Goal: Task Accomplishment & Management: Complete application form

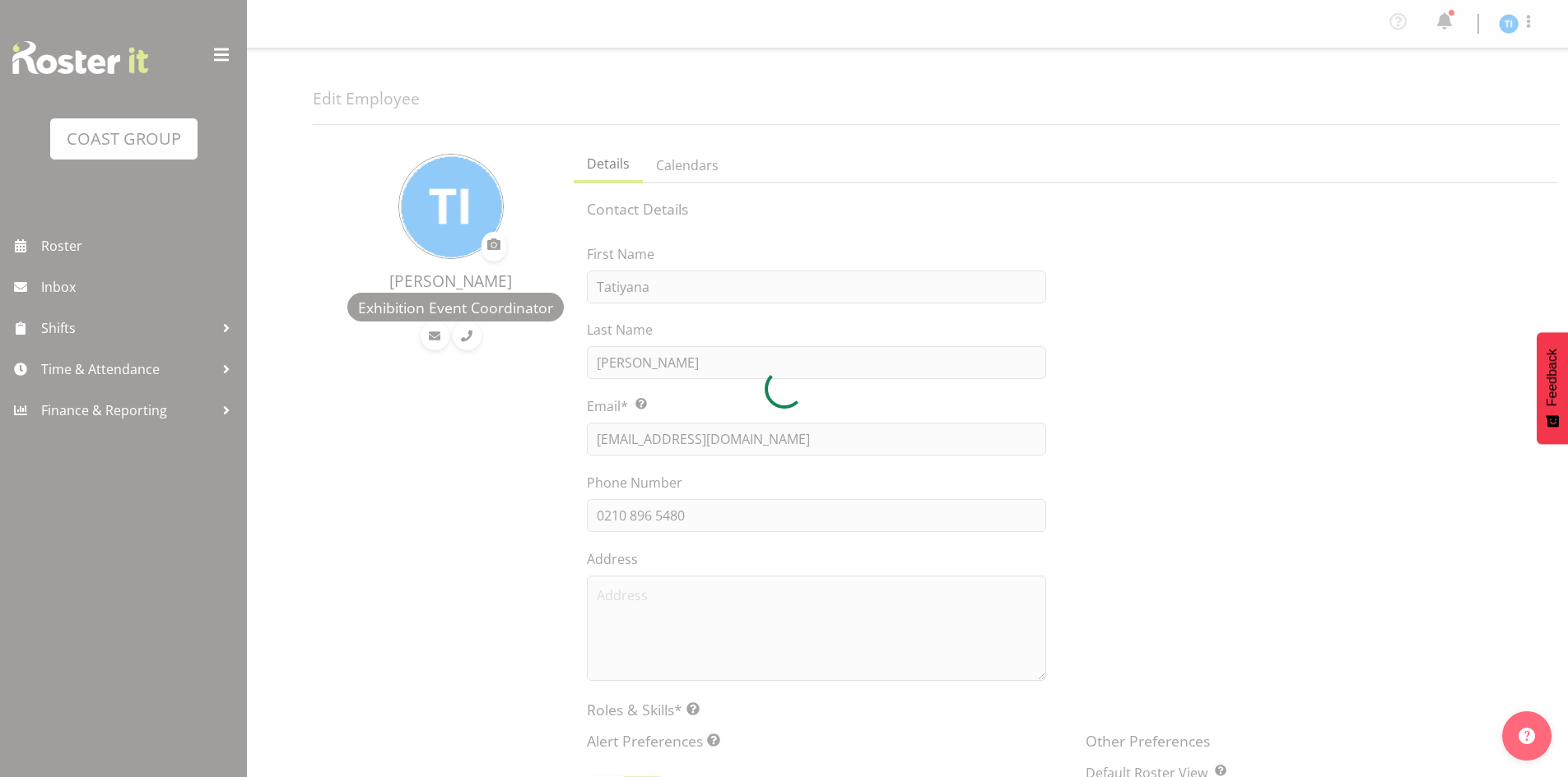
select select "TimelineWeek"
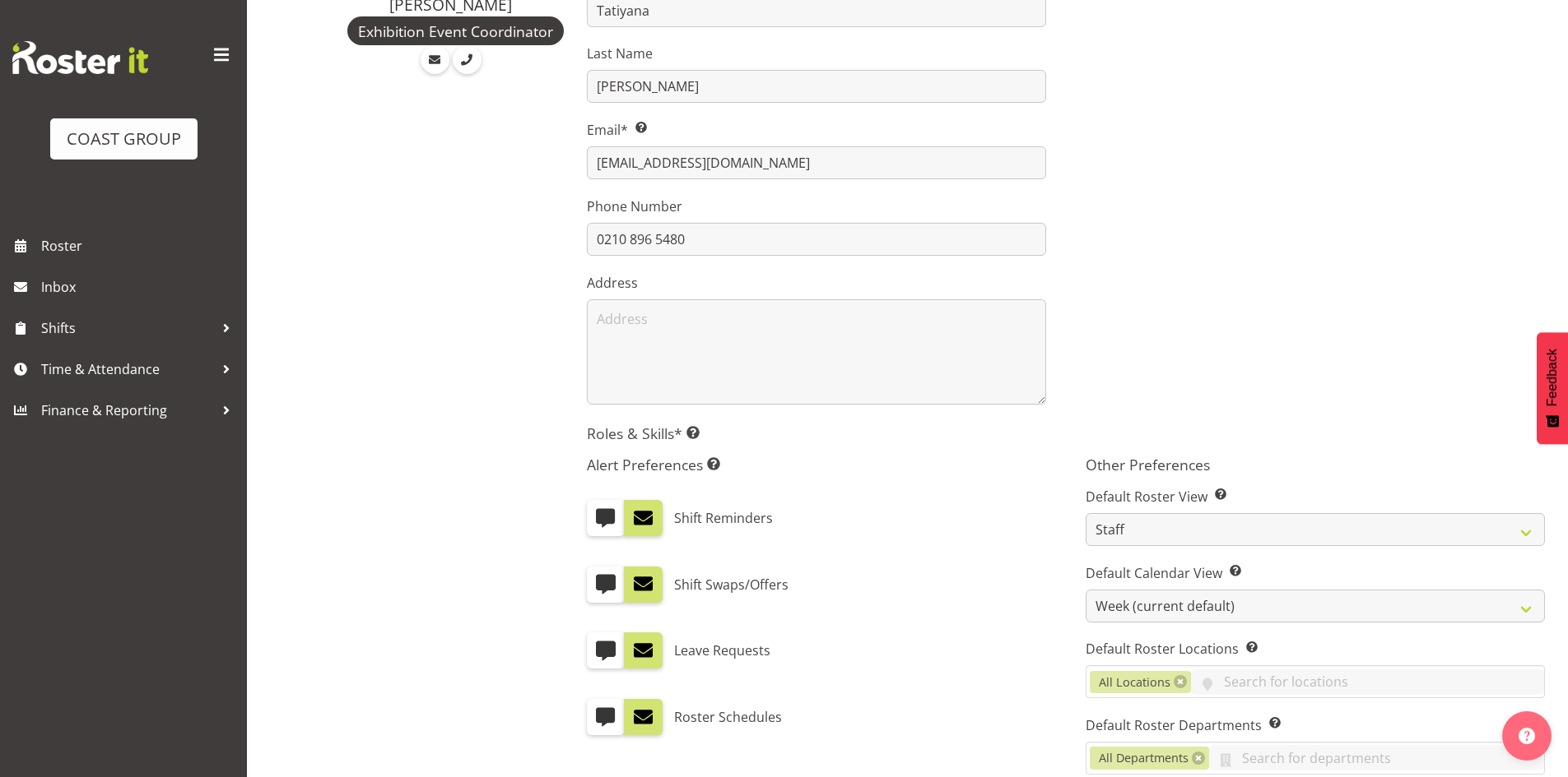
scroll to position [411, 0]
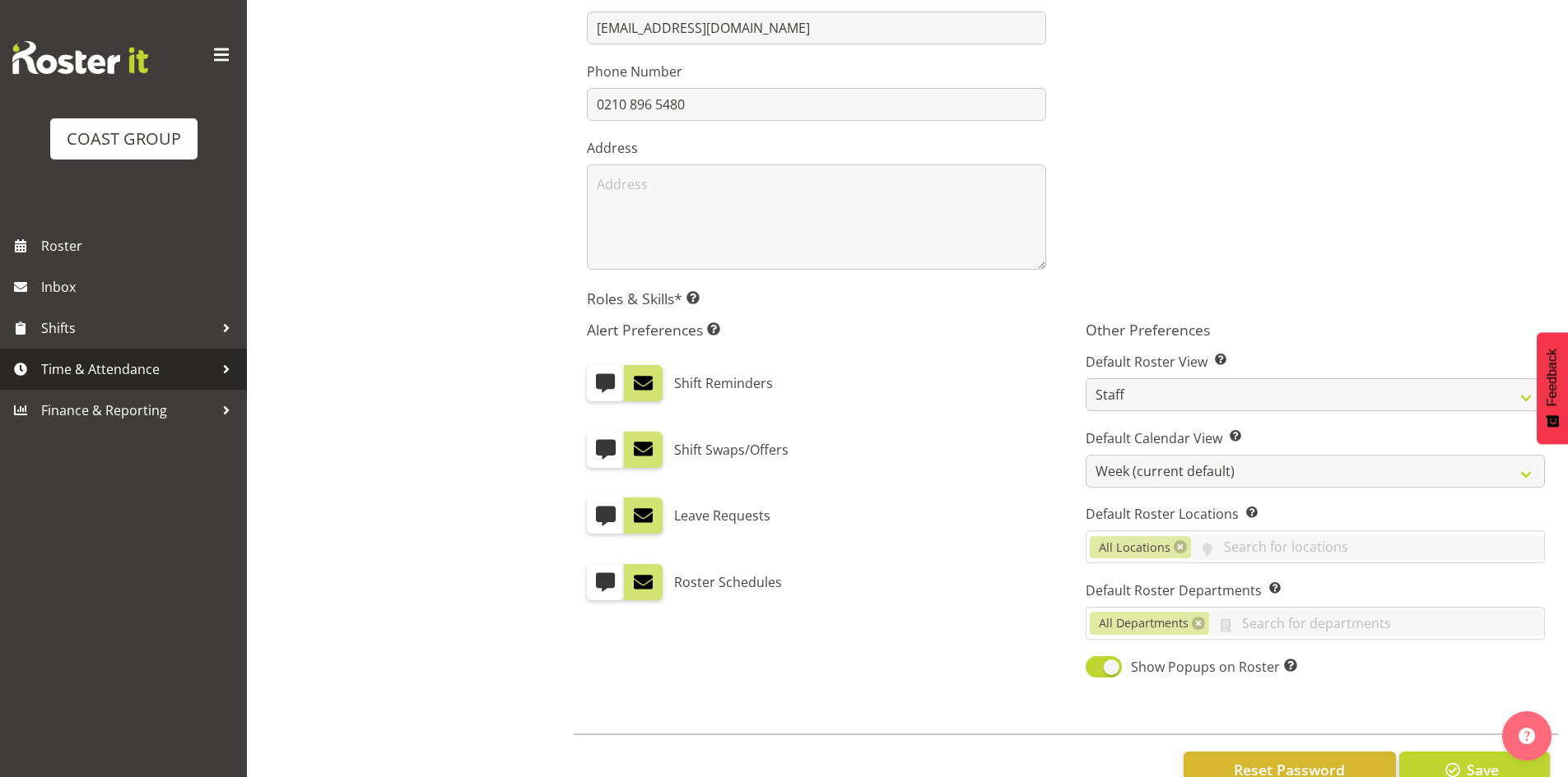
click at [138, 354] on link "Time & Attendance" at bounding box center [123, 369] width 247 height 41
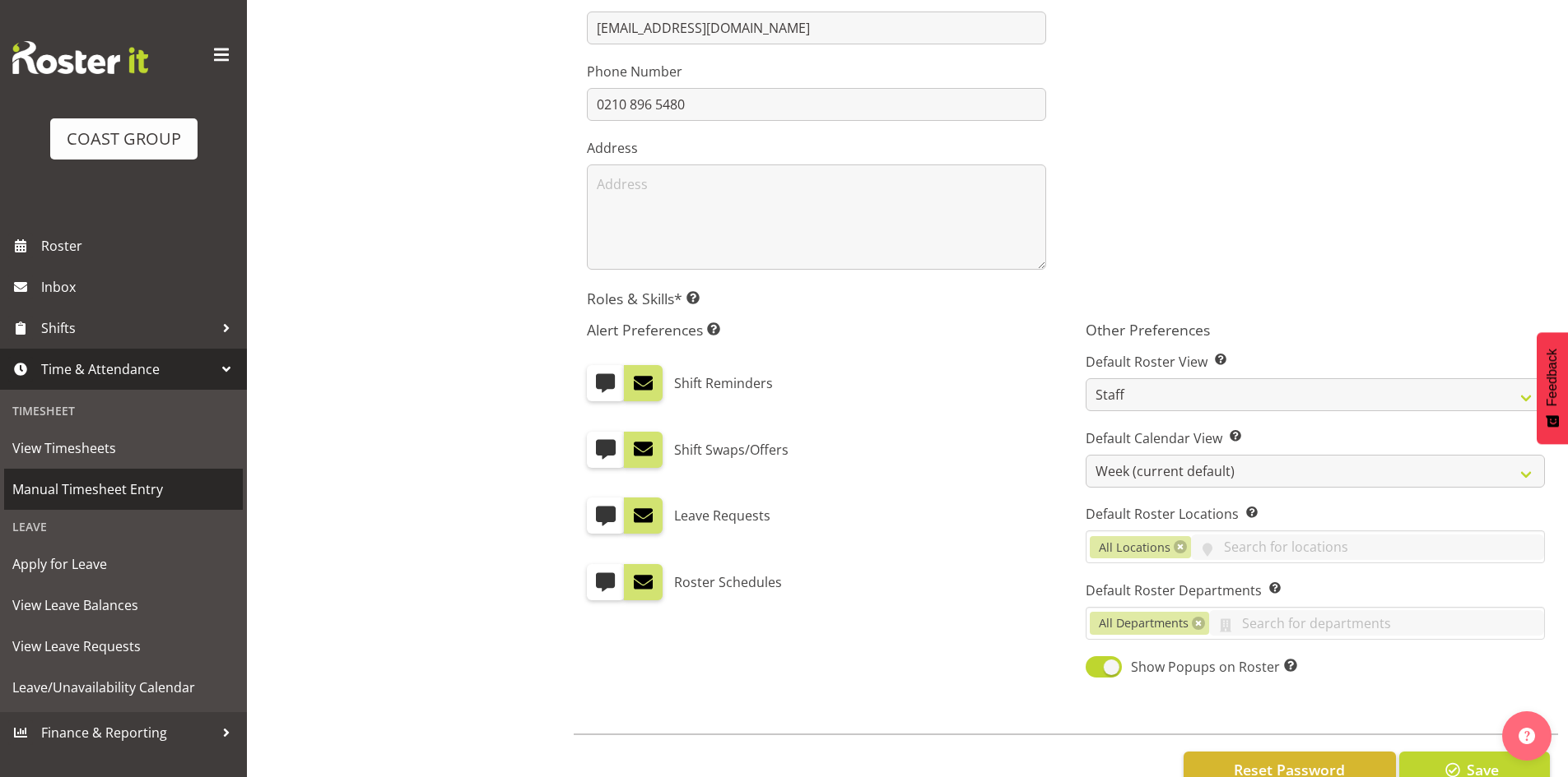
click at [135, 481] on span "Manual Timesheet Entry" at bounding box center [123, 489] width 222 height 24
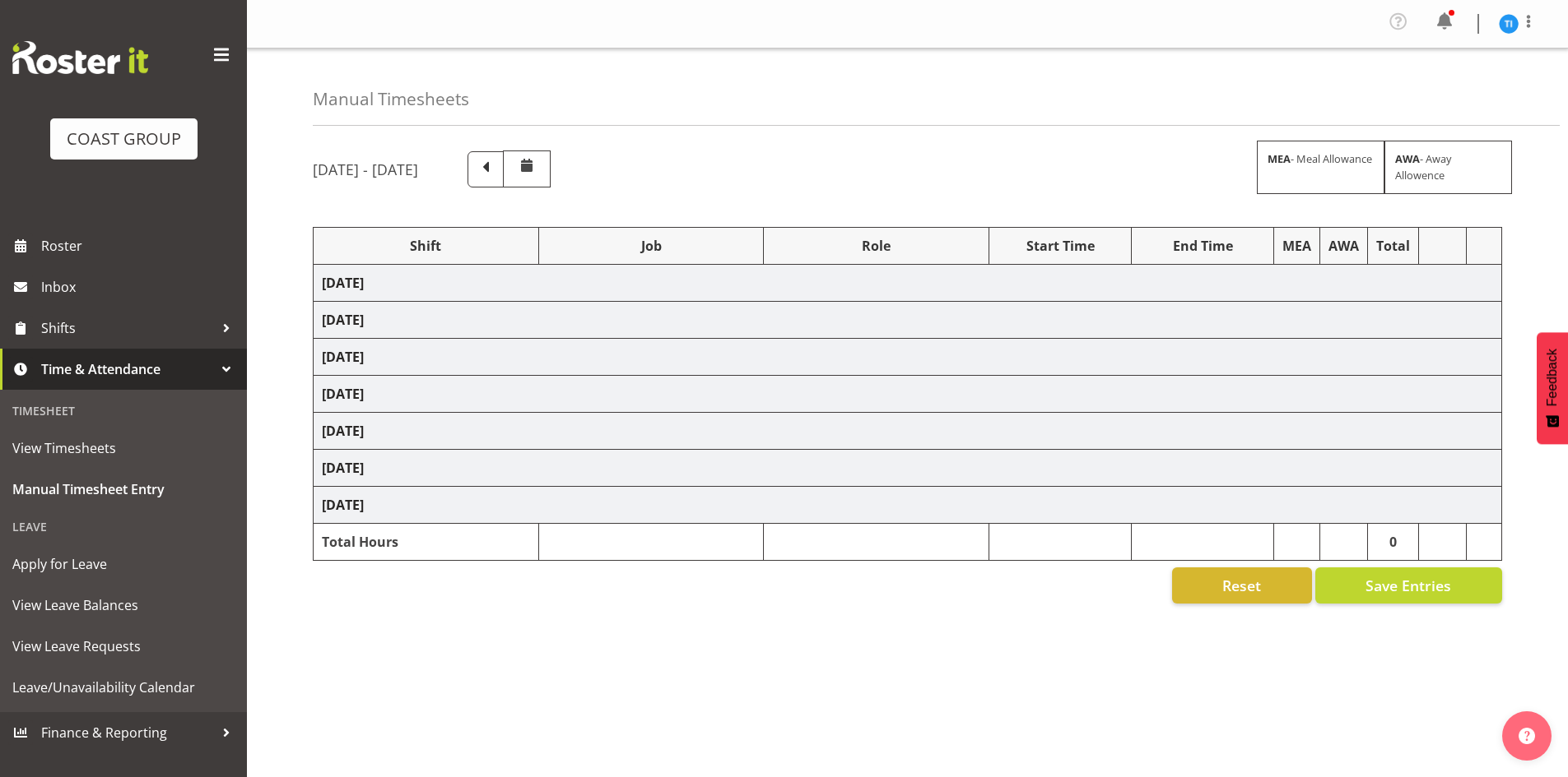
select select "1464"
select select "10492"
select select "1464"
select select "9096"
select select "1464"
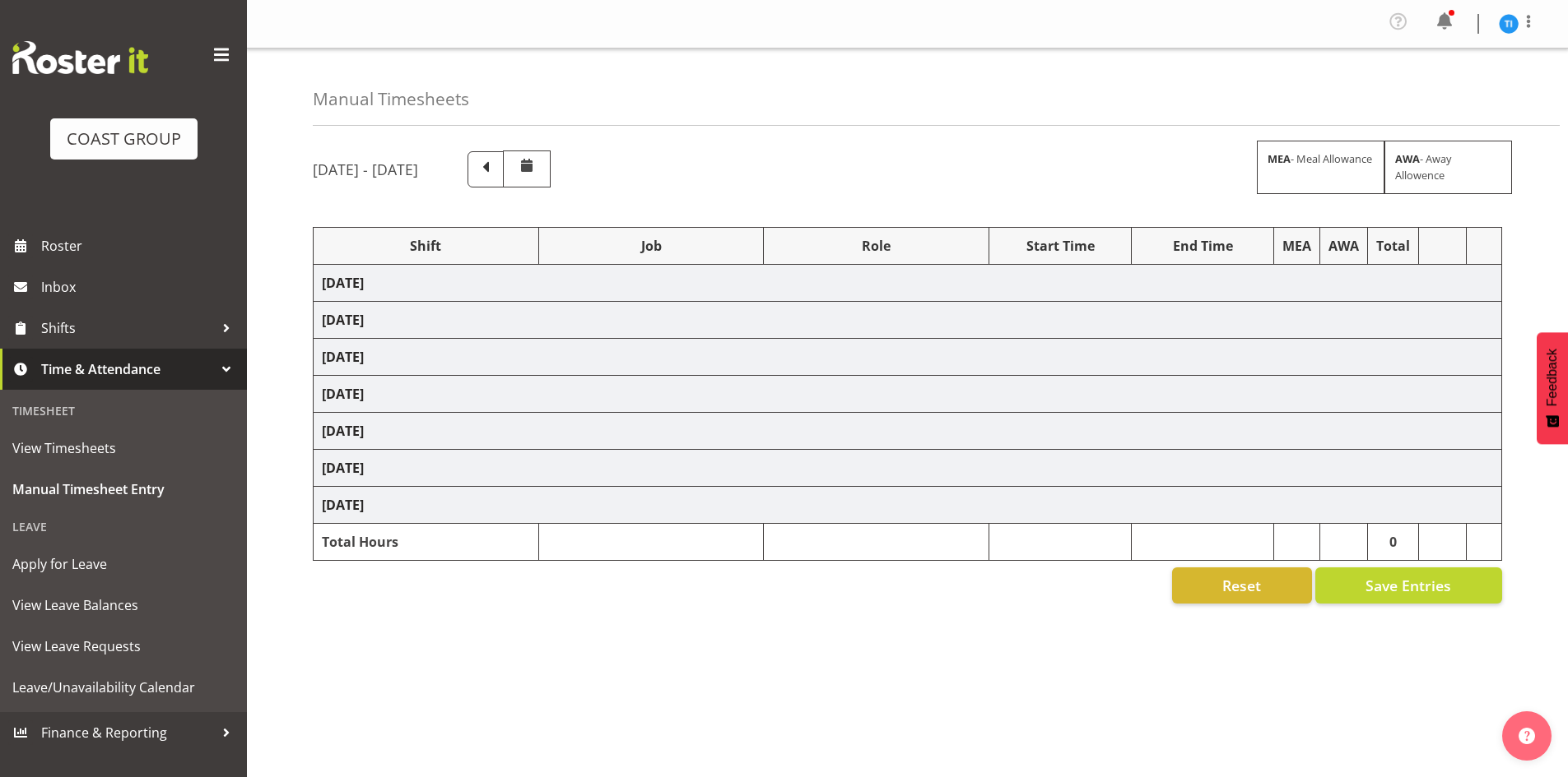
select select "9348"
select select "1464"
select select "10332"
select select "1464"
select select "69"
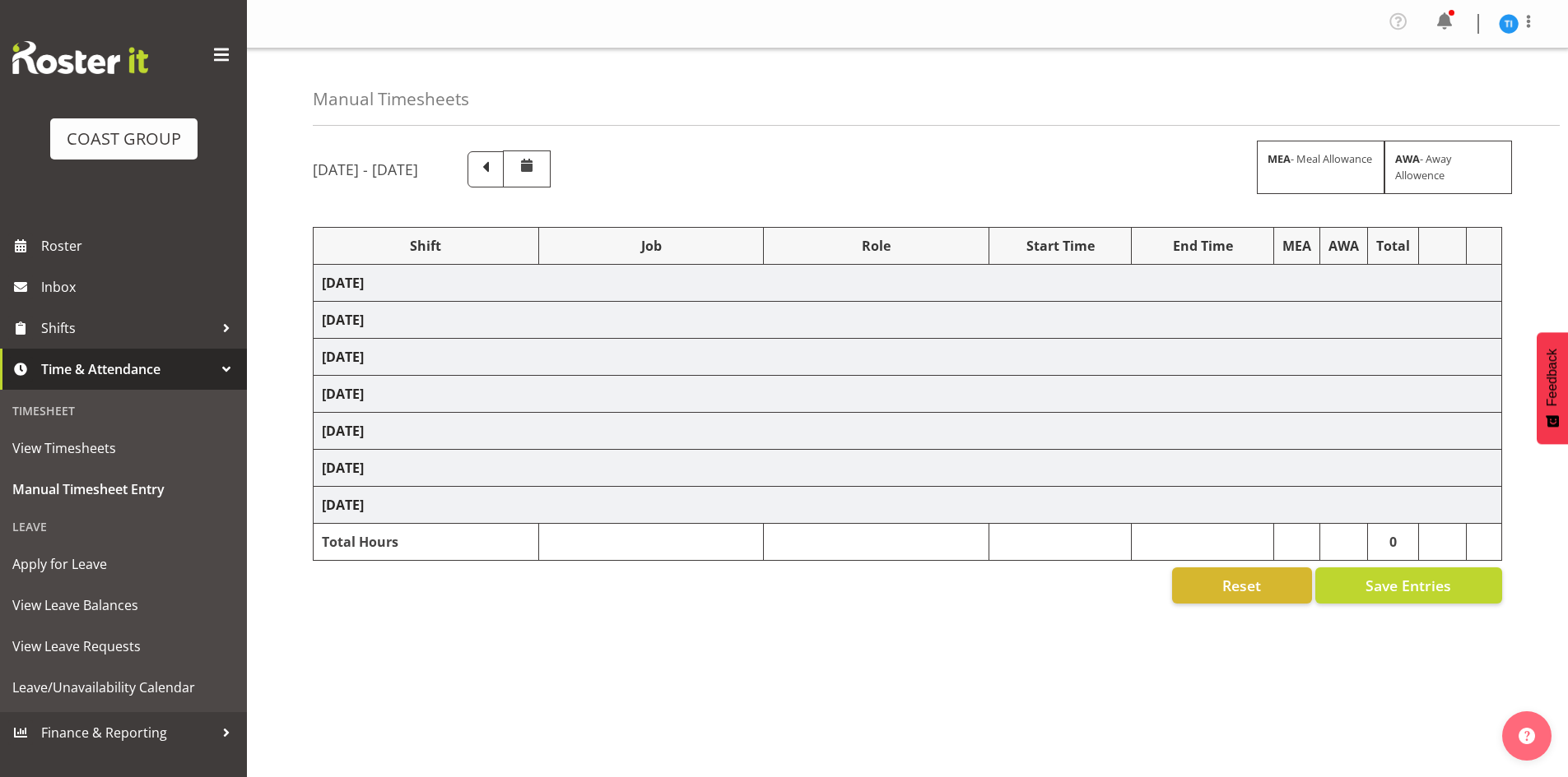
select select "1464"
select select "10172"
select select "79651"
select select "9141"
select select "79653"
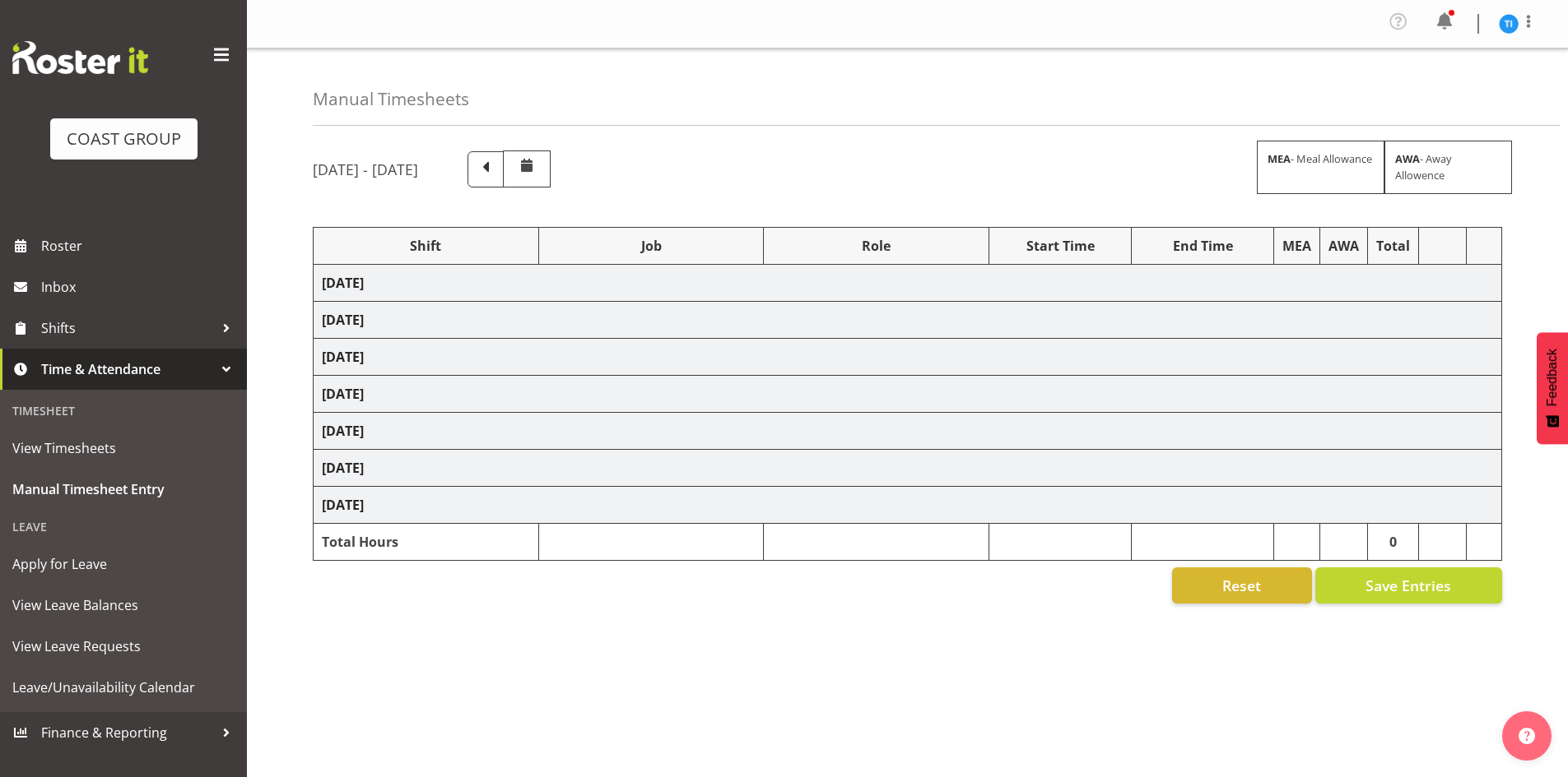
select select "9141"
select select "79653"
select select "9141"
select select "1464"
select select "8963"
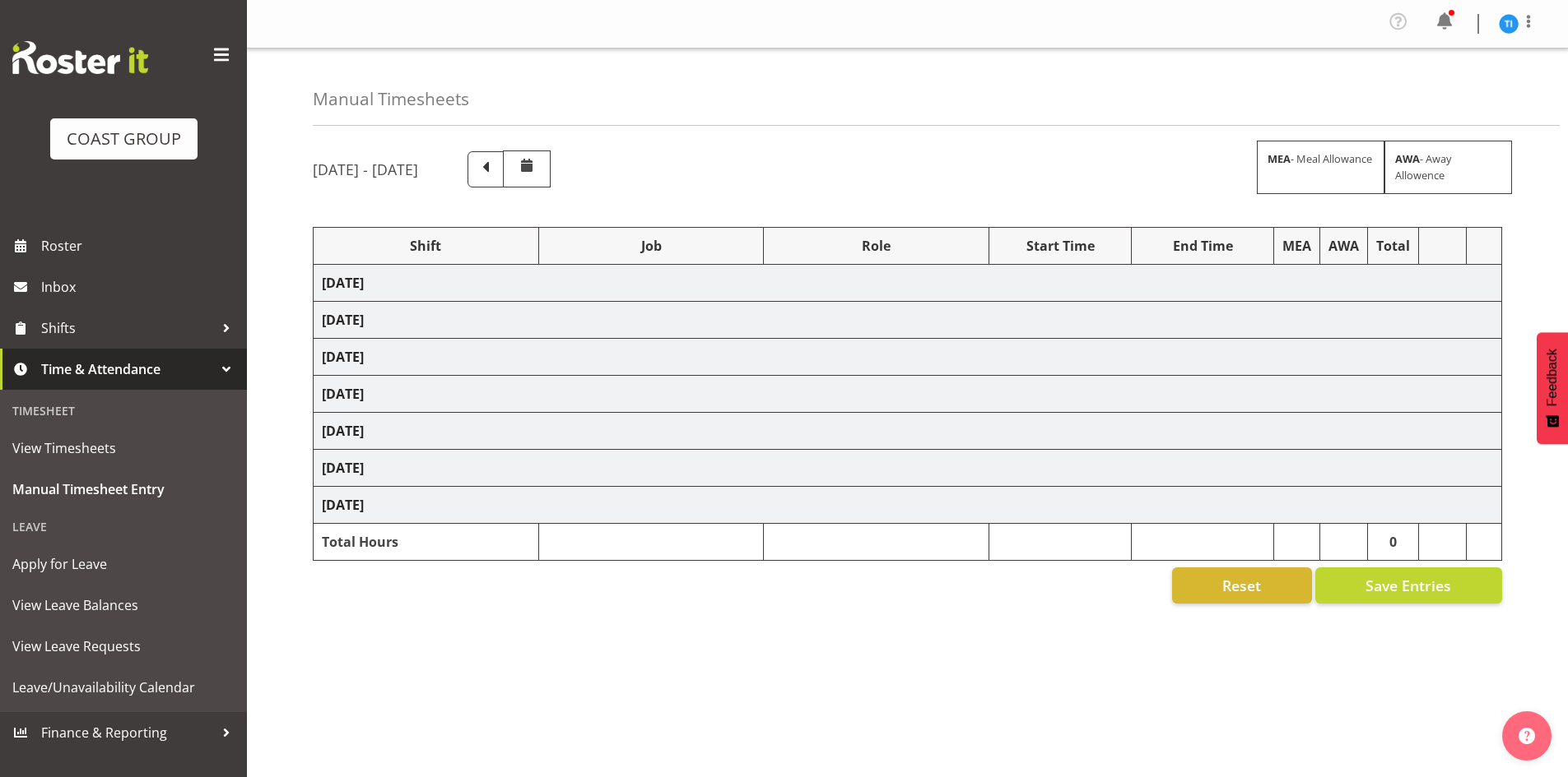
select select "1464"
select select "10429"
select select "1464"
select select "9348"
select select "1464"
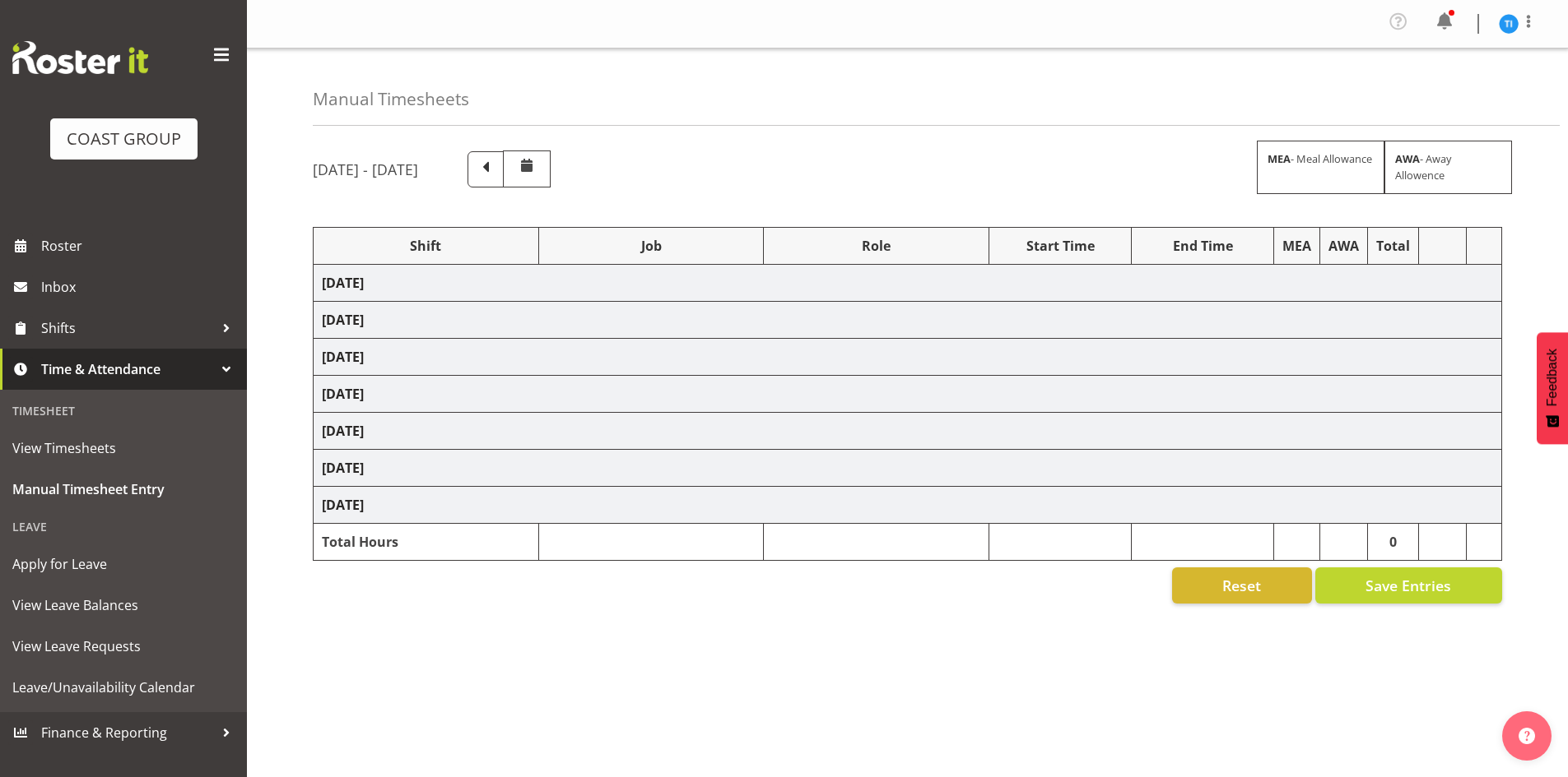
select select "8677"
select select "1464"
select select "8678"
select select "1464"
select select "9844"
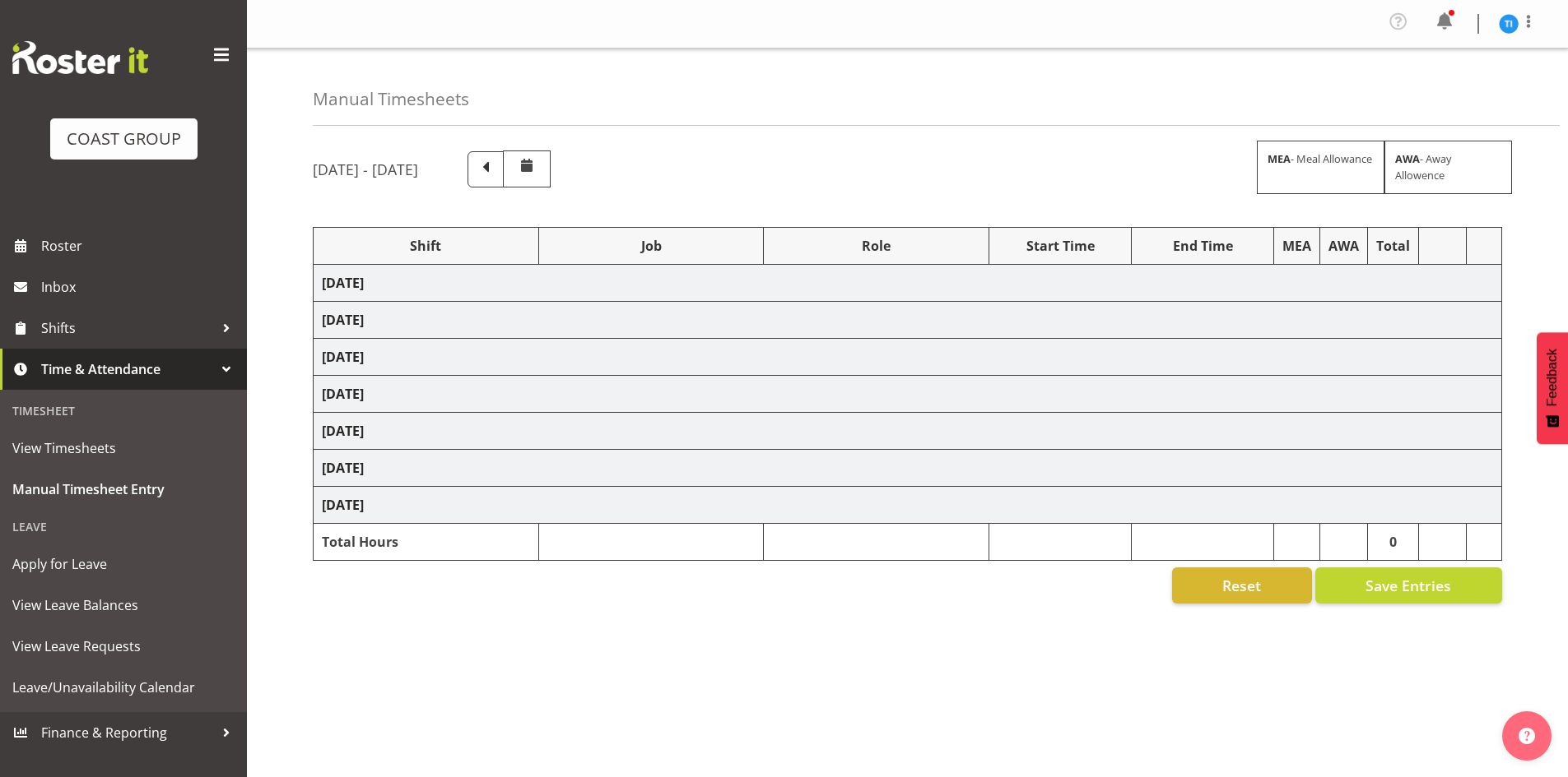
select select "1464"
select select "10387"
select select "1464"
select select "10571"
select select "1464"
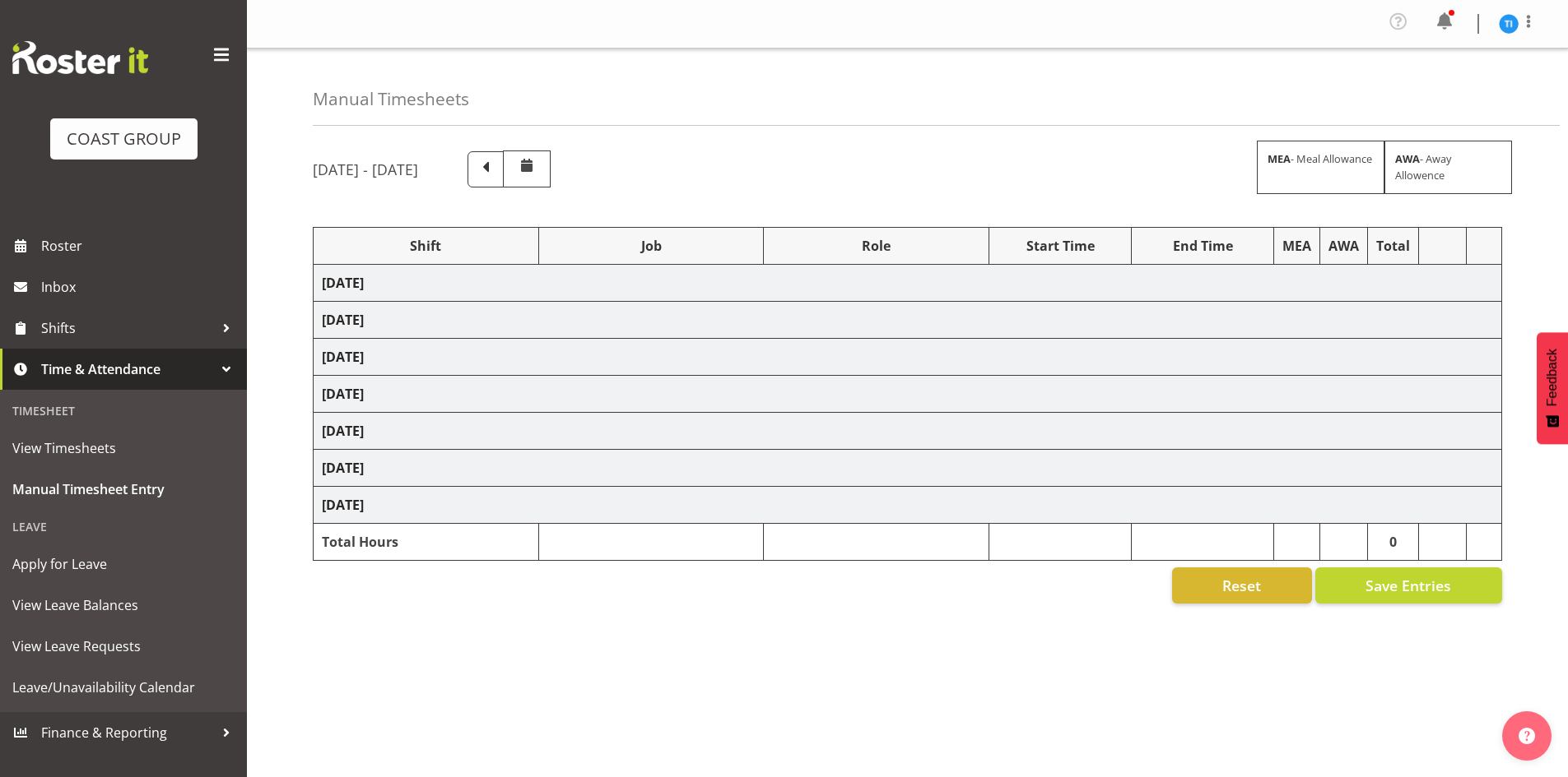
select select "69"
select select "1464"
select select "7852"
select select "1464"
select select "9129"
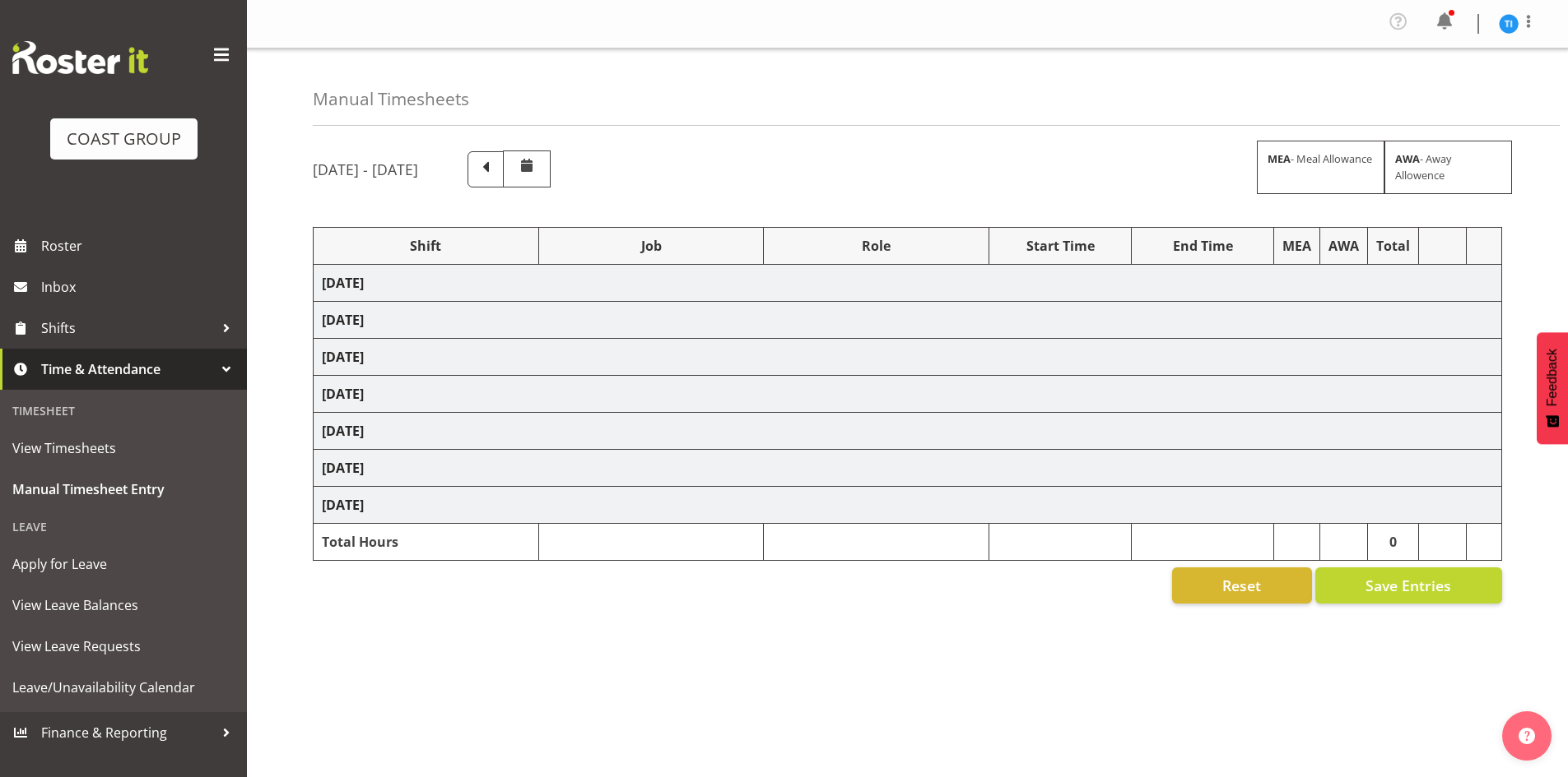
select select "1464"
select select "9096"
select select "1464"
select select "8963"
select select "1464"
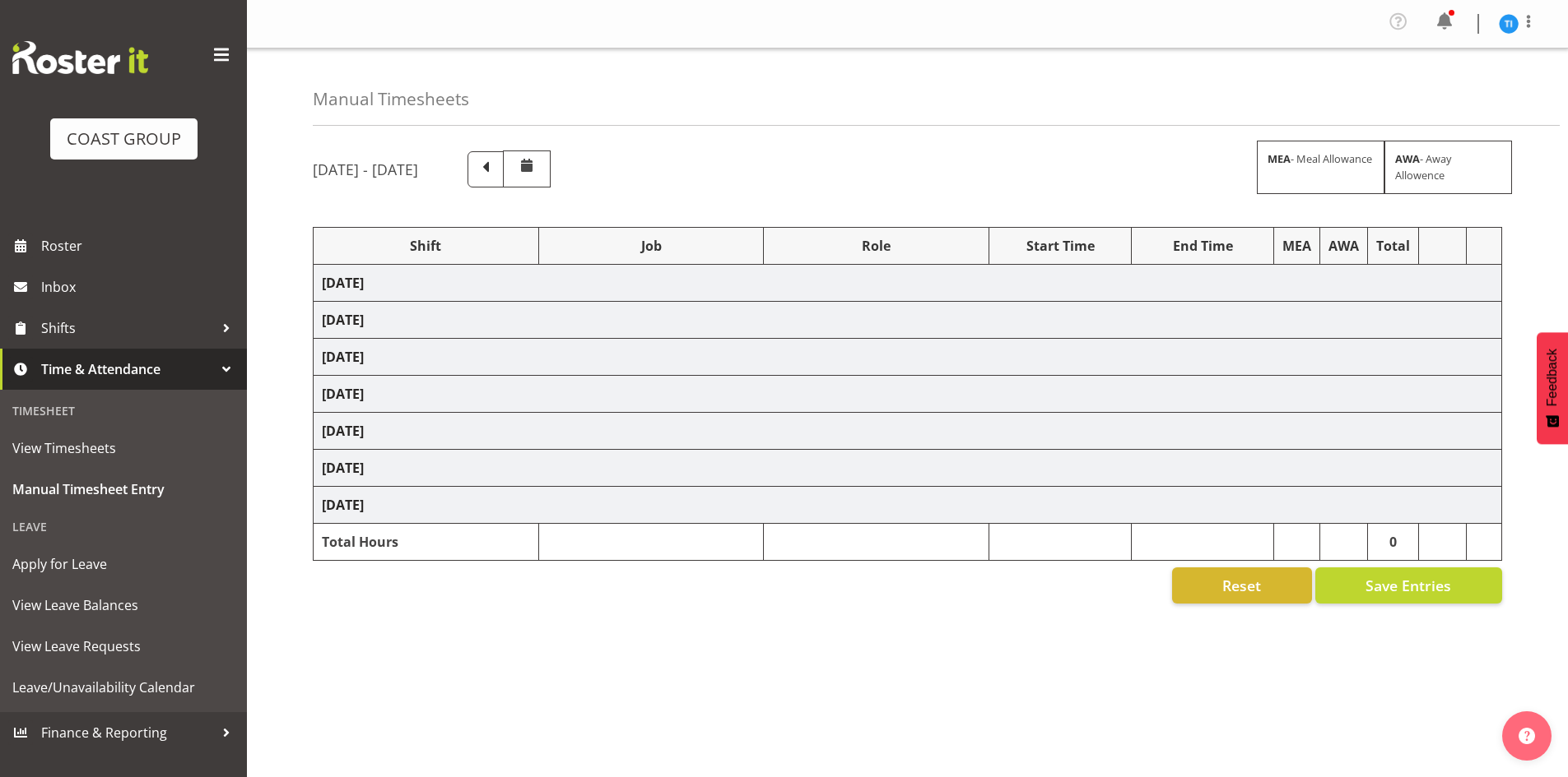
select select "10545"
select select "1464"
select select "9348"
select select "1464"
select select "9170"
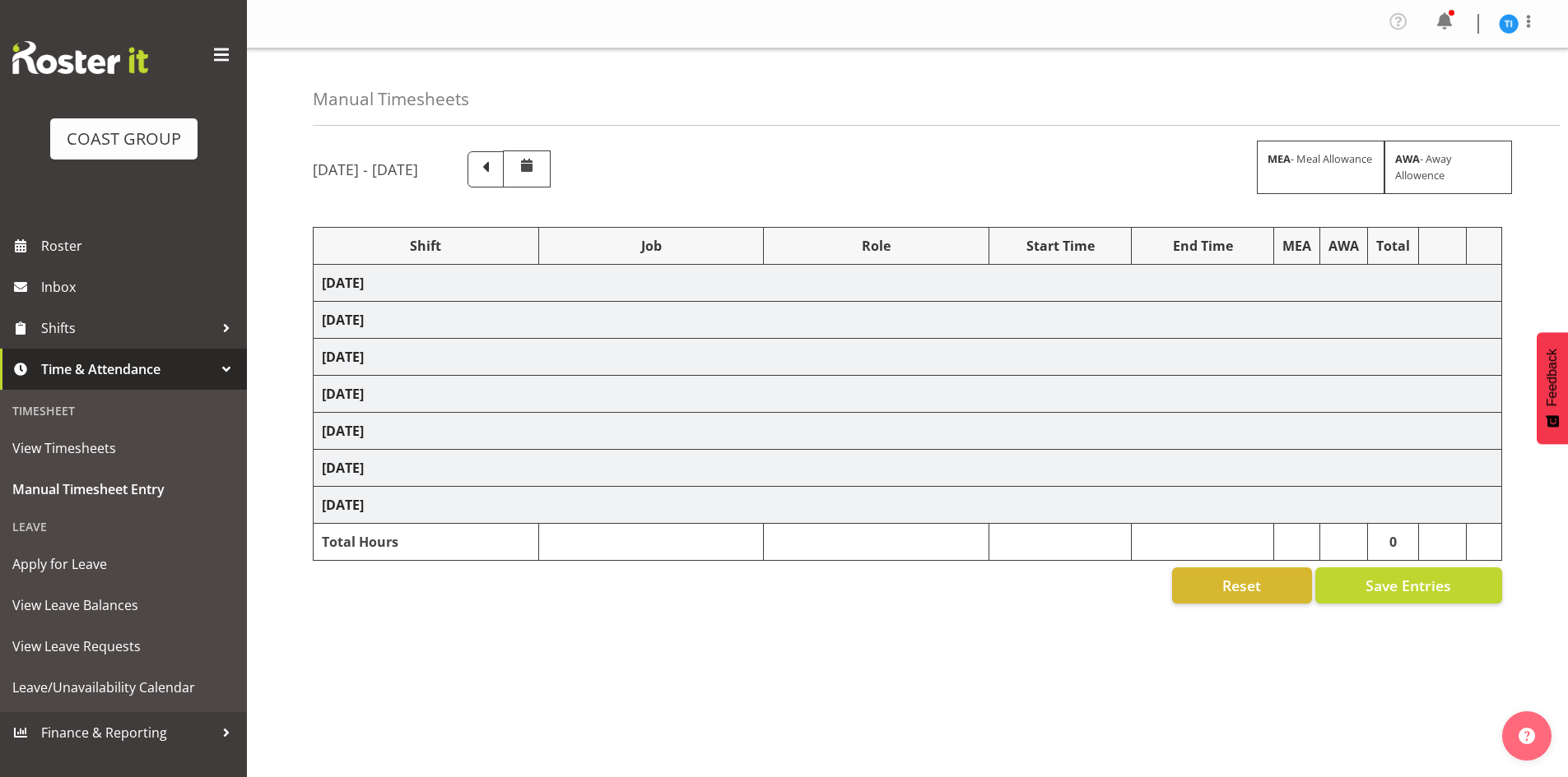
select select "1464"
select select "9888"
select select "1464"
select select "8677"
select select "1464"
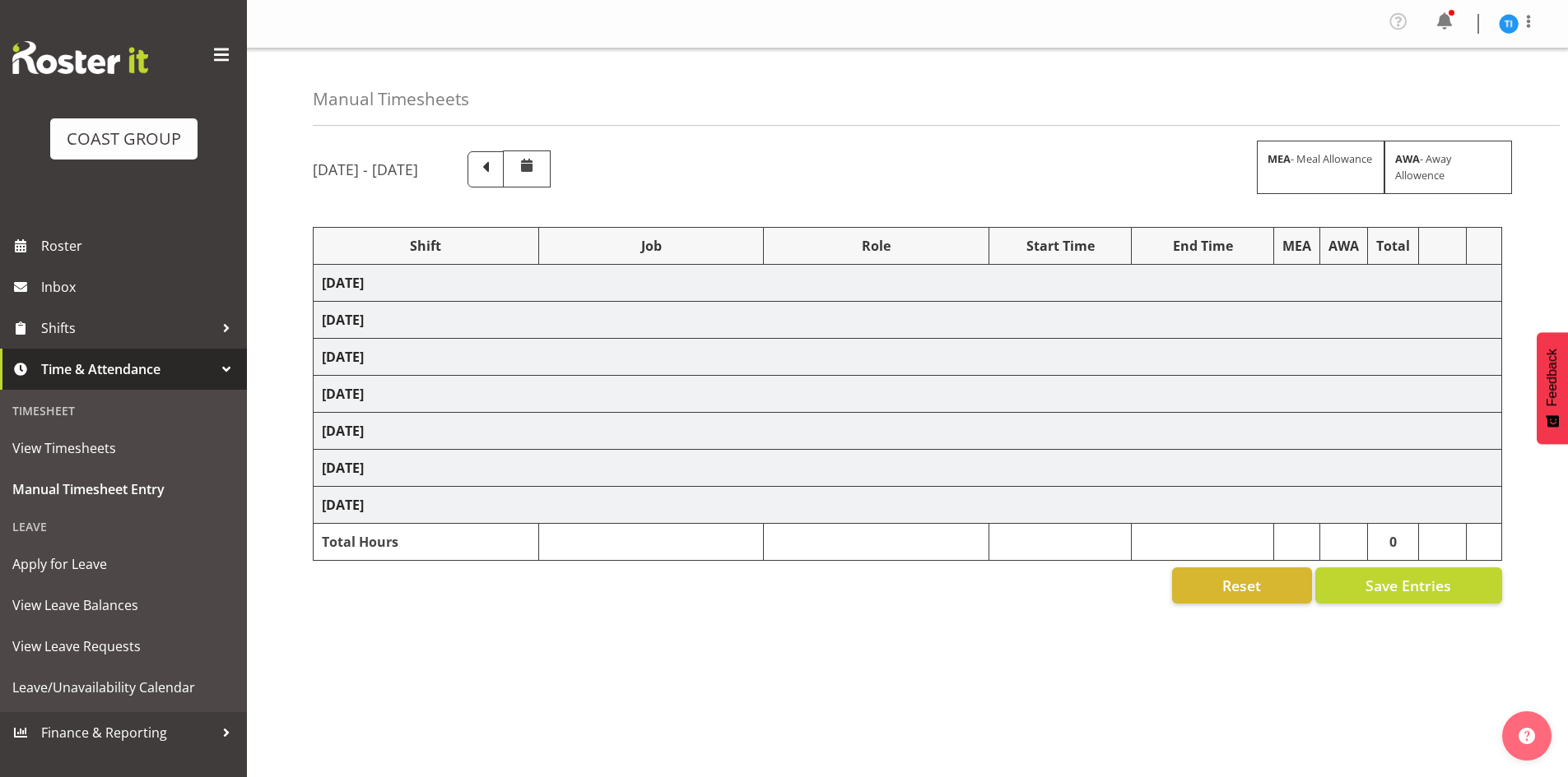
select select "10399"
select select "1464"
select select "9791"
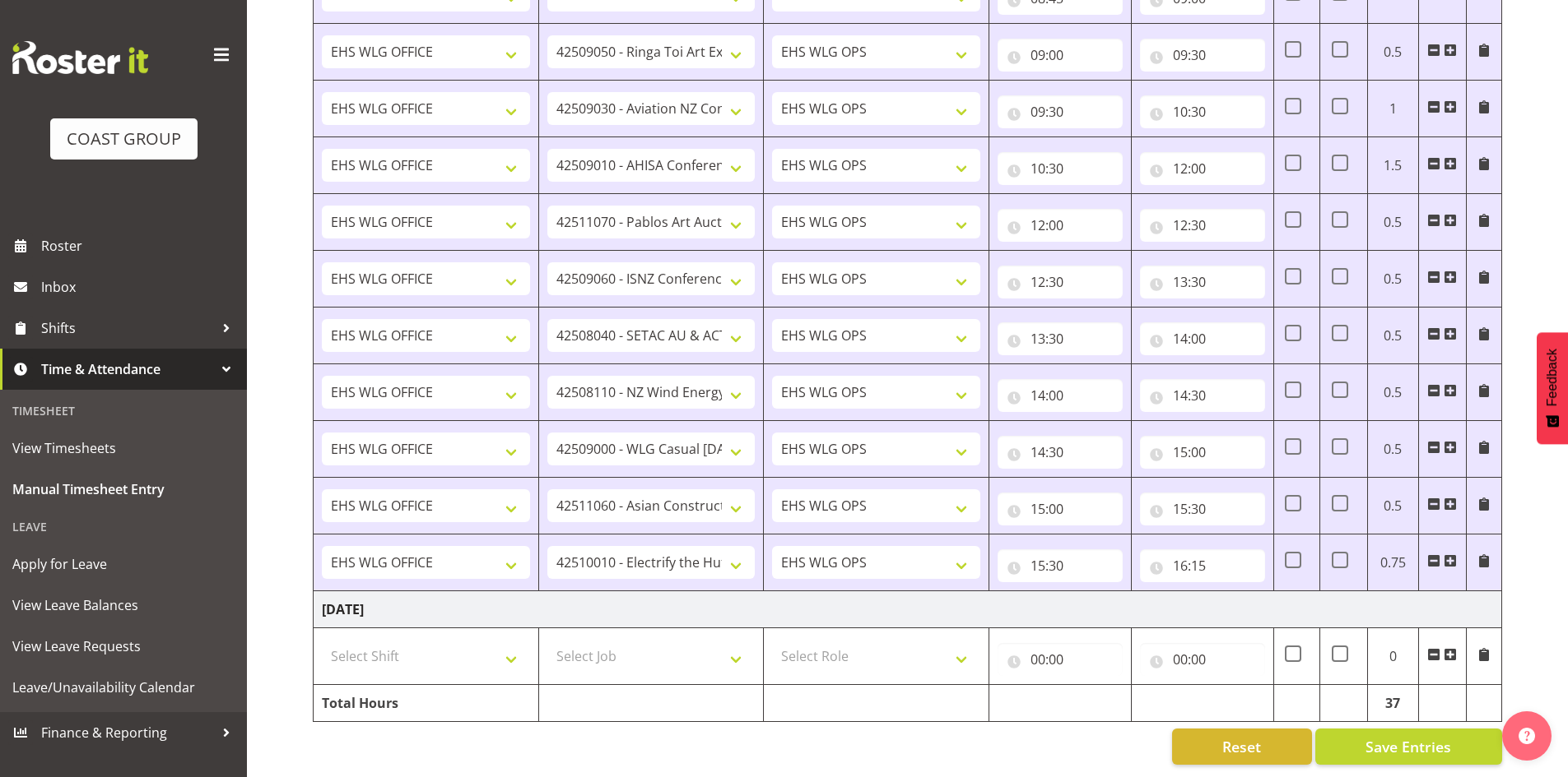
scroll to position [1667, 0]
click at [1454, 649] on span at bounding box center [1450, 655] width 13 height 13
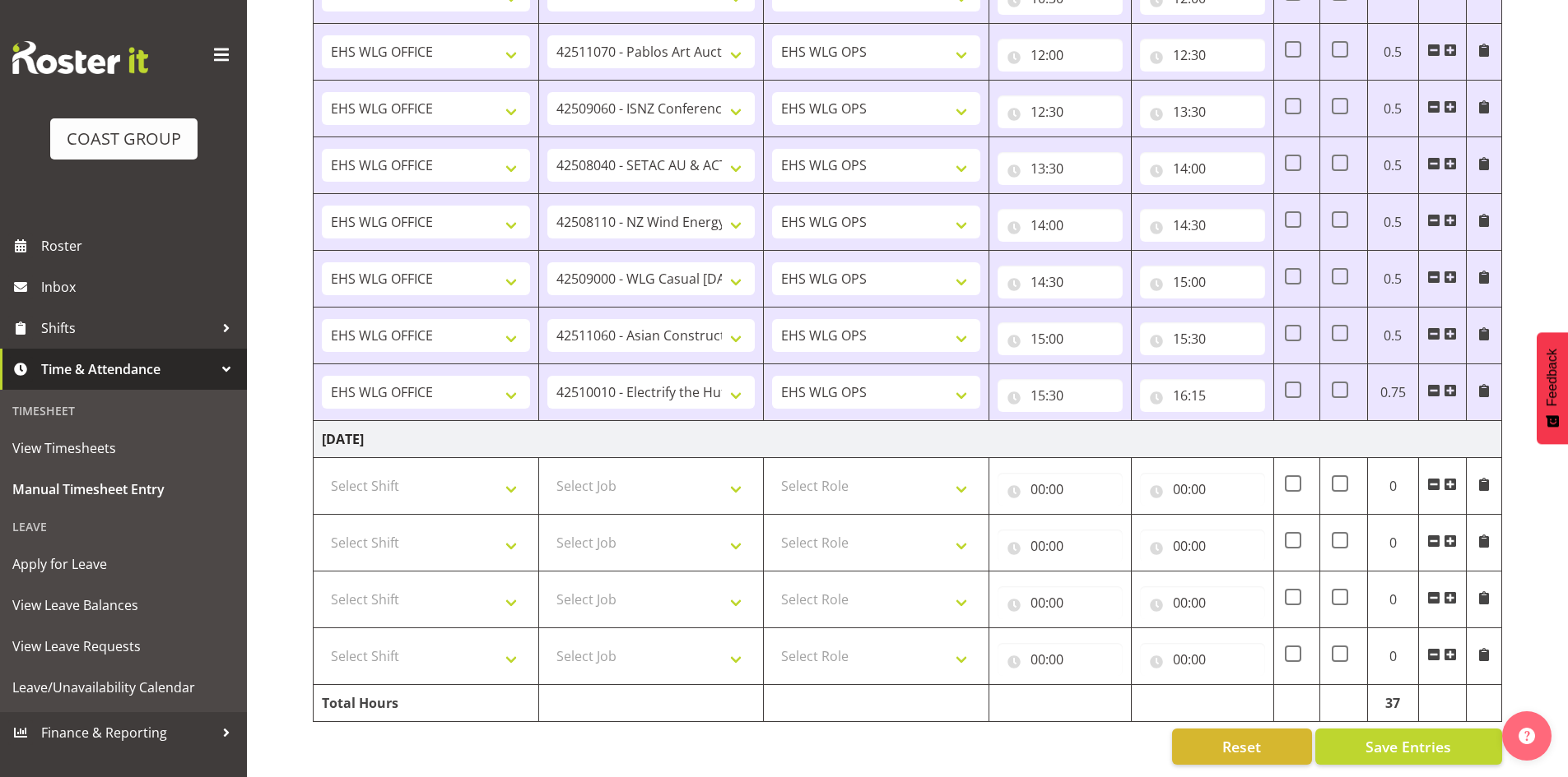
scroll to position [1838, 0]
click at [1455, 478] on span at bounding box center [1450, 485] width 13 height 13
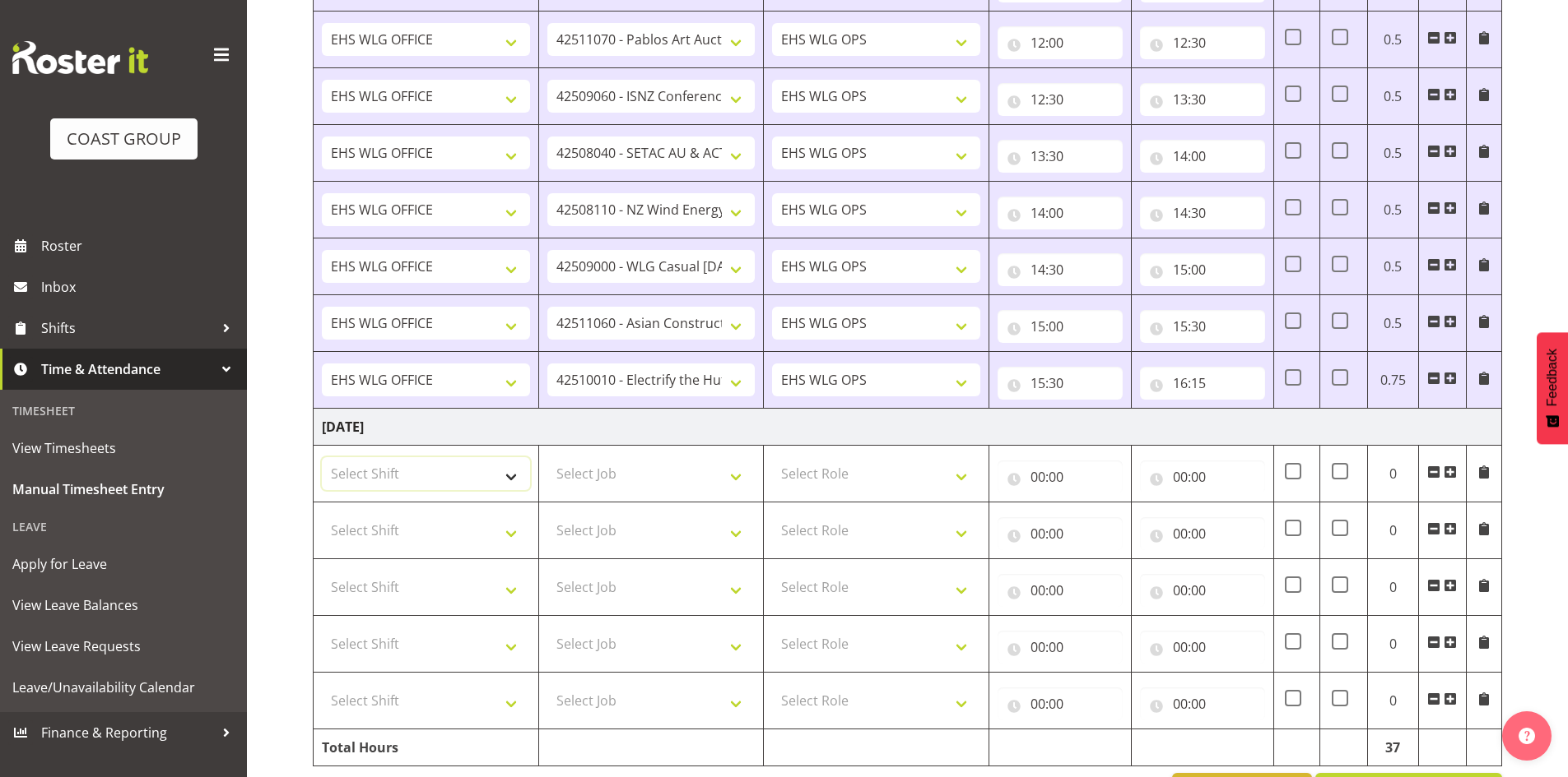
click at [444, 483] on select "Select Shift [DATE] Break Beervana @ Stadium [DATE] Break Building Nations @ Ta…" at bounding box center [426, 473] width 208 height 33
select select "1464"
click at [422, 530] on select "Select Shift [DATE] Break Beervana @ Stadium [DATE] Break Building Nations @ Ta…" at bounding box center [426, 530] width 208 height 33
select select "1464"
click at [407, 596] on select "Select Shift [DATE] Break Beervana @ Stadium [DATE] Break Building Nations @ Ta…" at bounding box center [426, 587] width 208 height 33
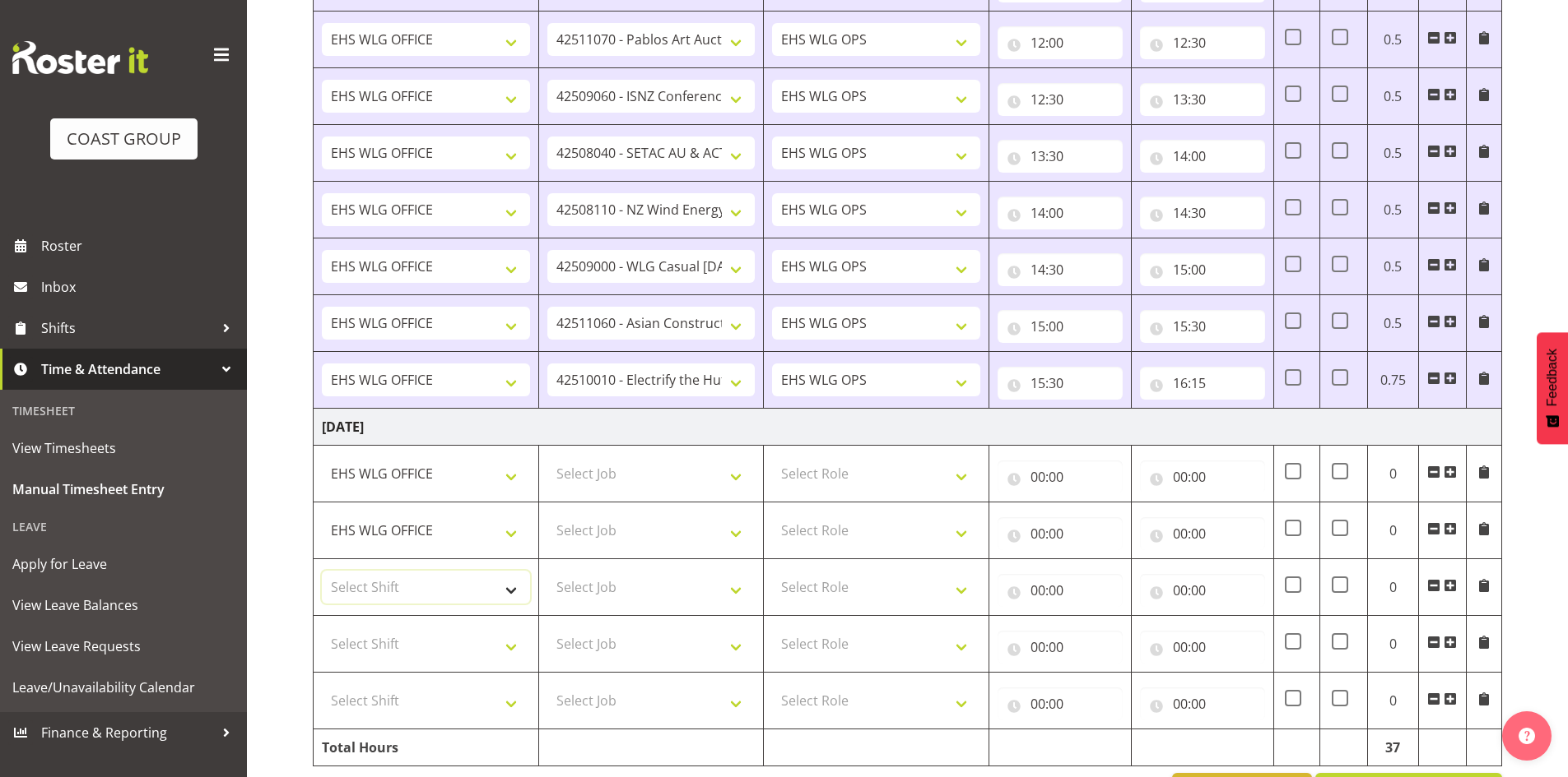
select select "1464"
click at [407, 596] on select "Select Shift [DATE] Break Beervana @ Stadium [DATE] Break Building Nations @ Ta…" at bounding box center [426, 587] width 208 height 33
click at [393, 642] on select "Select Shift [DATE] Break Beervana @ Stadium [DATE] Break Building Nations @ Ta…" at bounding box center [426, 644] width 208 height 33
select select "1464"
click at [398, 710] on select "Select Shift [DATE] Break Beervana @ Stadium [DATE] Break Building Nations @ Ta…" at bounding box center [426, 700] width 208 height 33
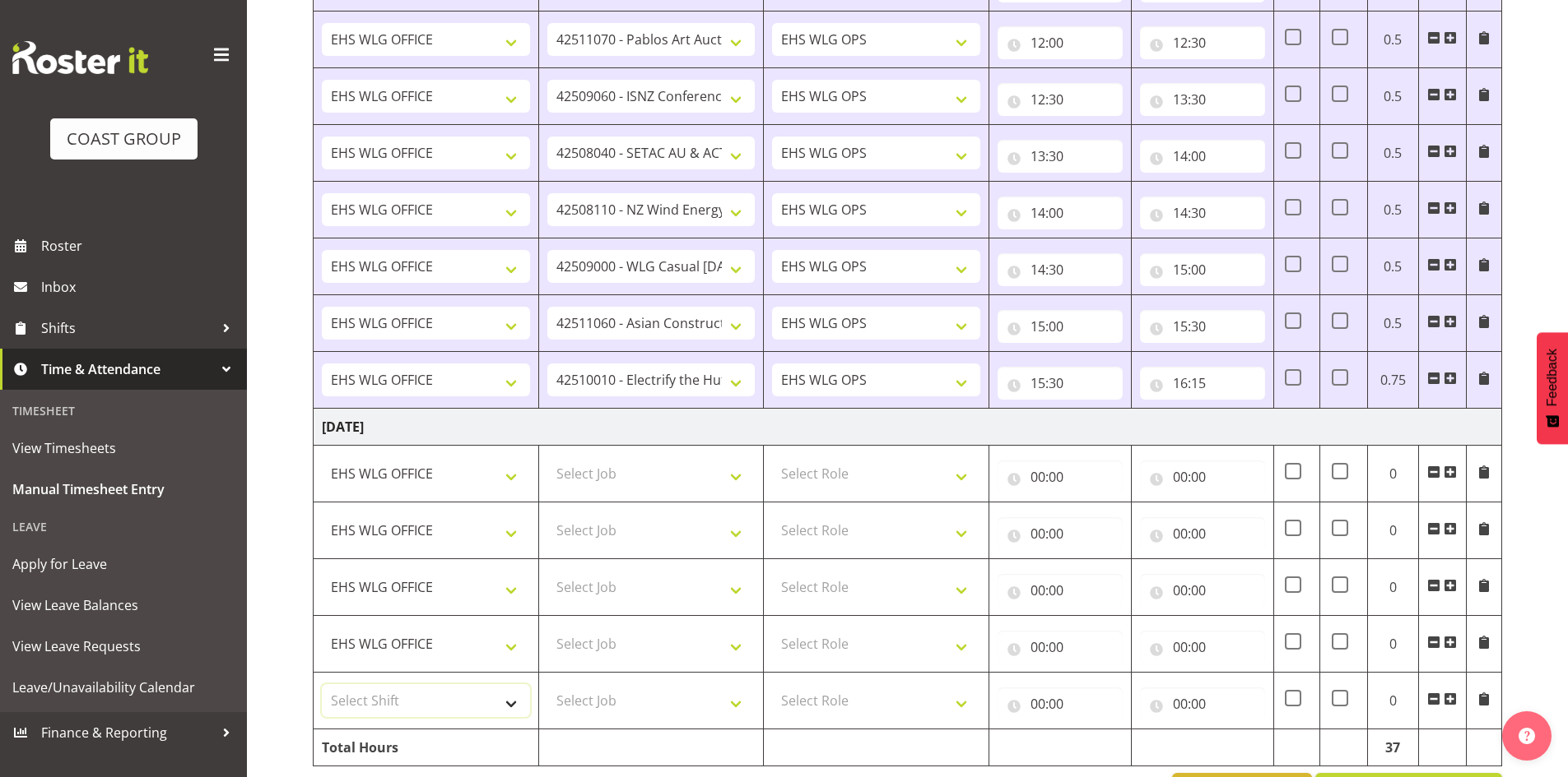
select select "1464"
click at [398, 710] on select "Select Shift [DATE] Break Beervana @ Stadium [DATE] Break Building Nations @ Ta…" at bounding box center [426, 700] width 208 height 33
click at [792, 481] on select "Select Role EHS WLG OPS" at bounding box center [876, 473] width 208 height 33
select select "191"
click at [792, 481] on select "Select Role EHS WLG OPS" at bounding box center [876, 473] width 208 height 33
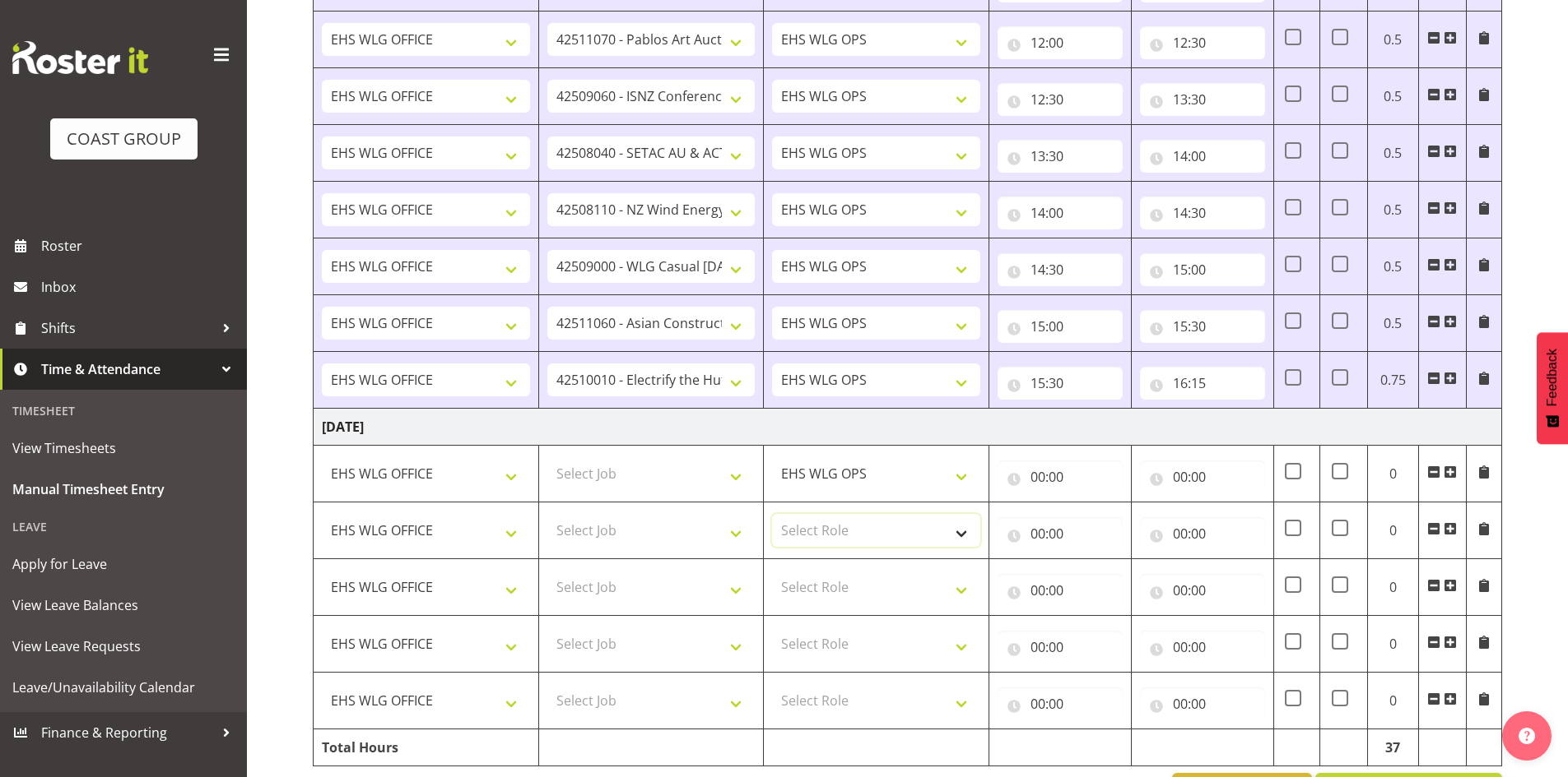
click at [809, 526] on select "Select Role EHS WLG OPS" at bounding box center [876, 530] width 208 height 33
select select "191"
click at [809, 526] on select "Select Role EHS WLG OPS" at bounding box center [876, 530] width 208 height 33
click at [810, 583] on select "Select Role EHS WLG OPS" at bounding box center [876, 587] width 208 height 33
select select "191"
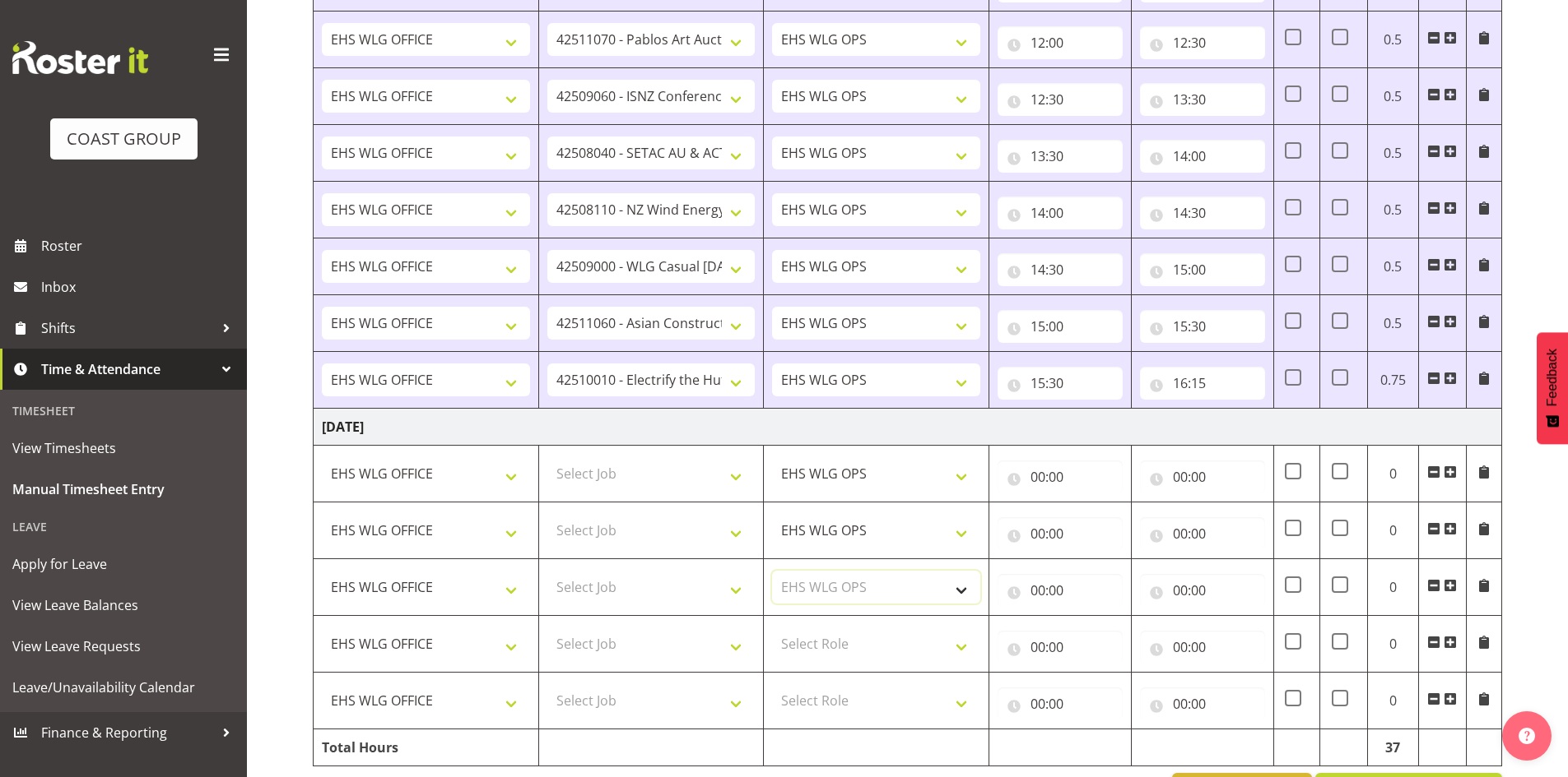
click at [810, 583] on select "Select Role EHS WLG OPS" at bounding box center [876, 587] width 208 height 33
click at [816, 636] on select "Select Role EHS WLG OPS" at bounding box center [876, 644] width 208 height 33
select select "191"
click at [816, 636] on select "Select Role EHS WLG OPS" at bounding box center [876, 644] width 208 height 33
click at [846, 700] on select "Select Role EHS WLG OPS" at bounding box center [876, 700] width 208 height 33
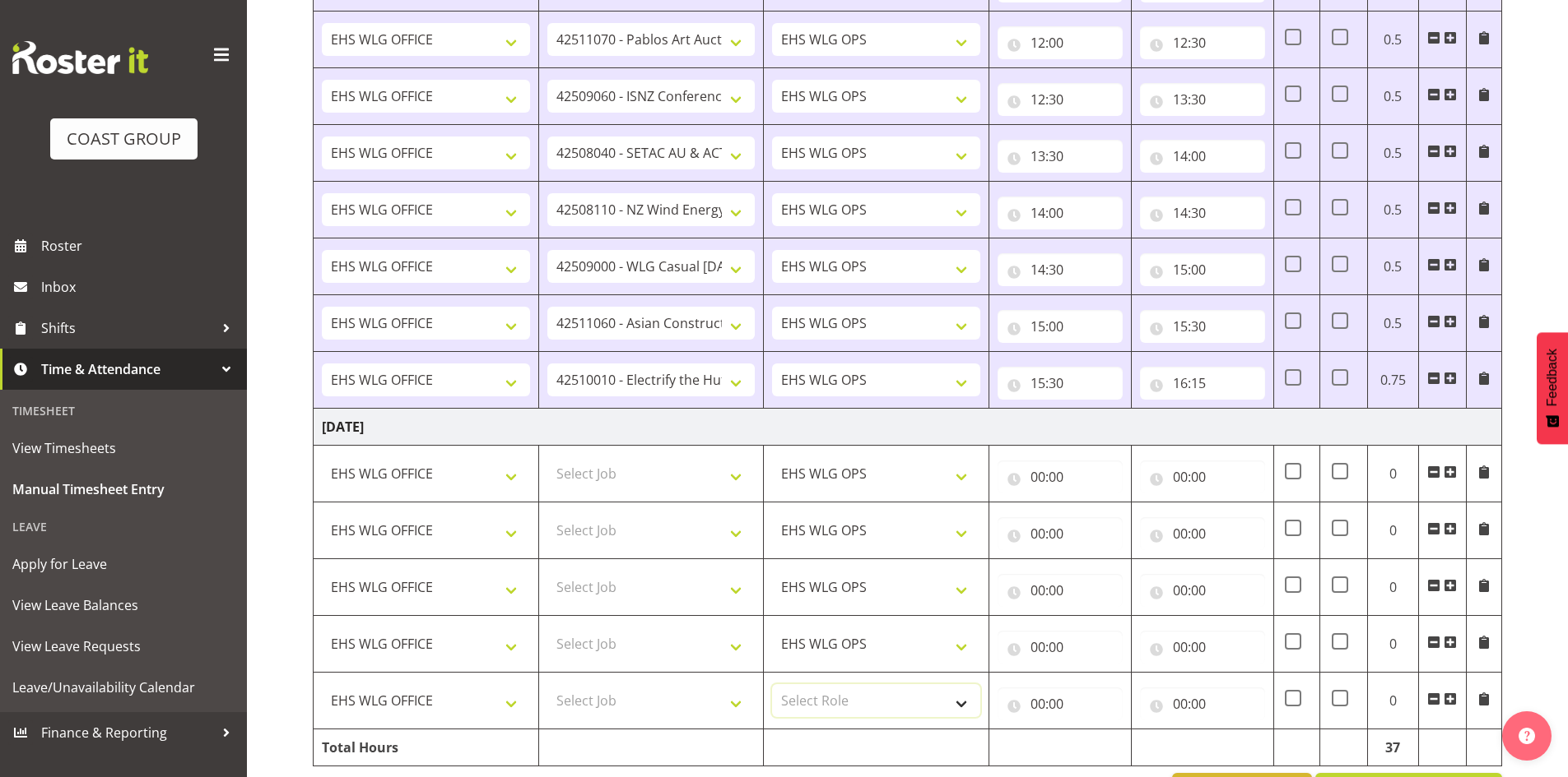
select select "191"
drag, startPoint x: 846, startPoint y: 699, endPoint x: 854, endPoint y: 695, distance: 8.9
click at [846, 699] on select "Select Role EHS WLG OPS" at bounding box center [876, 700] width 208 height 33
click at [1077, 427] on td "[DATE]" at bounding box center [907, 426] width 1188 height 37
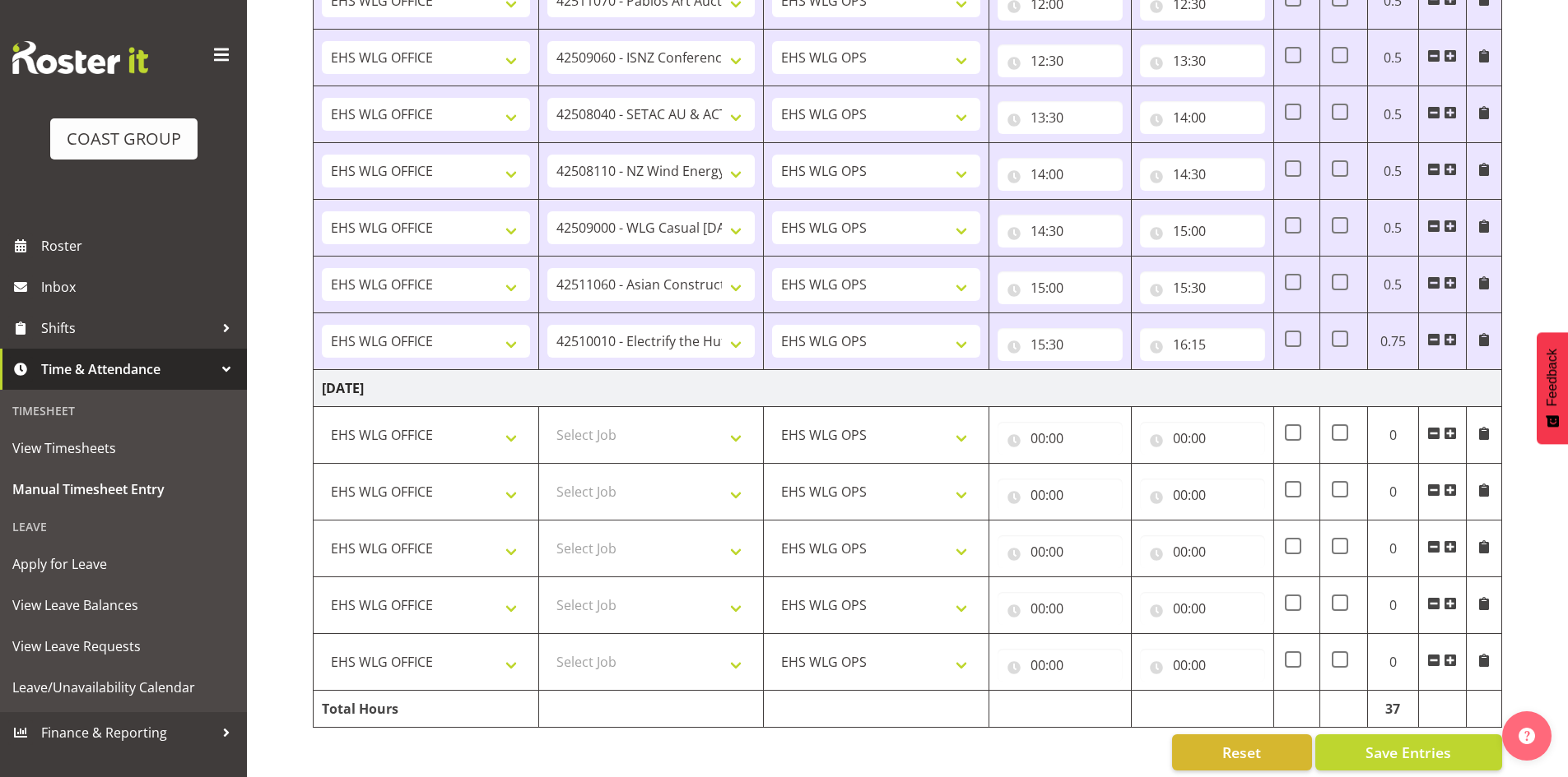
scroll to position [1894, 0]
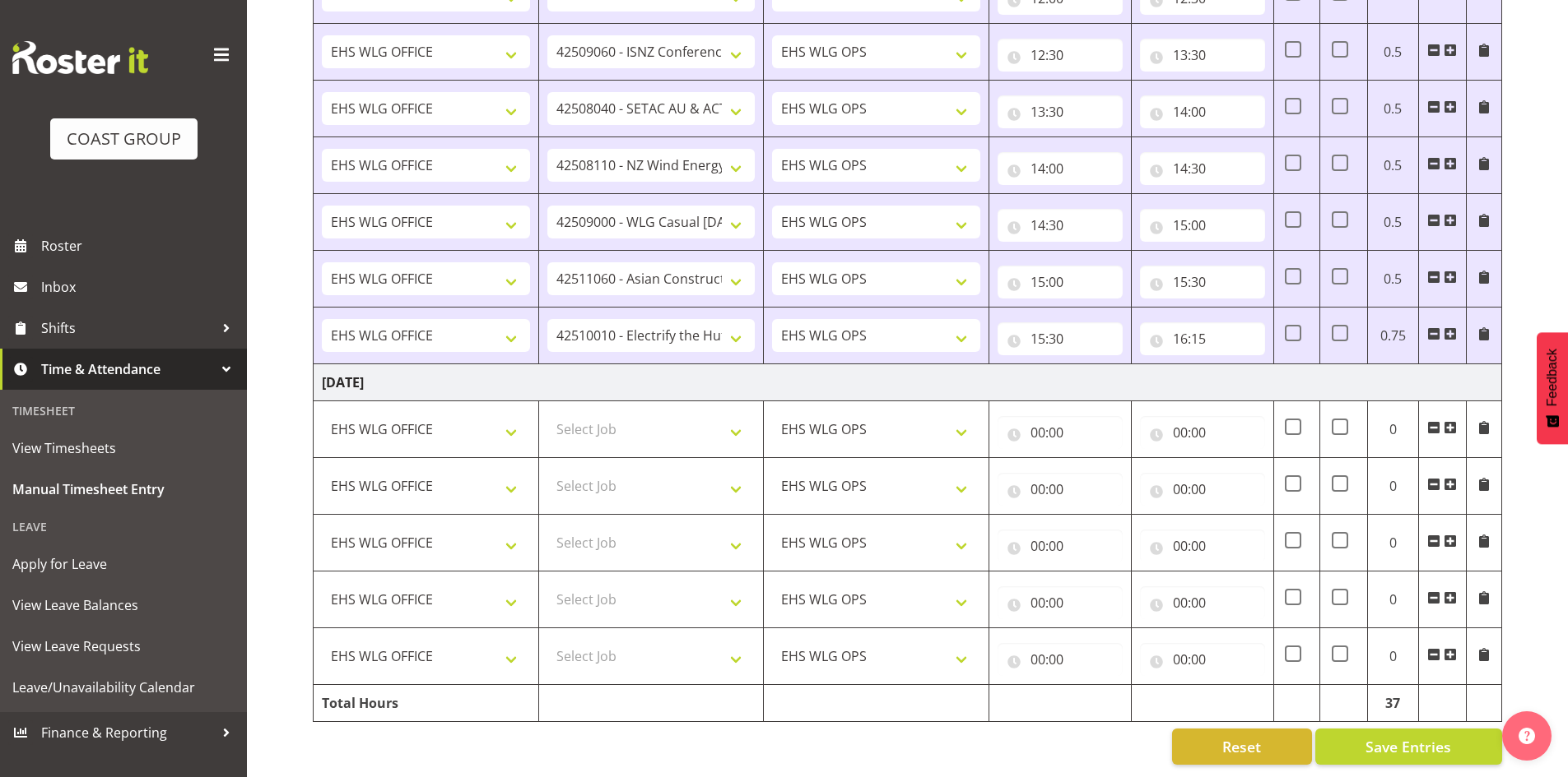
click at [1453, 649] on span at bounding box center [1450, 655] width 13 height 13
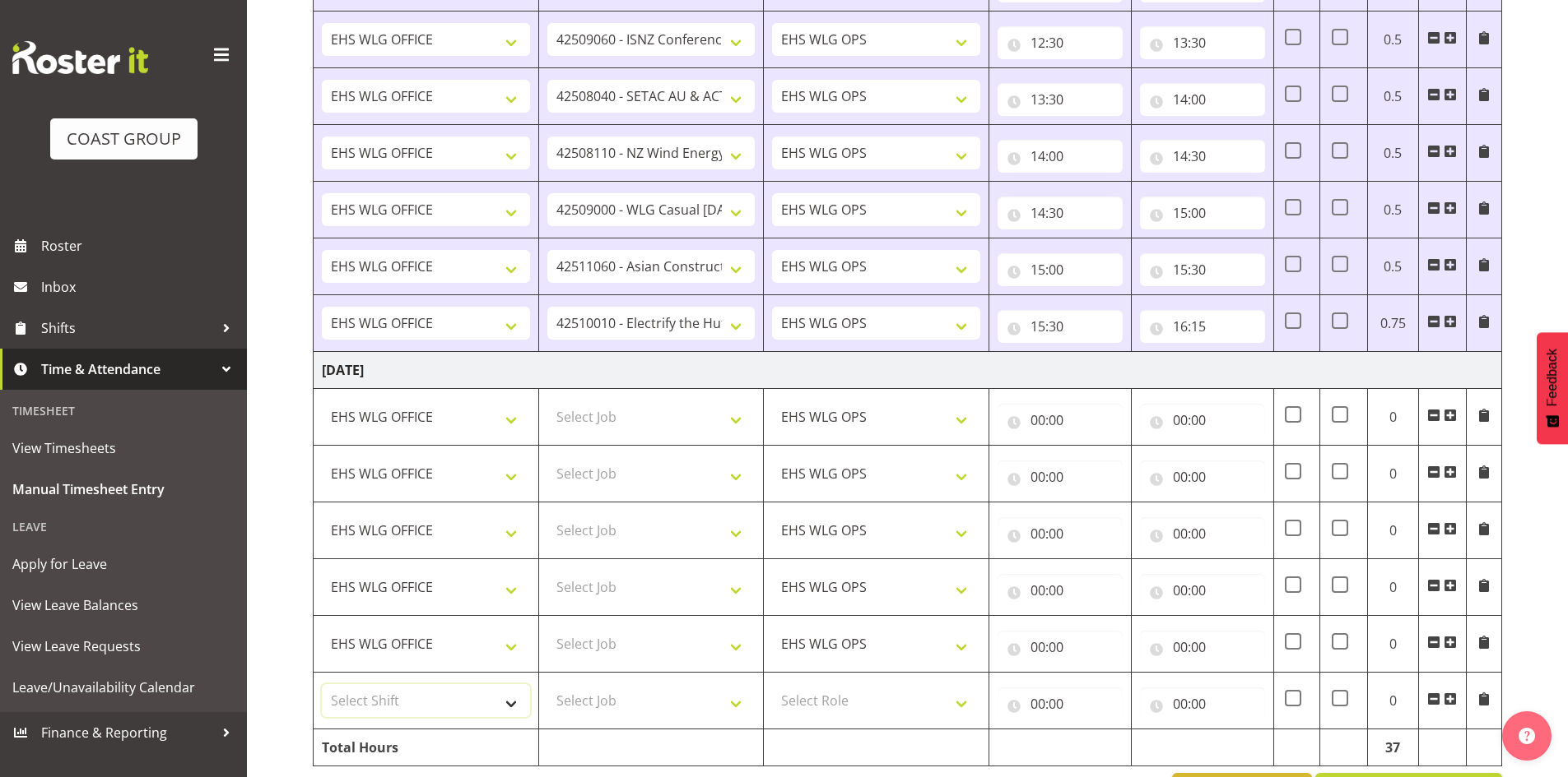
click at [350, 693] on select "Select Shift [DATE] Break Beervana @ Stadium [DATE] Break Building Nations @ Ta…" at bounding box center [426, 700] width 208 height 33
select select "1464"
drag, startPoint x: 350, startPoint y: 693, endPoint x: 378, endPoint y: 695, distance: 28.1
click at [350, 693] on select "Select Shift [DATE] Break Beervana @ Stadium [DATE] Break Building Nations @ Ta…" at bounding box center [426, 700] width 208 height 33
click at [833, 680] on td "Select Role EHS WLG OPS" at bounding box center [877, 701] width 225 height 57
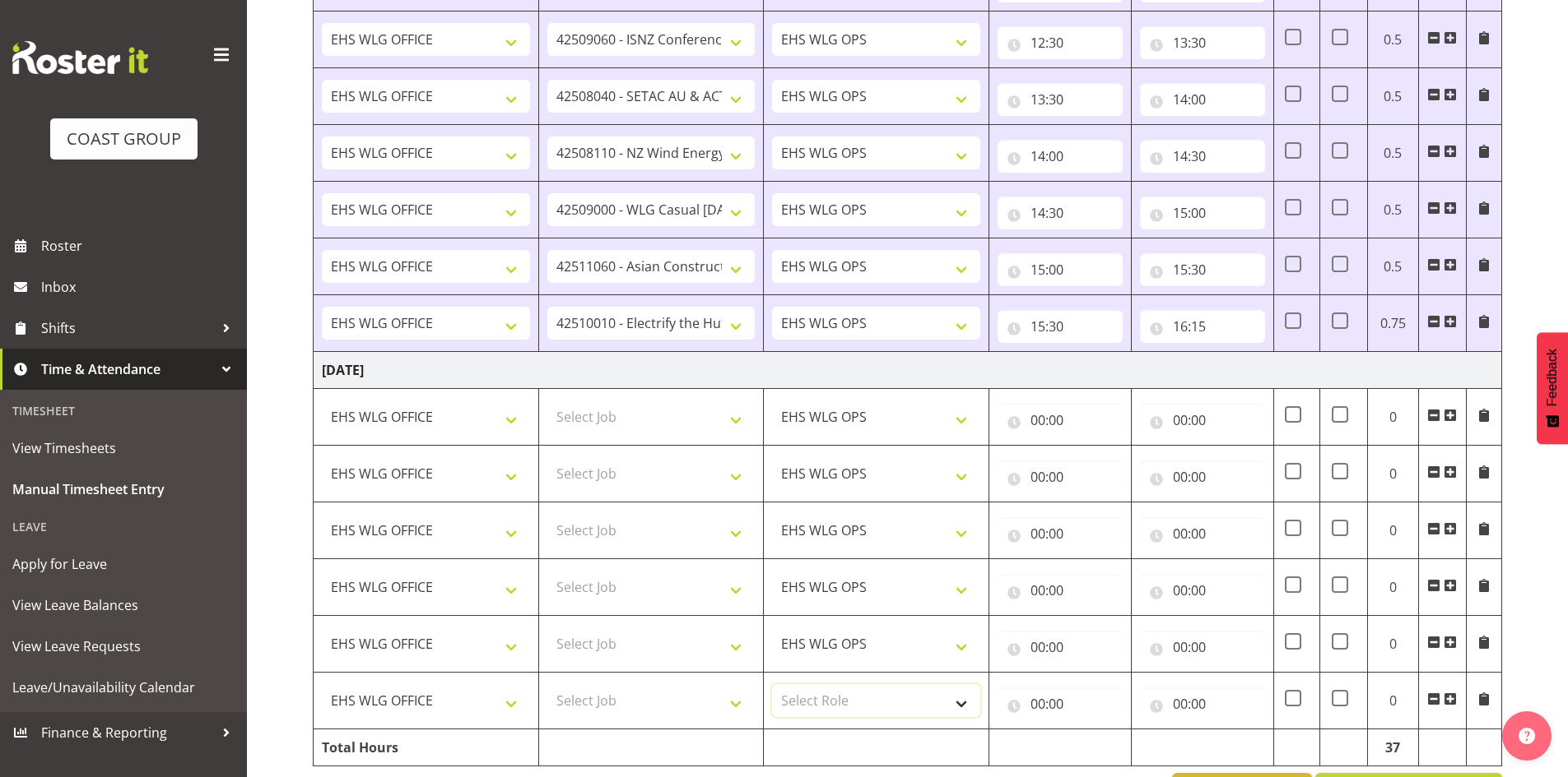
click at [831, 690] on select "Select Role EHS WLG OPS" at bounding box center [876, 700] width 208 height 33
select select "191"
click at [831, 690] on select "Select Role EHS WLG OPS" at bounding box center [876, 700] width 208 height 33
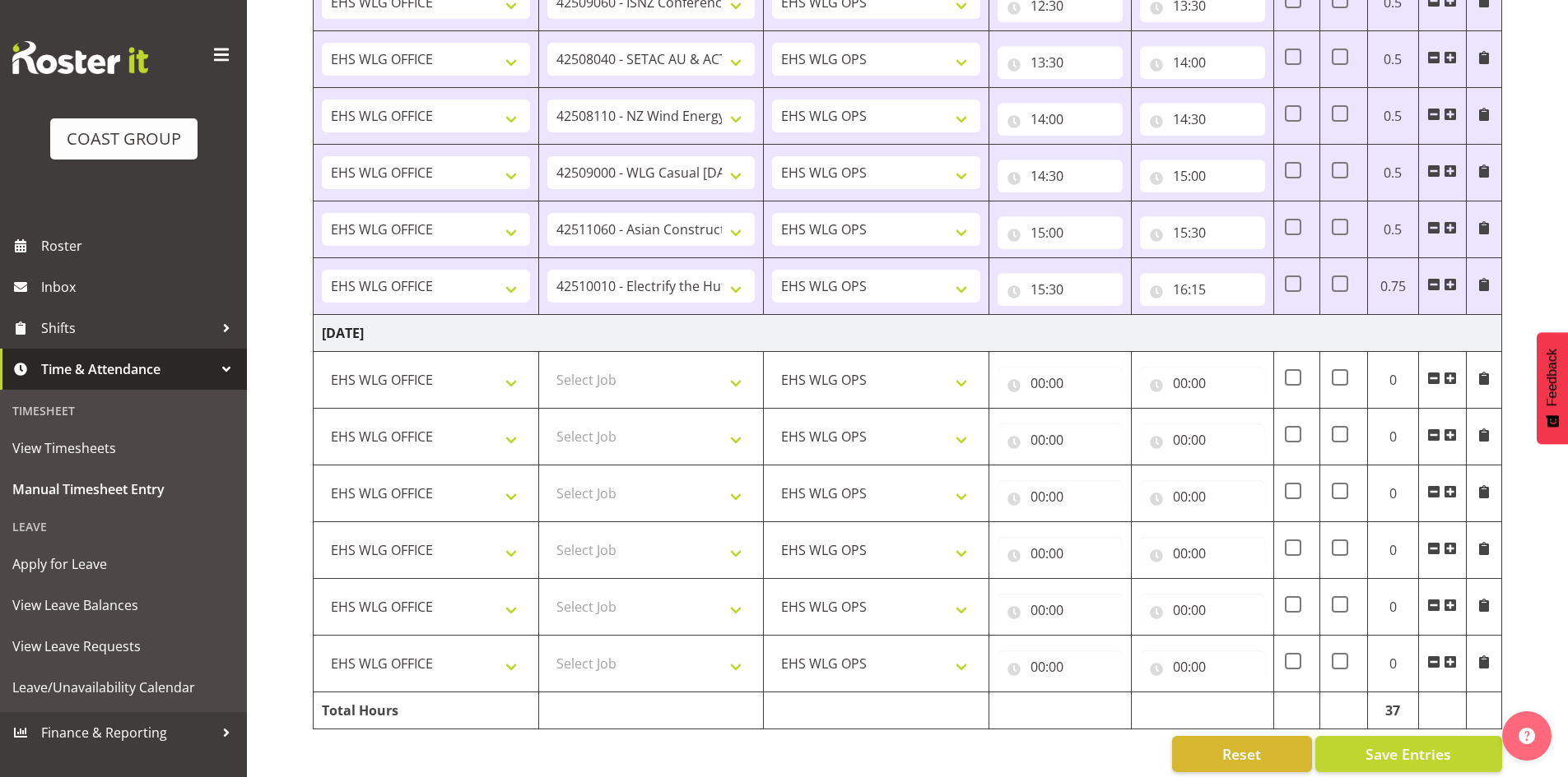
scroll to position [1951, 0]
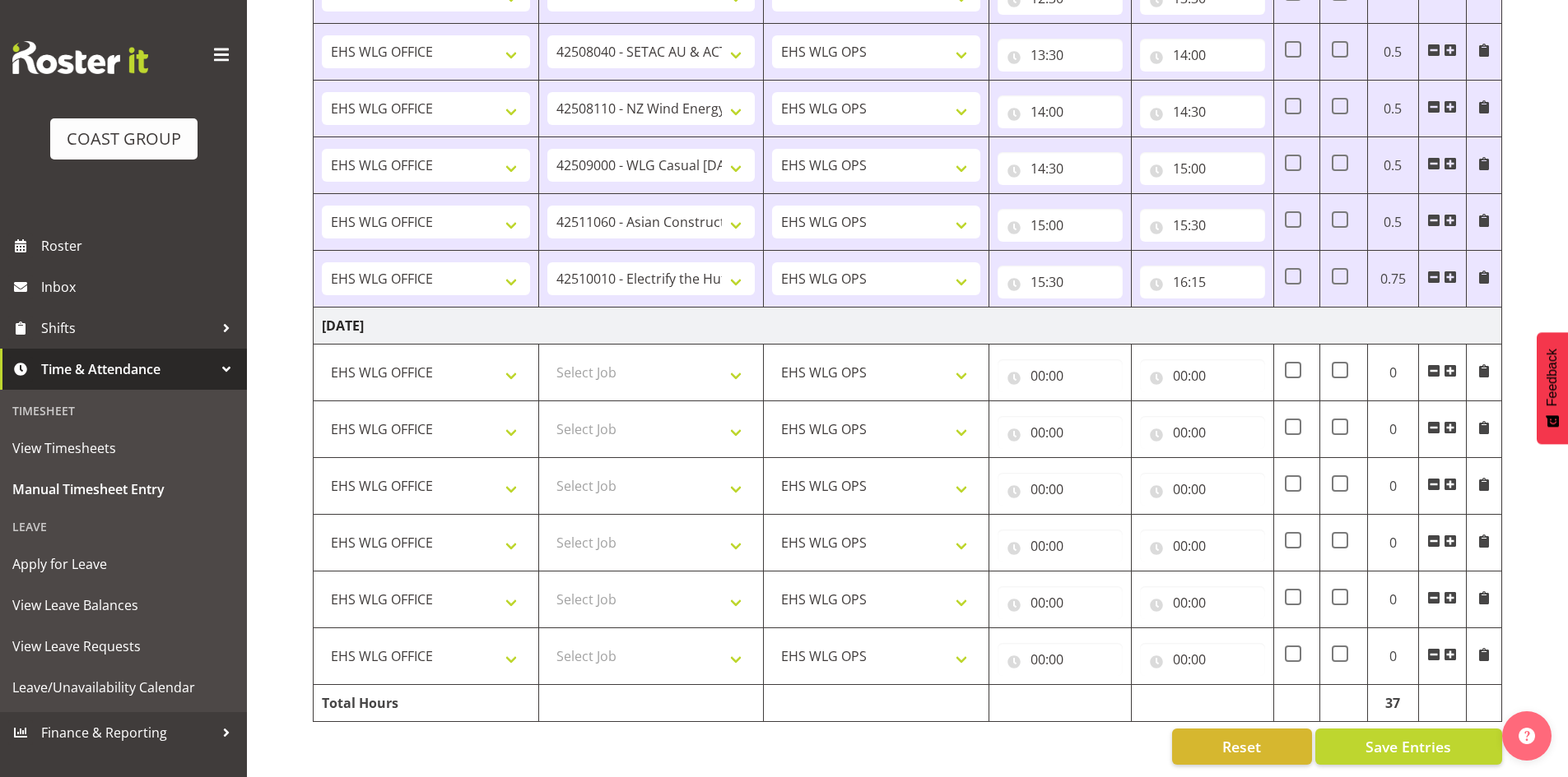
click at [1309, 315] on td "[DATE]" at bounding box center [907, 325] width 1188 height 37
click at [1453, 649] on span at bounding box center [1450, 655] width 13 height 13
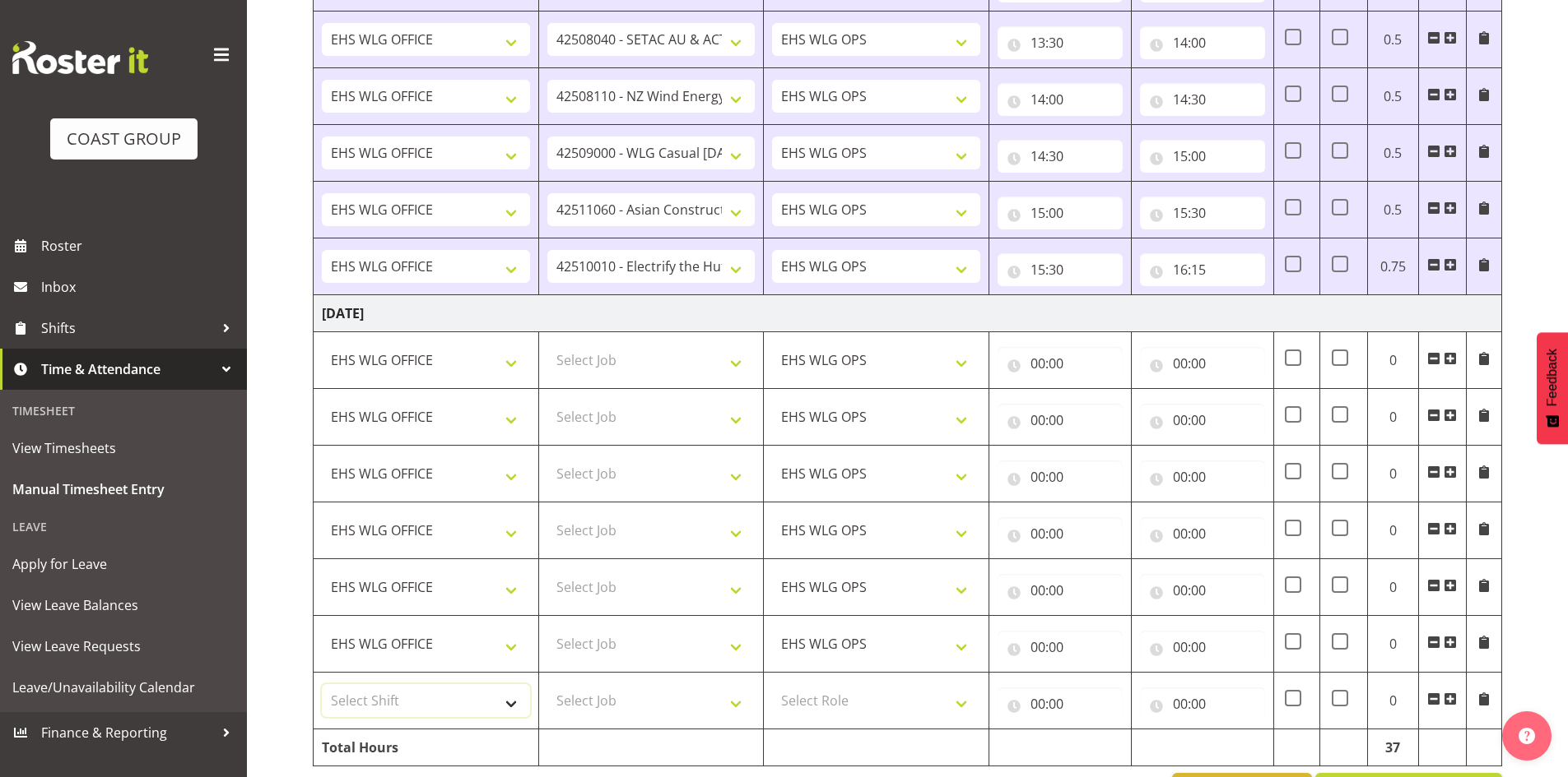
click at [443, 696] on select "Select Shift [DATE] Break Beervana @ Stadium [DATE] Break Building Nations @ Ta…" at bounding box center [426, 700] width 208 height 33
select select "1464"
drag, startPoint x: 443, startPoint y: 696, endPoint x: 575, endPoint y: 713, distance: 133.1
click at [443, 697] on select "Select Shift [DATE] Break Beervana @ Stadium [DATE] Break Building Nations @ Ta…" at bounding box center [426, 700] width 208 height 33
click at [810, 696] on select "Select Role EHS WLG OPS" at bounding box center [876, 700] width 208 height 33
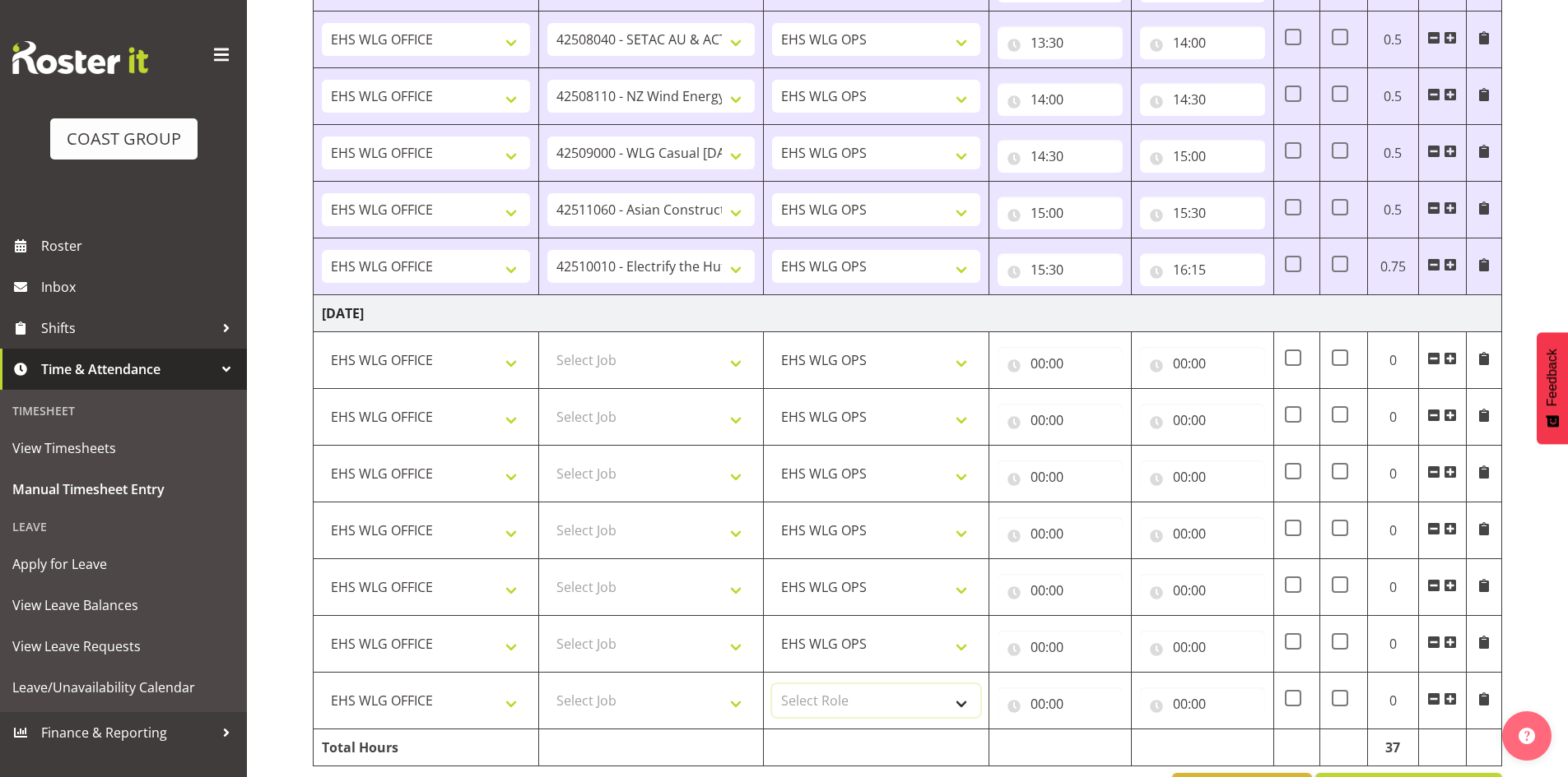
select select "191"
click at [811, 687] on select "Select Role EHS WLG OPS" at bounding box center [876, 700] width 208 height 33
click at [788, 315] on td "[DATE]" at bounding box center [907, 313] width 1188 height 37
click at [1224, 312] on td "[DATE]" at bounding box center [907, 313] width 1188 height 37
click at [637, 360] on select "Select Job 1 Carlton Events 1 [PERSON_NAME][GEOGRAPHIC_DATA] 1 [PERSON_NAME][GE…" at bounding box center [652, 360] width 208 height 33
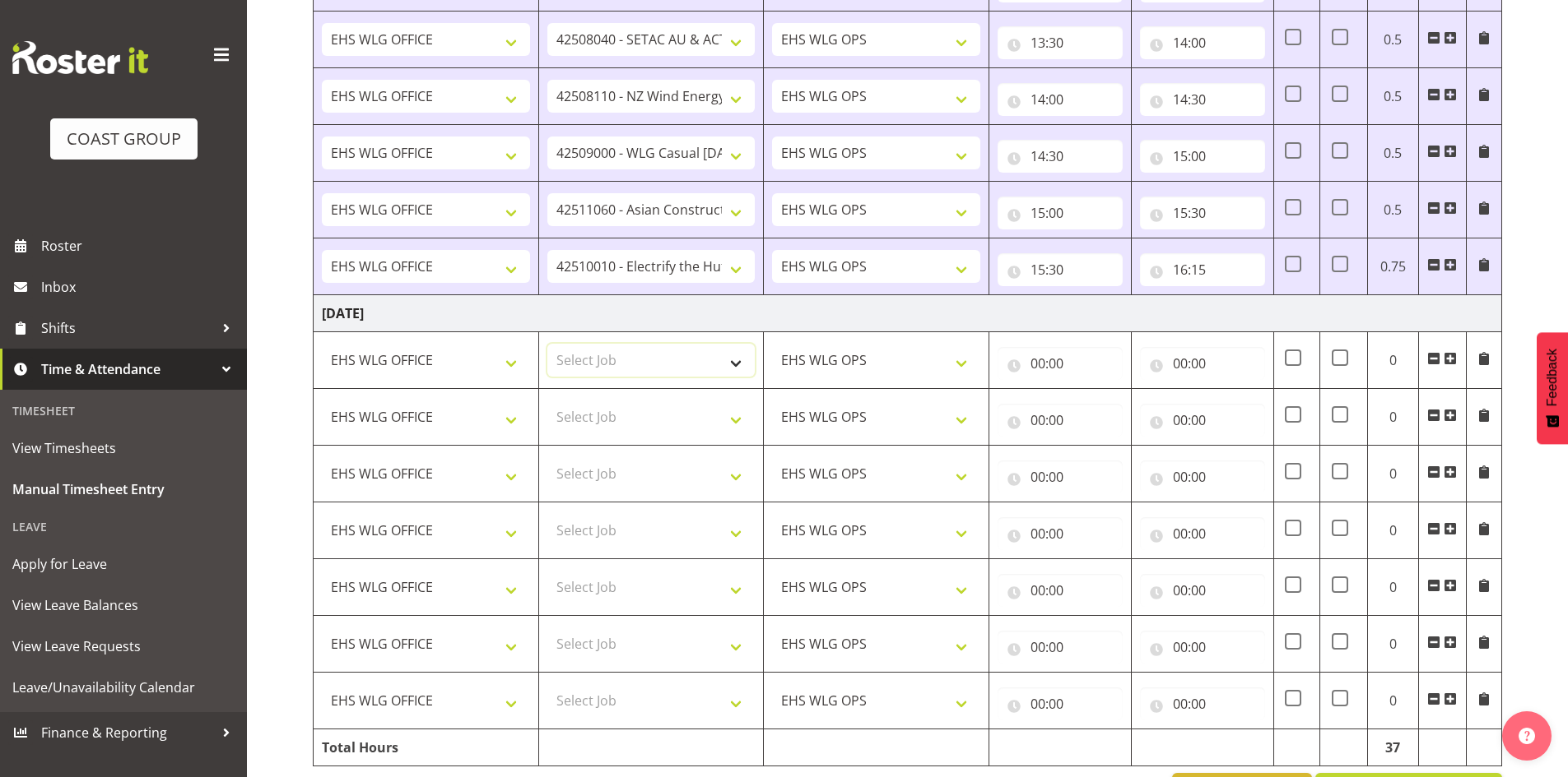
select select "8995"
click at [548, 344] on select "Select Job 1 Carlton Events 1 [PERSON_NAME][GEOGRAPHIC_DATA] 1 [PERSON_NAME][GE…" at bounding box center [652, 360] width 208 height 33
click at [641, 407] on select "Select Job 1 Carlton Events 1 [PERSON_NAME][GEOGRAPHIC_DATA] 1 [PERSON_NAME][GE…" at bounding box center [652, 416] width 208 height 33
select select "8963"
click at [548, 400] on select "Select Job 1 Carlton Events 1 [PERSON_NAME][GEOGRAPHIC_DATA] 1 [PERSON_NAME][GE…" at bounding box center [652, 416] width 208 height 33
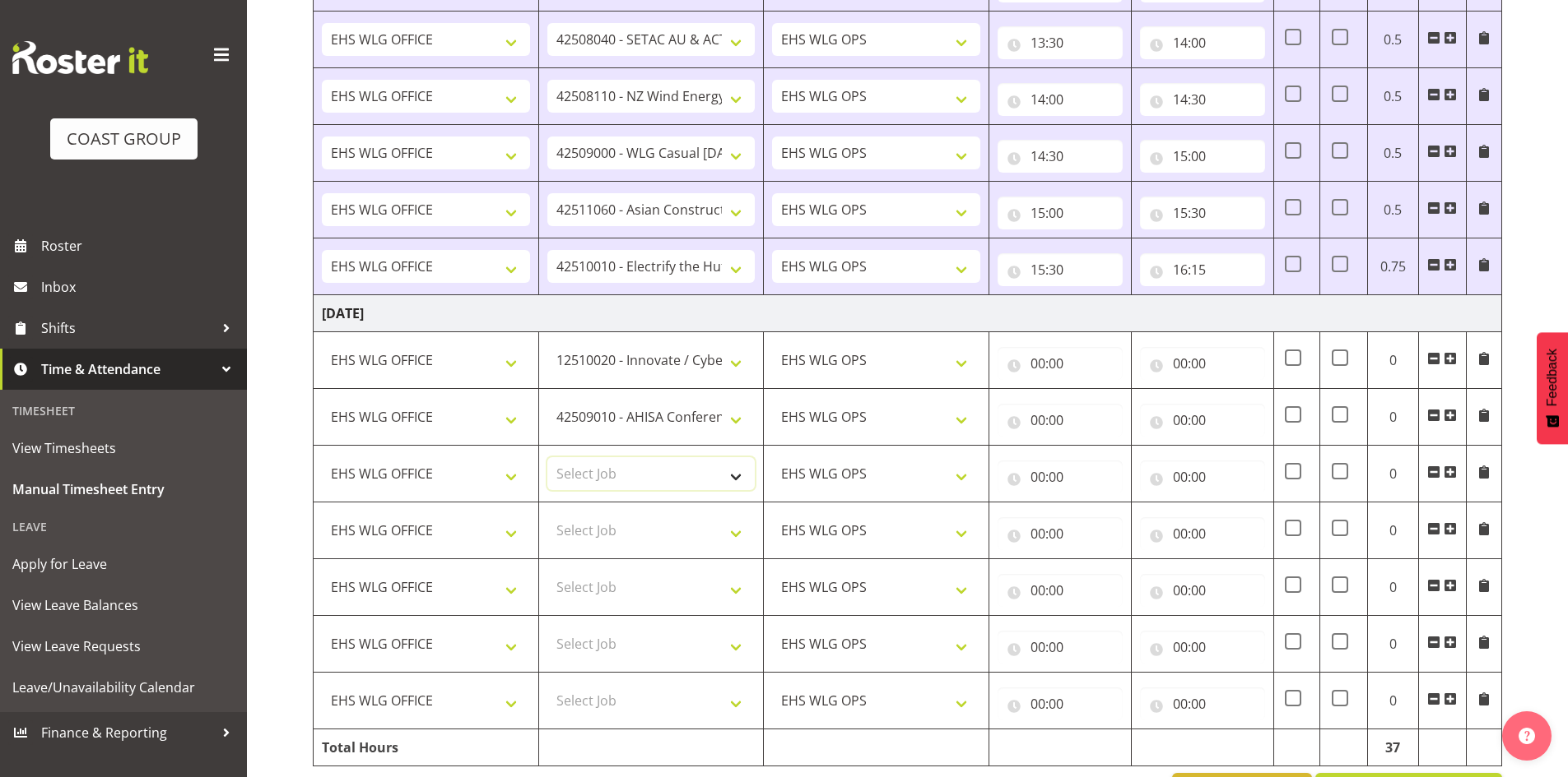
click at [716, 472] on select "Select Job 1 Carlton Events 1 [PERSON_NAME][GEOGRAPHIC_DATA] 1 [PERSON_NAME][GE…" at bounding box center [652, 473] width 208 height 33
select select "9096"
click at [548, 457] on select "Select Job 1 Carlton Events 1 [PERSON_NAME][GEOGRAPHIC_DATA] 1 [PERSON_NAME][GE…" at bounding box center [652, 473] width 208 height 33
click at [641, 517] on select "Select Job 1 Carlton Events 1 [PERSON_NAME][GEOGRAPHIC_DATA] 1 [PERSON_NAME][GE…" at bounding box center [652, 530] width 208 height 33
select select "9348"
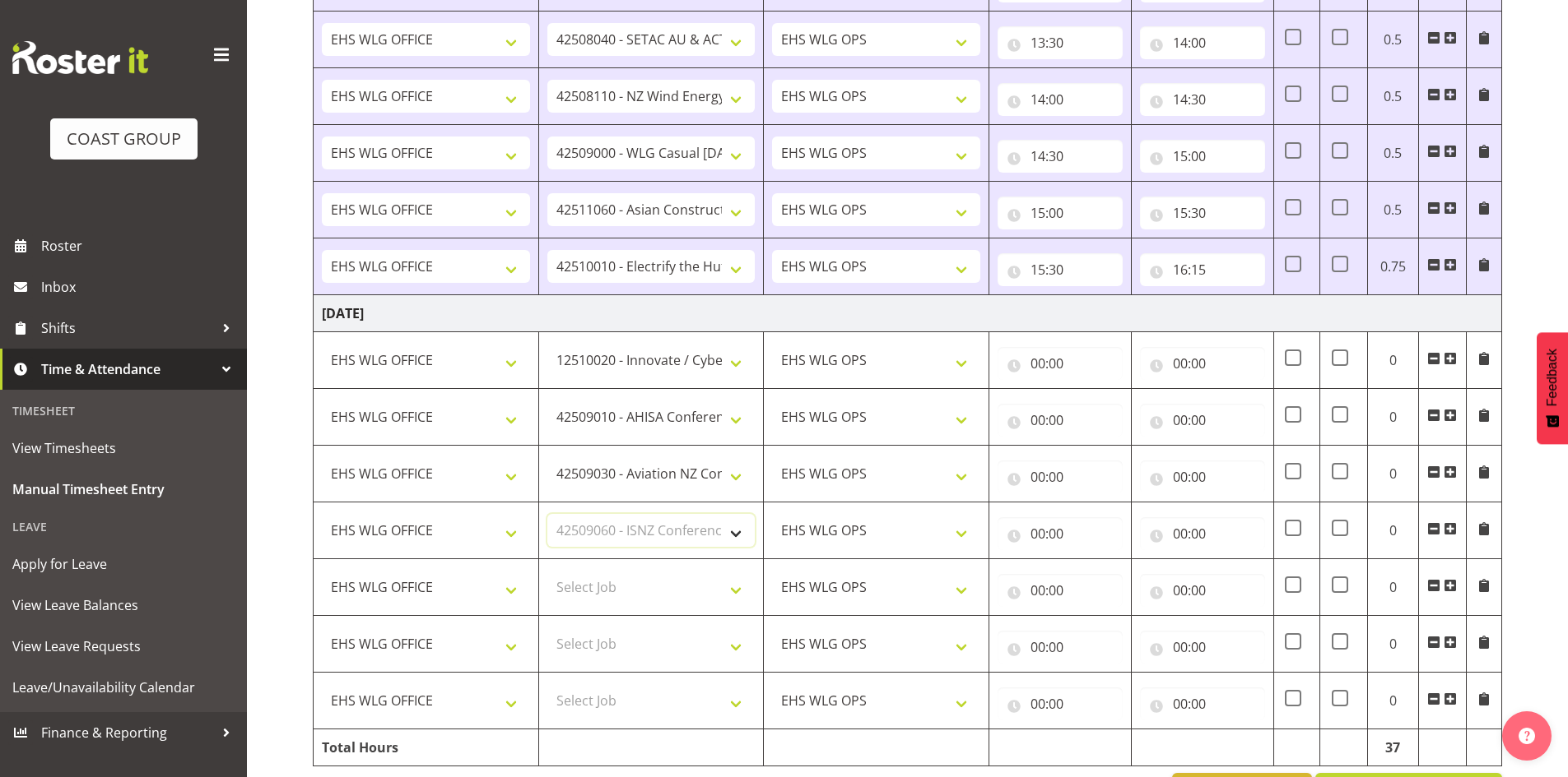
click at [548, 515] on select "Select Job 1 Carlton Events 1 [PERSON_NAME][GEOGRAPHIC_DATA] 1 [PERSON_NAME][GE…" at bounding box center [652, 530] width 208 height 33
click at [609, 588] on select "Select Job 1 Carlton Events 1 [PERSON_NAME][GEOGRAPHIC_DATA] 1 [PERSON_NAME][GE…" at bounding box center [652, 587] width 208 height 33
click at [614, 590] on select "Select Job 1 Carlton Events 1 [PERSON_NAME][GEOGRAPHIC_DATA] 1 [PERSON_NAME][GE…" at bounding box center [652, 587] width 208 height 33
select select "9791"
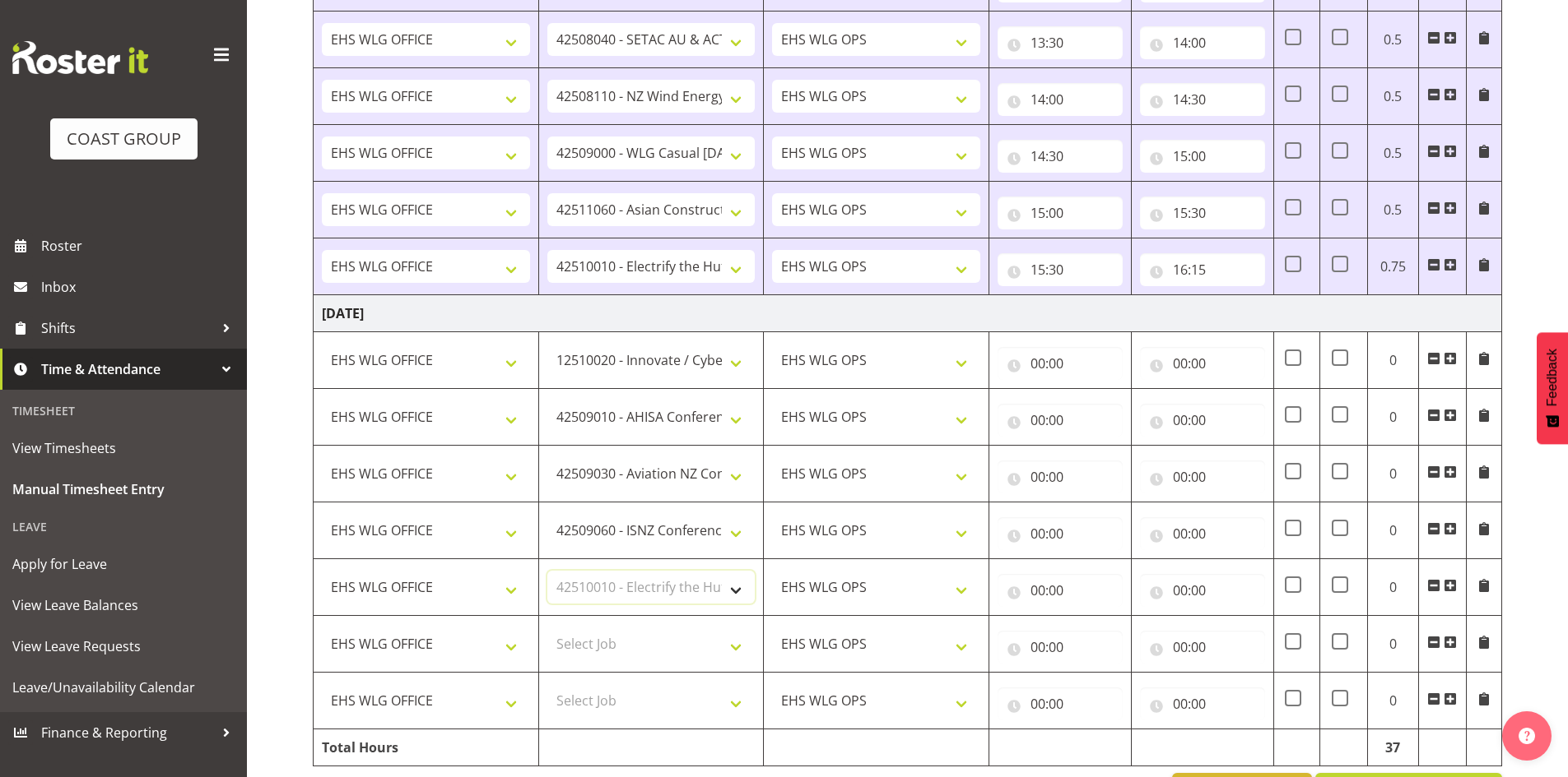
click at [548, 571] on select "Select Job 1 Carlton Events 1 [PERSON_NAME][GEOGRAPHIC_DATA] 1 [PERSON_NAME][GE…" at bounding box center [652, 587] width 208 height 33
drag, startPoint x: 676, startPoint y: 650, endPoint x: 686, endPoint y: 650, distance: 10.0
click at [676, 650] on select "Select Job 1 Carlton Events 1 [PERSON_NAME][GEOGRAPHIC_DATA] 1 [PERSON_NAME][GE…" at bounding box center [652, 644] width 208 height 33
select select "9141"
click at [548, 628] on select "Select Job 1 Carlton Events 1 [PERSON_NAME][GEOGRAPHIC_DATA] 1 [PERSON_NAME][GE…" at bounding box center [652, 644] width 208 height 33
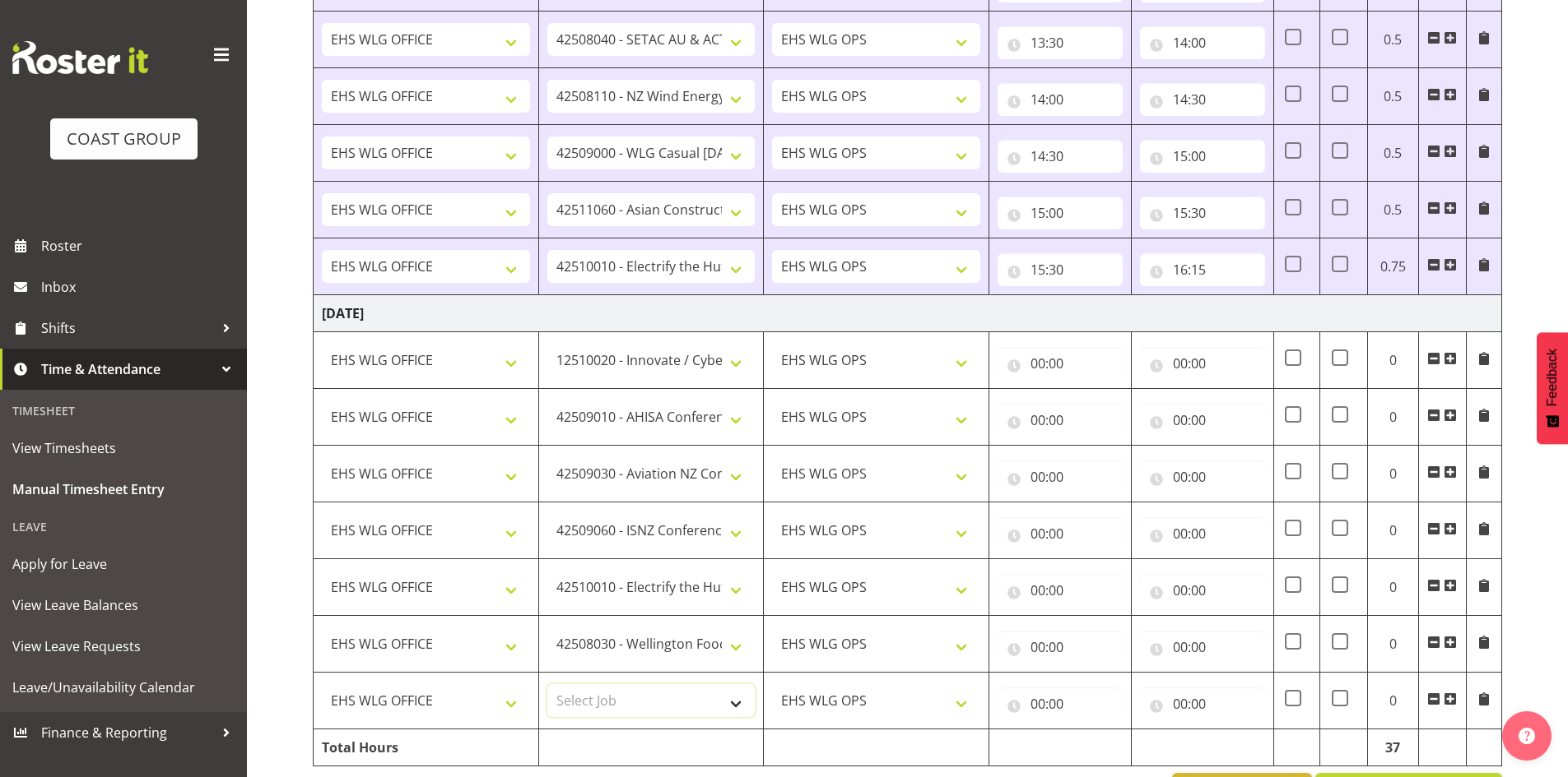
click at [673, 703] on select "Select Job 1 Carlton Events 1 [PERSON_NAME][GEOGRAPHIC_DATA] 1 [PERSON_NAME][GE…" at bounding box center [652, 700] width 208 height 33
click at [548, 684] on select "Select Job 1 Carlton Events 1 [PERSON_NAME][GEOGRAPHIC_DATA] 1 [PERSON_NAME][GE…" at bounding box center [652, 700] width 208 height 33
click at [674, 700] on select "1 Carlton Events 1 [PERSON_NAME] 1 [PERSON_NAME][GEOGRAPHIC_DATA] 1 EHS WAREHOU…" at bounding box center [652, 700] width 208 height 33
select select "69"
click at [548, 684] on select "1 Carlton Events 1 [PERSON_NAME] 1 [PERSON_NAME][GEOGRAPHIC_DATA] 1 EHS WAREHOU…" at bounding box center [652, 700] width 208 height 33
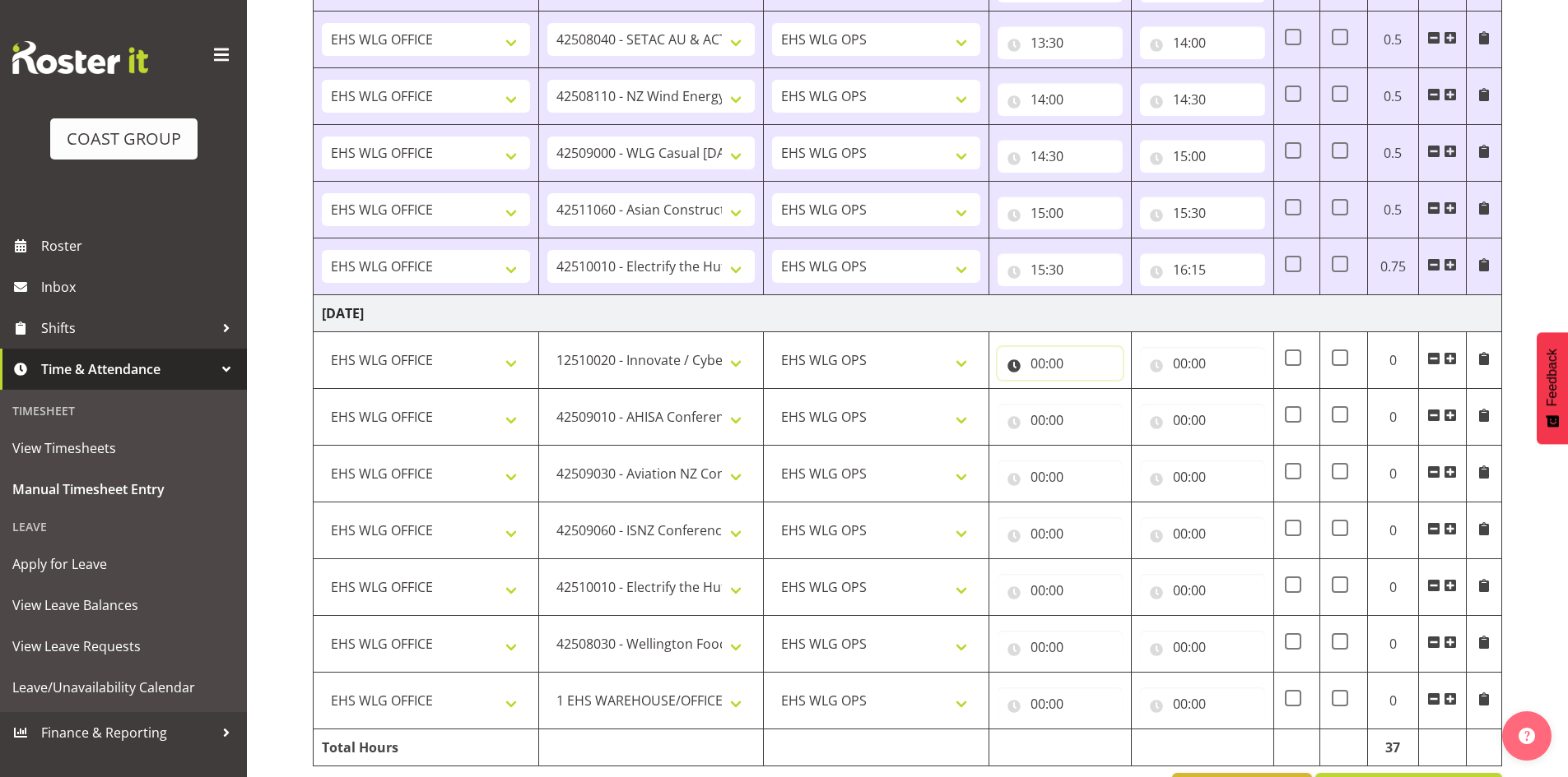
click at [1033, 366] on input "00:00" at bounding box center [1060, 363] width 125 height 33
click at [1118, 404] on select "00 01 02 03 04 05 06 07 08 09 10 11 12 13 14 15 16 17 18 19 20 21 22 23" at bounding box center [1109, 406] width 37 height 33
select select "7"
click at [1092, 390] on select "00 01 02 03 04 05 06 07 08 09 10 11 12 13 14 15 16 17 18 19 20 21 22 23" at bounding box center [1109, 406] width 37 height 33
type input "07:00"
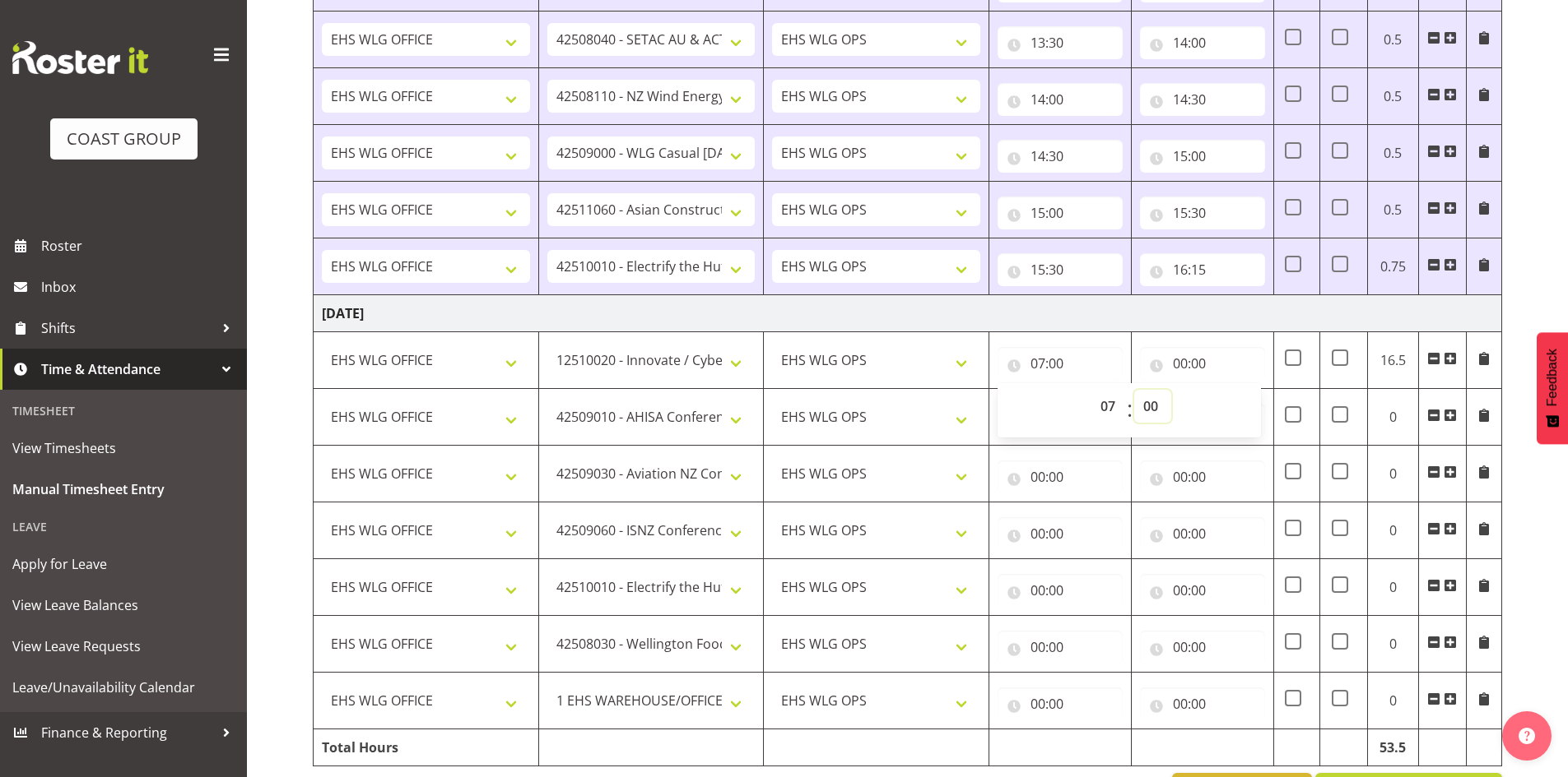
click at [1162, 407] on select "00 01 02 03 04 05 06 07 08 09 10 11 12 13 14 15 16 17 18 19 20 21 22 23 24 25 2…" at bounding box center [1152, 406] width 37 height 33
select select "30"
click at [1134, 390] on select "00 01 02 03 04 05 06 07 08 09 10 11 12 13 14 15 16 17 18 19 20 21 22 23 24 25 2…" at bounding box center [1152, 406] width 37 height 33
type input "07:30"
click at [1189, 359] on input "00:00" at bounding box center [1202, 363] width 125 height 33
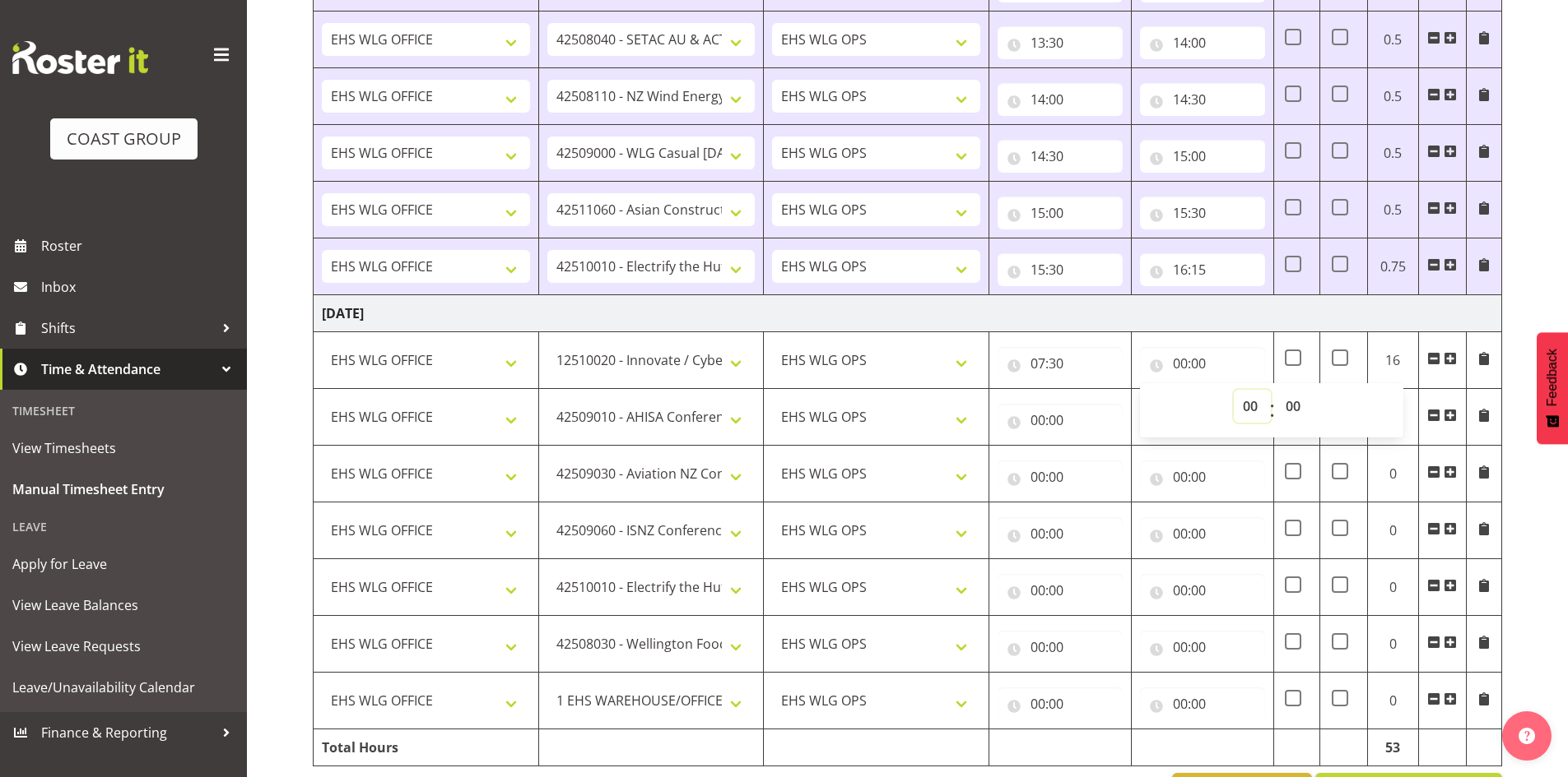
click at [1249, 400] on select "00 01 02 03 04 05 06 07 08 09 10 11 12 13 14 15 16 17 18 19 20 21 22 23" at bounding box center [1252, 406] width 37 height 33
select select "9"
click at [1234, 390] on select "00 01 02 03 04 05 06 07 08 09 10 11 12 13 14 15 16 17 18 19 20 21 22 23" at bounding box center [1252, 406] width 37 height 33
type input "09:00"
click at [1042, 413] on input "00:00" at bounding box center [1060, 420] width 125 height 33
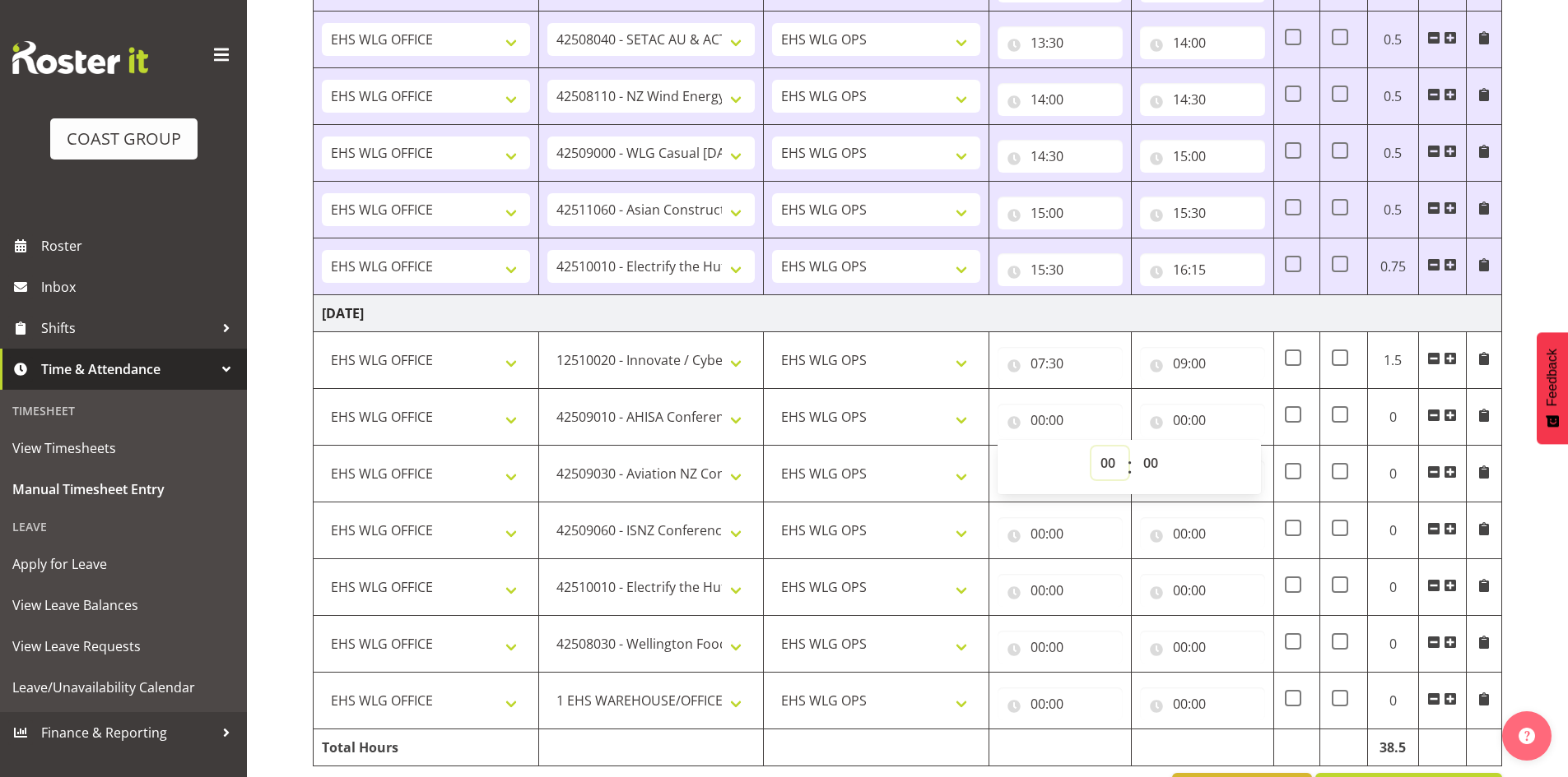
click at [1104, 457] on select "00 01 02 03 04 05 06 07 08 09 10 11 12 13 14 15 16 17 18 19 20 21 22 23" at bounding box center [1109, 463] width 37 height 33
select select "10"
click at [1092, 447] on select "00 01 02 03 04 05 06 07 08 09 10 11 12 13 14 15 16 17 18 19 20 21 22 23" at bounding box center [1109, 463] width 37 height 33
type input "10:00"
click at [1107, 450] on select "00 01 02 03 04 05 06 07 08 09 10 11 12 13 14 15 16 17 18 19 20 21 22 23" at bounding box center [1109, 463] width 37 height 33
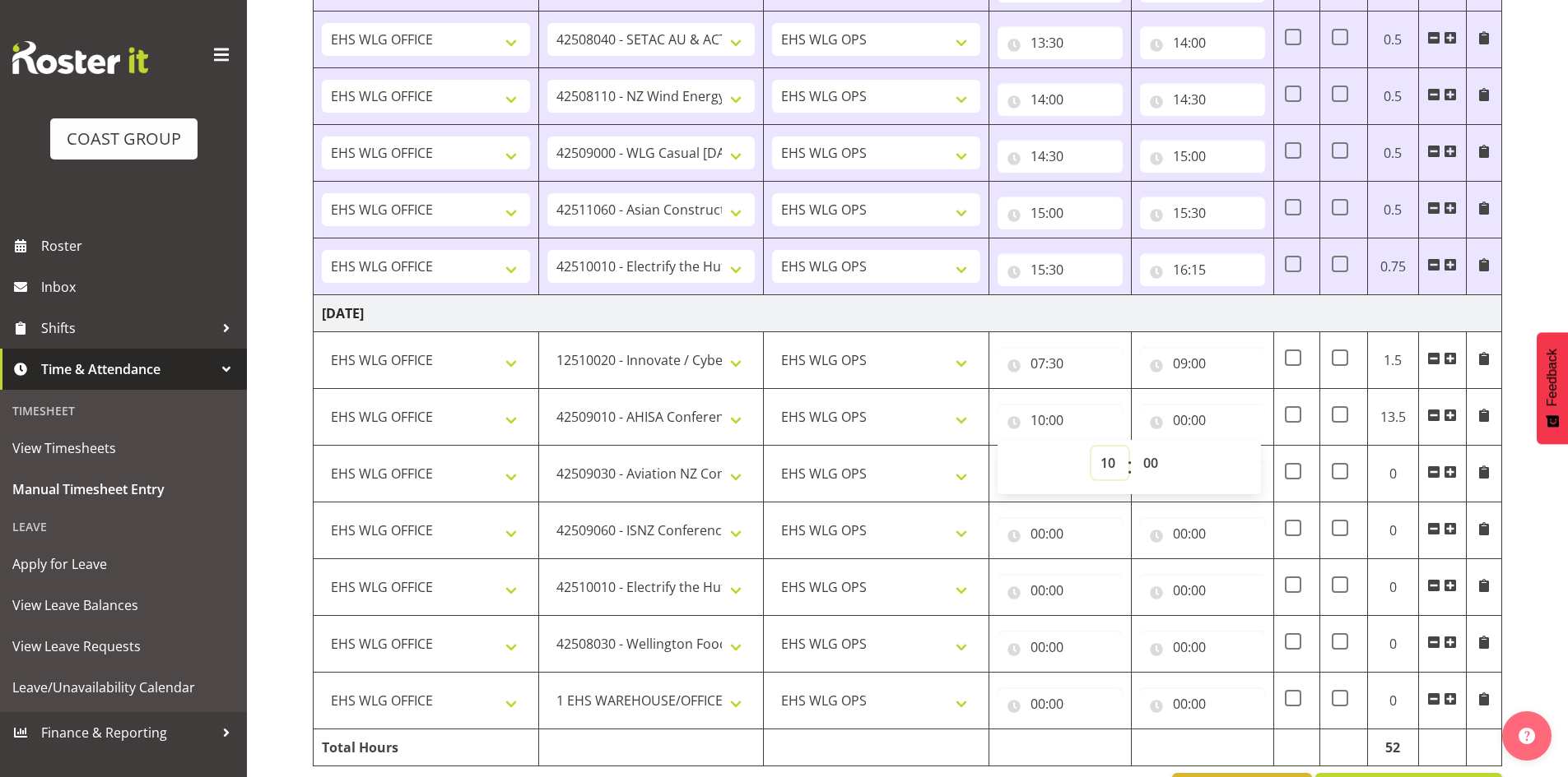
select select "9"
click at [1092, 447] on select "00 01 02 03 04 05 06 07 08 09 10 11 12 13 14 15 16 17 18 19 20 21 22 23" at bounding box center [1109, 463] width 37 height 33
type input "09:00"
click at [1188, 416] on input "00:00" at bounding box center [1202, 420] width 125 height 33
drag, startPoint x: 1251, startPoint y: 460, endPoint x: 1253, endPoint y: 449, distance: 11.2
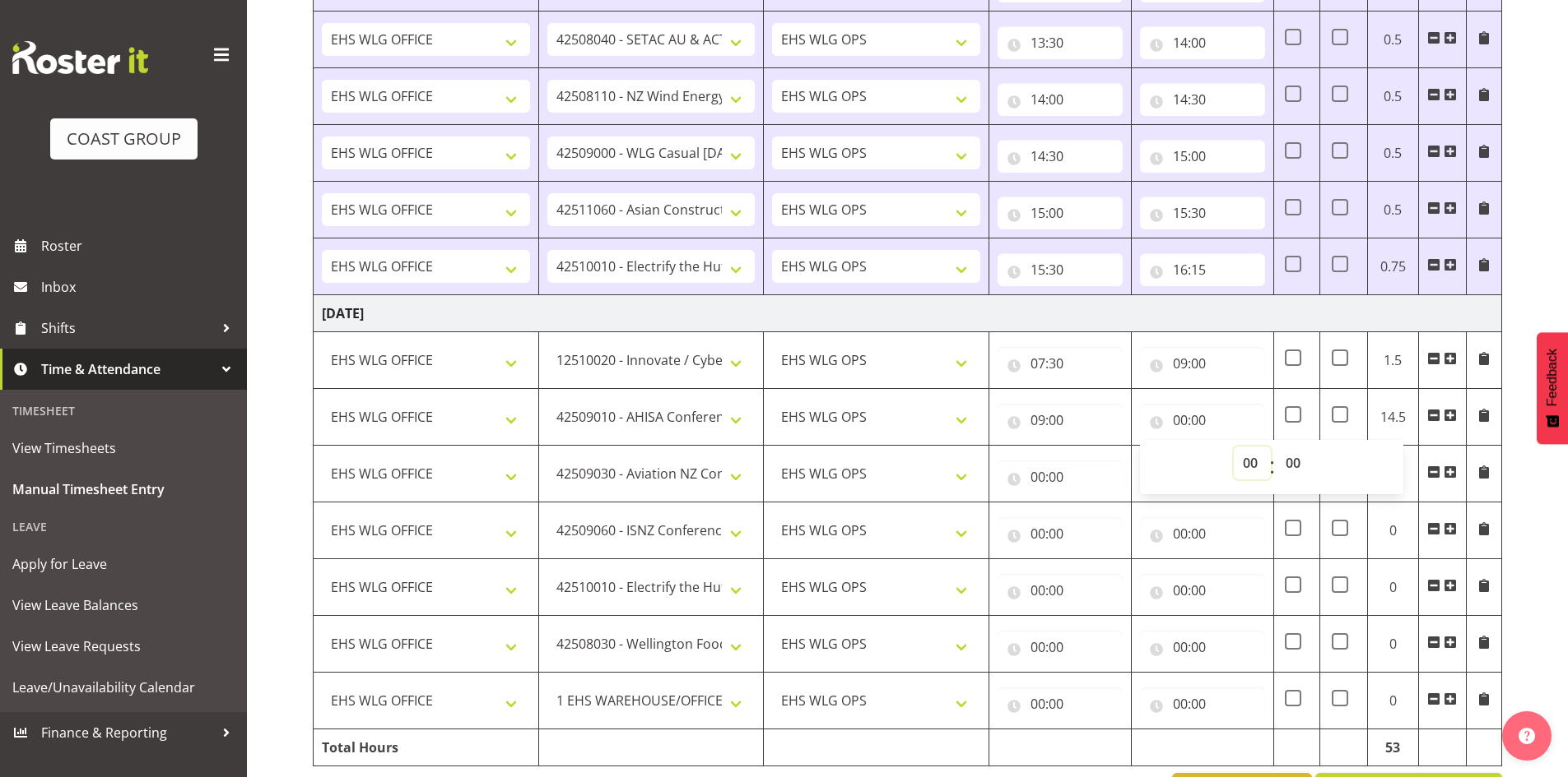
click at [1251, 460] on select "00 01 02 03 04 05 06 07 08 09 10 11 12 13 14 15 16 17 18 19 20 21 22 23" at bounding box center [1252, 463] width 37 height 33
select select "10"
click at [1234, 447] on select "00 01 02 03 04 05 06 07 08 09 10 11 12 13 14 15 16 17 18 19 20 21 22 23" at bounding box center [1252, 463] width 37 height 33
type input "10:00"
click at [1038, 479] on input "00:00" at bounding box center [1060, 477] width 125 height 33
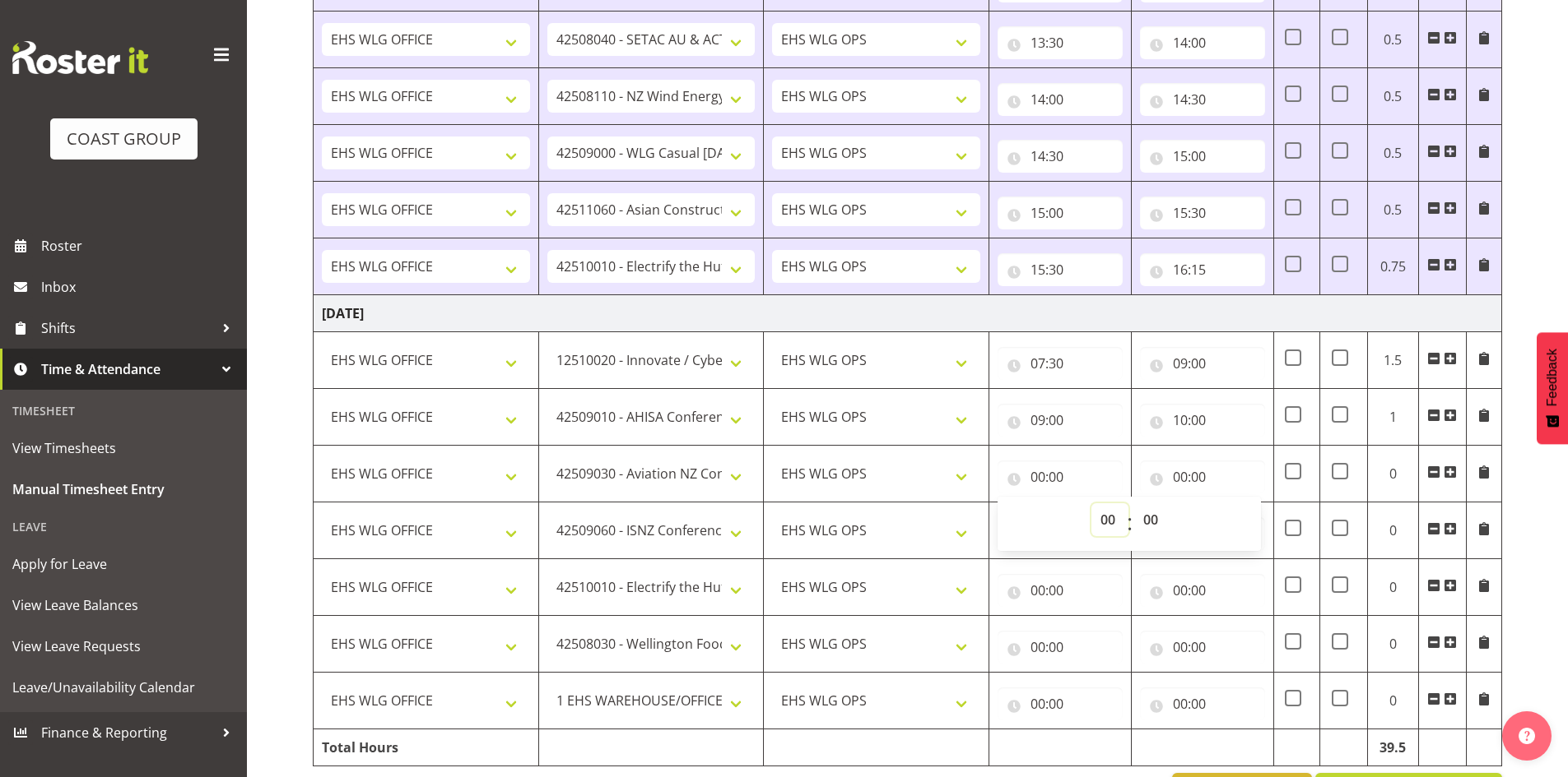
drag, startPoint x: 1113, startPoint y: 514, endPoint x: 1113, endPoint y: 503, distance: 11.0
click at [1113, 514] on select "00 01 02 03 04 05 06 07 08 09 10 11 12 13 14 15 16 17 18 19 20 21 22 23" at bounding box center [1109, 519] width 37 height 33
select select "10"
click at [1092, 503] on select "00 01 02 03 04 05 06 07 08 09 10 11 12 13 14 15 16 17 18 19 20 21 22 23" at bounding box center [1109, 519] width 37 height 33
type input "10:00"
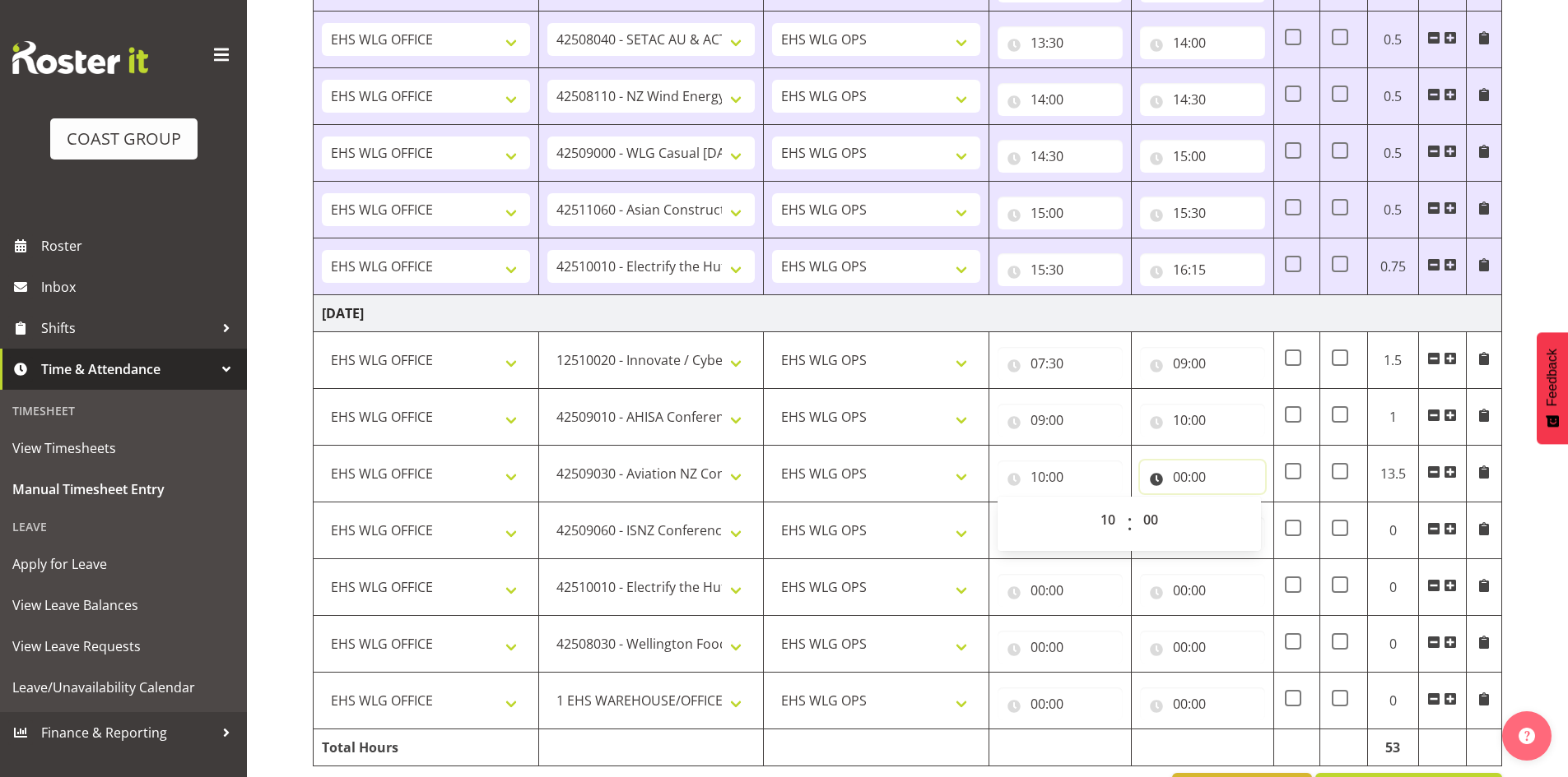
click at [1179, 474] on input "00:00" at bounding box center [1202, 477] width 125 height 33
click at [1242, 507] on select "00 01 02 03 04 05 06 07 08 09 10 11 12 13 14 15 16 17 18 19 20 21 22 23" at bounding box center [1252, 519] width 37 height 33
select select "11"
click at [1234, 503] on select "00 01 02 03 04 05 06 07 08 09 10 11 12 13 14 15 16 17 18 19 20 21 22 23" at bounding box center [1252, 519] width 37 height 33
type input "11:00"
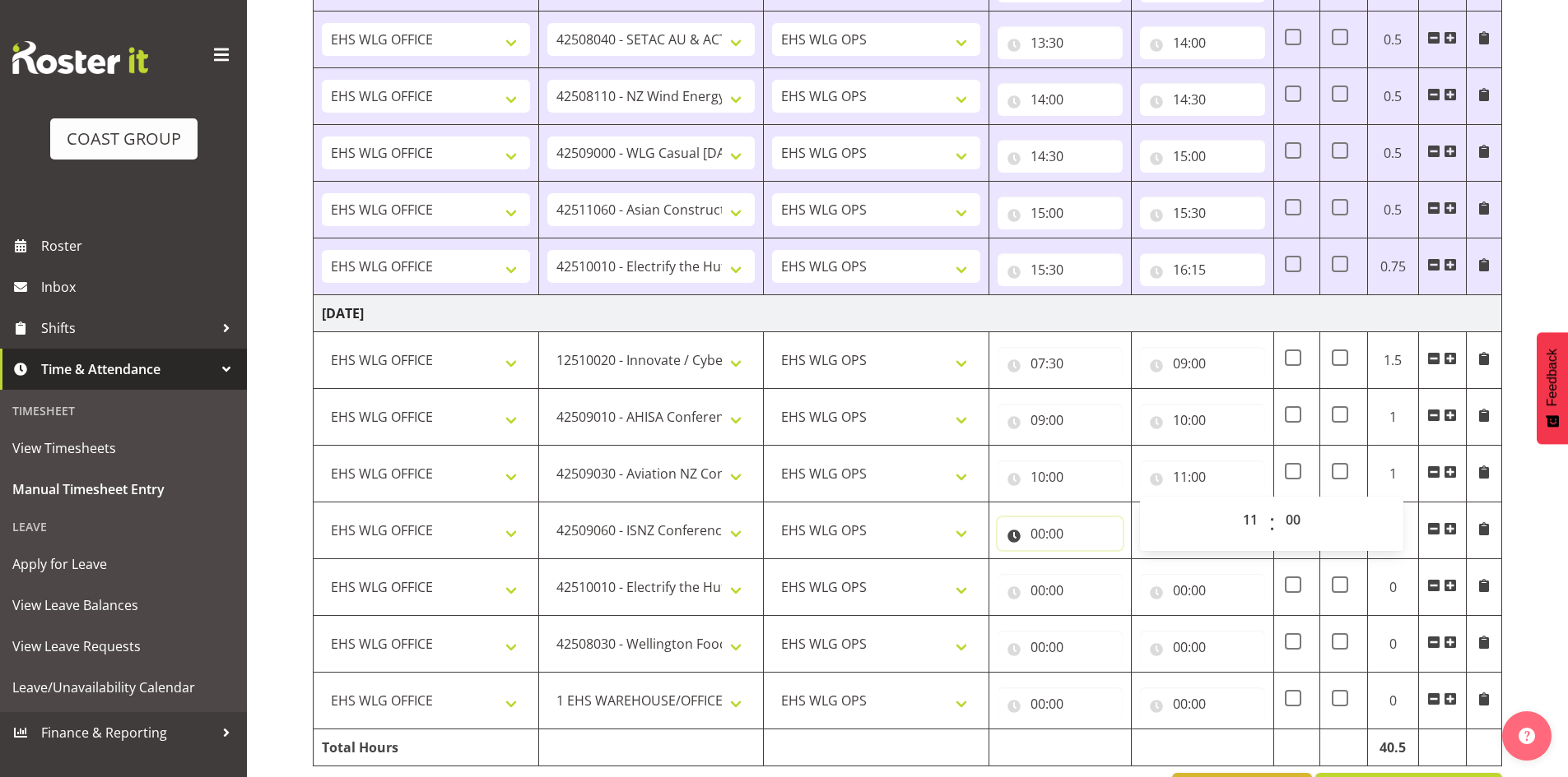
click at [1040, 530] on input "00:00" at bounding box center [1060, 533] width 125 height 33
click at [1103, 573] on select "00 01 02 03 04 05 06 07 08 09 10 11 12 13 14 15 16 17 18 19 20 21 22 23" at bounding box center [1109, 576] width 37 height 33
select select "11"
click at [1092, 560] on select "00 01 02 03 04 05 06 07 08 09 10 11 12 13 14 15 16 17 18 19 20 21 22 23" at bounding box center [1109, 576] width 37 height 33
type input "11:00"
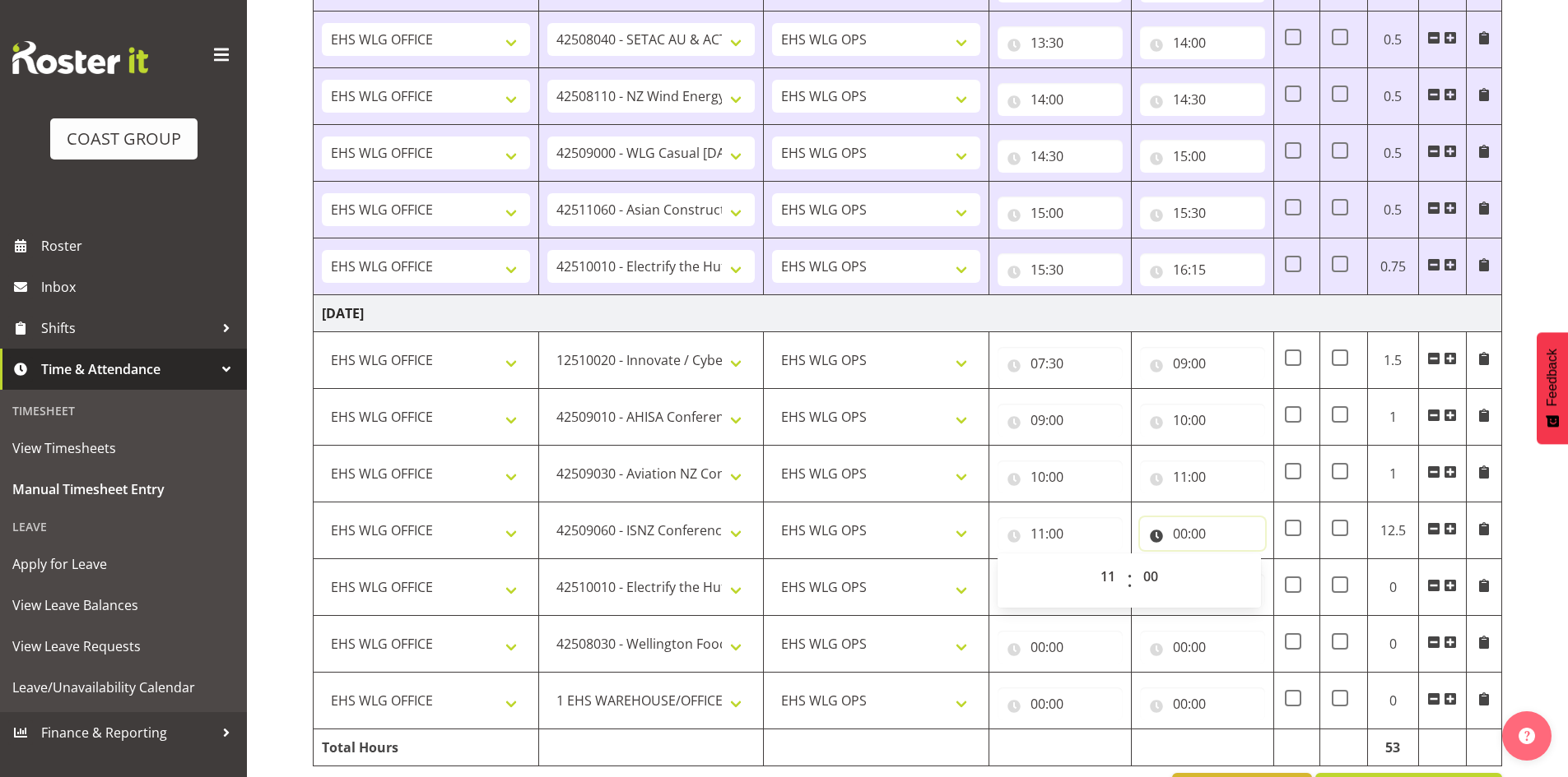
click at [1178, 525] on input "00:00" at bounding box center [1202, 533] width 125 height 33
click at [1246, 569] on select "00 01 02 03 04 05 06 07 08 09 10 11 12 13 14 15 16 17 18 19 20 21 22 23" at bounding box center [1252, 576] width 37 height 33
select select "12"
click at [1234, 560] on select "00 01 02 03 04 05 06 07 08 09 10 11 12 13 14 15 16 17 18 19 20 21 22 23" at bounding box center [1252, 576] width 37 height 33
type input "12:00"
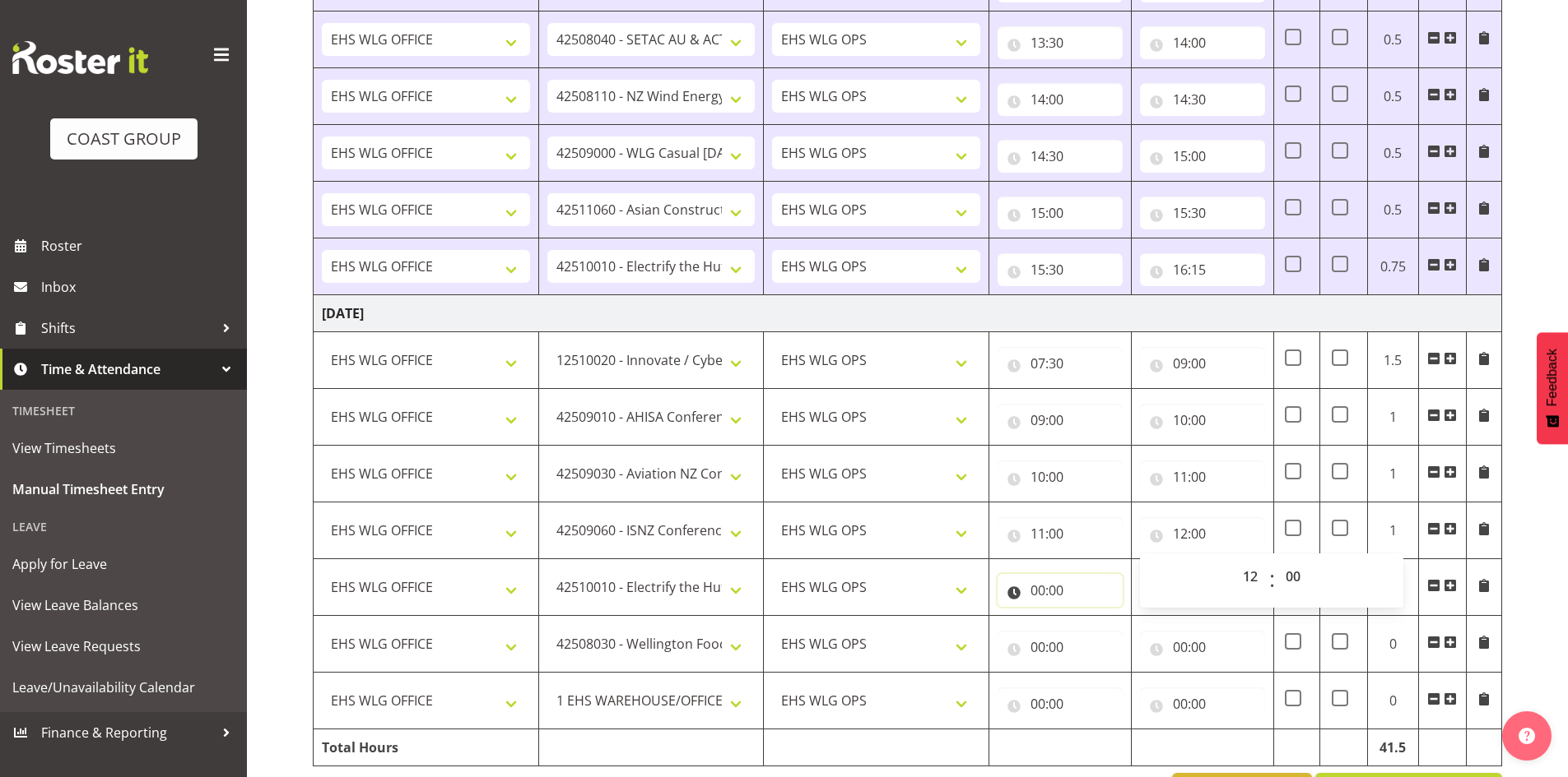
click at [1043, 583] on input "00:00" at bounding box center [1060, 590] width 125 height 33
click at [1101, 627] on select "00 01 02 03 04 05 06 07 08 09 10 11 12 13 14 15 16 17 18 19 20 21 22 23" at bounding box center [1109, 633] width 37 height 33
select select "12"
click at [1092, 617] on select "00 01 02 03 04 05 06 07 08 09 10 11 12 13 14 15 16 17 18 19 20 21 22 23" at bounding box center [1109, 633] width 37 height 33
type input "12:00"
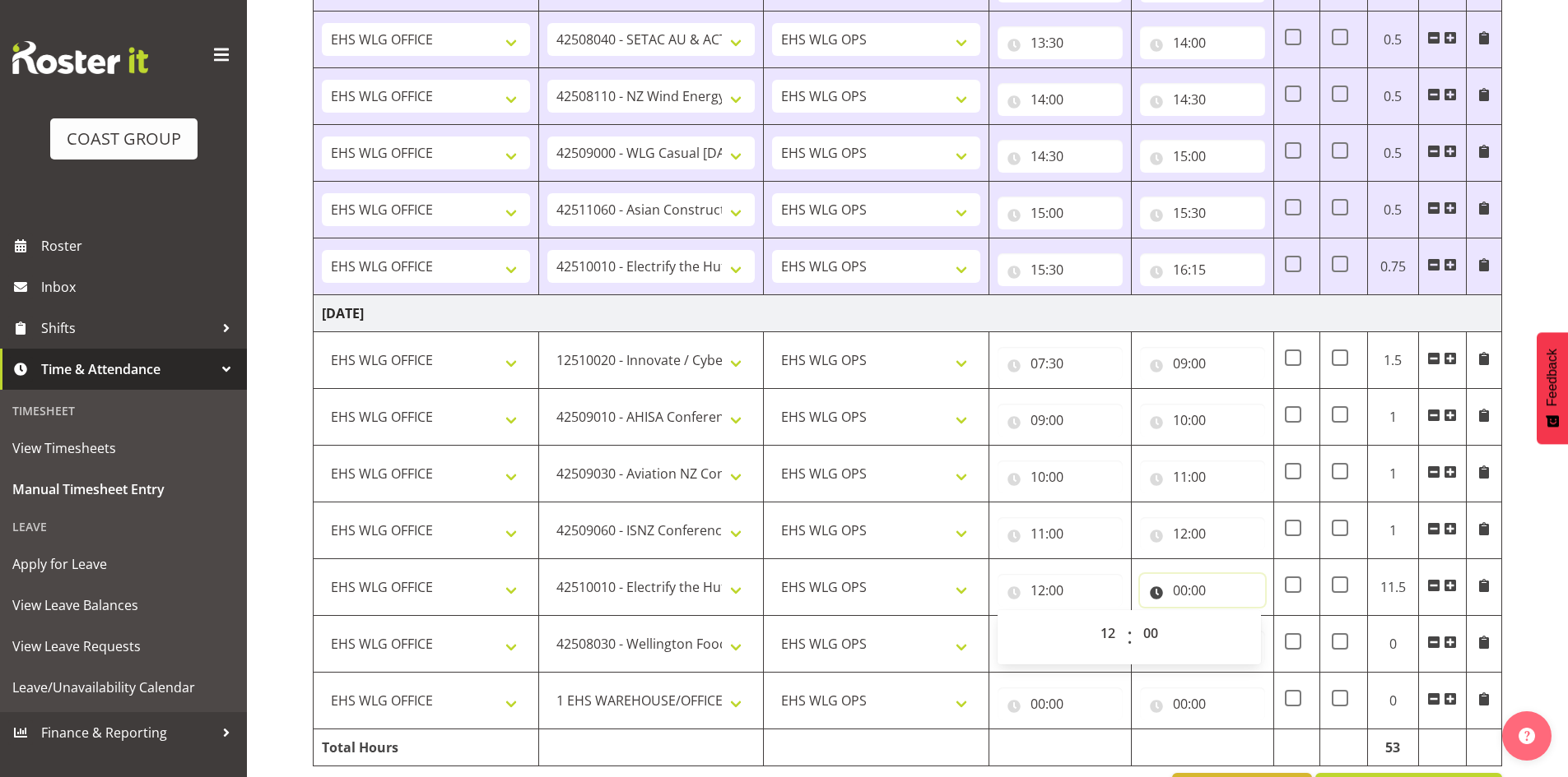
click at [1179, 582] on input "00:00" at bounding box center [1202, 590] width 125 height 33
click at [1240, 627] on select "00 01 02 03 04 05 06 07 08 09 10 11 12 13 14 15 16 17 18 19 20 21 22 23" at bounding box center [1252, 633] width 37 height 33
select select "13"
click at [1234, 617] on select "00 01 02 03 04 05 06 07 08 09 10 11 12 13 14 15 16 17 18 19 20 21 22 23" at bounding box center [1252, 633] width 37 height 33
type input "13:00"
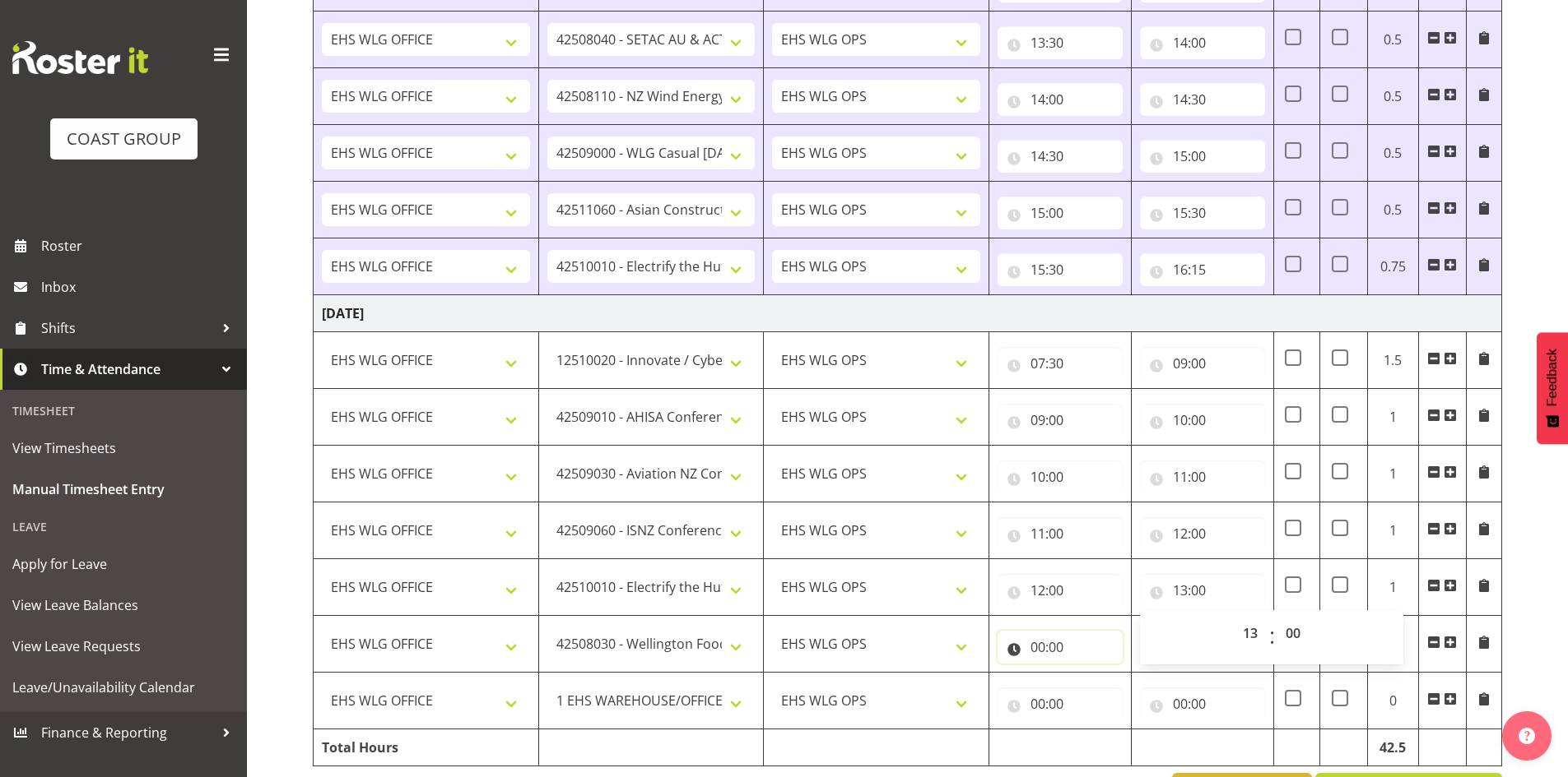
click at [1039, 638] on input "00:00" at bounding box center [1060, 647] width 125 height 33
click at [1094, 682] on select "00 01 02 03 04 05 06 07 08 09 10 11 12 13 14 15 16 17 18 19 20 21 22 23" at bounding box center [1109, 690] width 37 height 33
select select "13"
click at [1092, 674] on select "00 01 02 03 04 05 06 07 08 09 10 11 12 13 14 15 16 17 18 19 20 21 22 23" at bounding box center [1109, 690] width 37 height 33
type input "13:00"
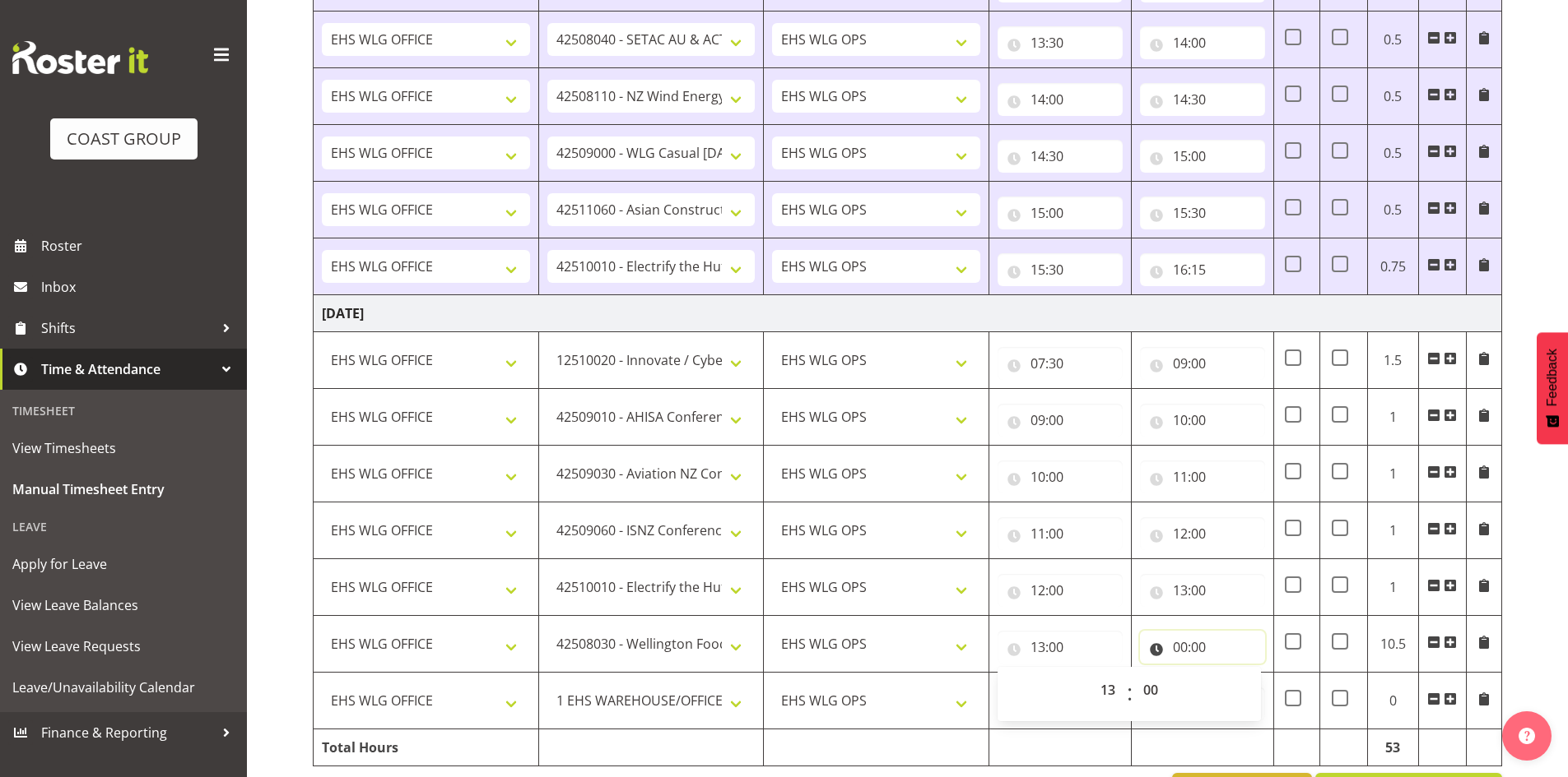
click at [1178, 636] on input "00:00" at bounding box center [1202, 647] width 125 height 33
click at [1245, 685] on select "00 01 02 03 04 05 06 07 08 09 10 11 12 13 14 15 16 17 18 19 20 21 22 23" at bounding box center [1252, 690] width 37 height 33
select select "14"
click at [1234, 674] on select "00 01 02 03 04 05 06 07 08 09 10 11 12 13 14 15 16 17 18 19 20 21 22 23" at bounding box center [1252, 690] width 37 height 33
type input "14:00"
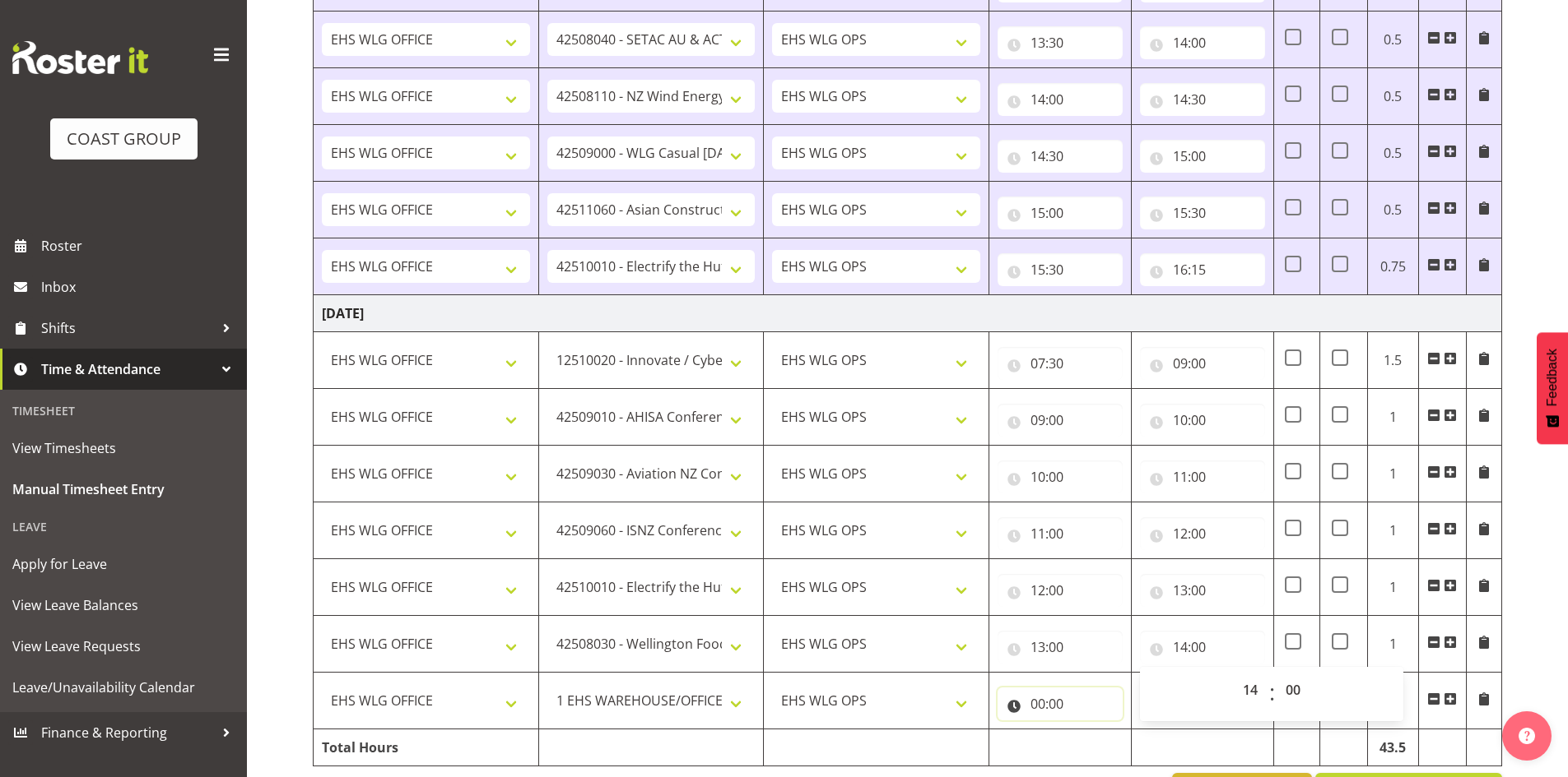
click at [1033, 697] on input "00:00" at bounding box center [1060, 704] width 125 height 33
click at [1090, 741] on div "00 01 02 03 04 05 06 07 08 09 10 11 12 13 14 15 16 17 18 19 20 21 22 23" at bounding box center [1108, 751] width 37 height 41
click at [1104, 736] on select "00 01 02 03 04 05 06 07 08 09 10 11 12 13 14 15 16 17 18 19 20 21 22 23" at bounding box center [1109, 746] width 37 height 33
select select "14"
click at [1092, 730] on select "00 01 02 03 04 05 06 07 08 09 10 11 12 13 14 15 16 17 18 19 20 21 22 23" at bounding box center [1109, 746] width 37 height 33
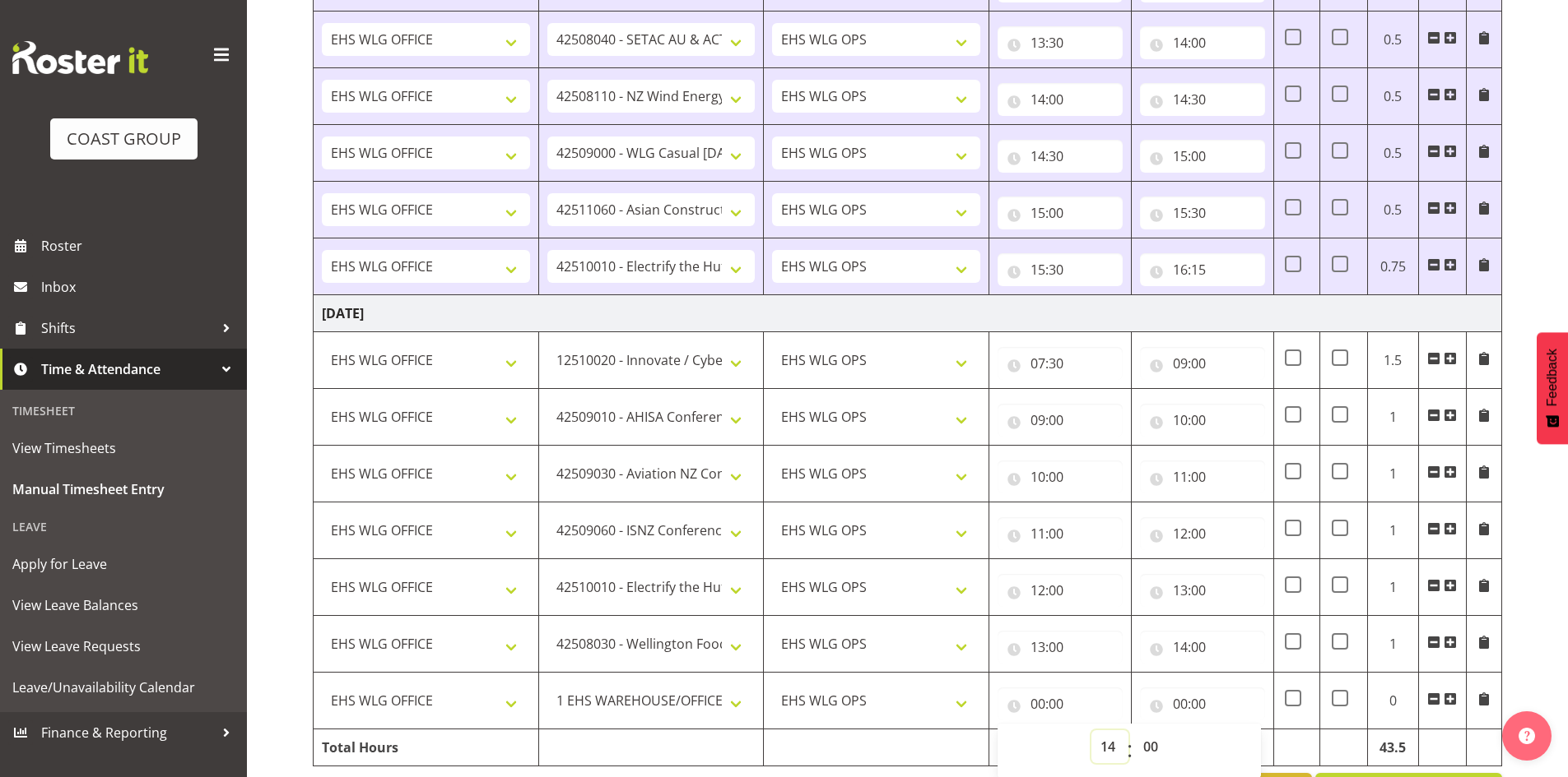
type input "14:00"
click at [1177, 694] on input "00:00" at bounding box center [1202, 704] width 125 height 33
click at [1237, 735] on select "00 01 02 03 04 05 06 07 08 09 10 11 12 13 14 15 16 17 18 19 20 21 22 23" at bounding box center [1252, 746] width 37 height 33
select select "15"
click at [1234, 730] on select "00 01 02 03 04 05 06 07 08 09 10 11 12 13 14 15 16 17 18 19 20 21 22 23" at bounding box center [1252, 746] width 37 height 33
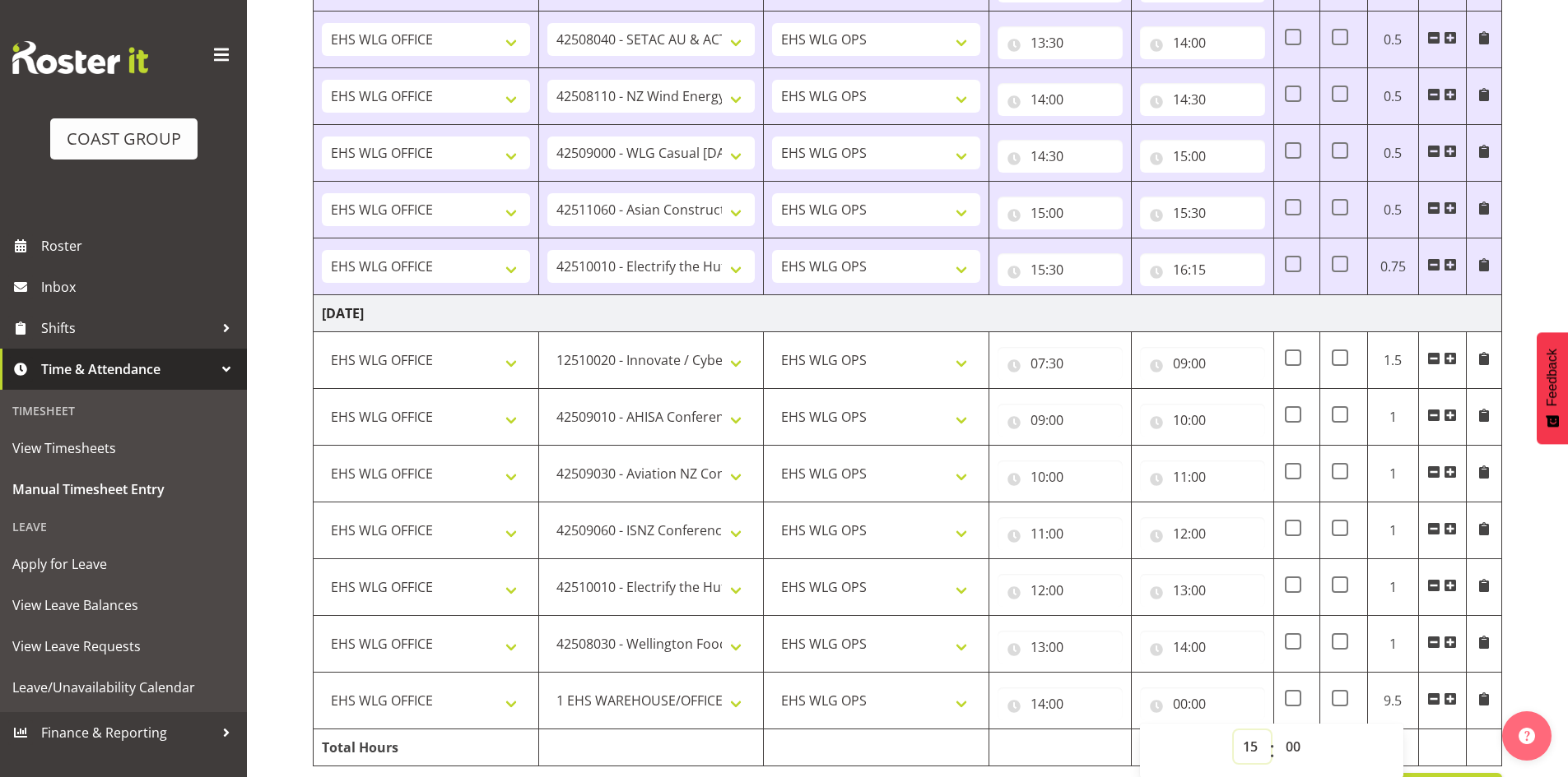
type input "15:00"
click at [1289, 744] on select "00 01 02 03 04 05 06 07 08 09 10 11 12 13 14 15 16 17 18 19 20 21 22 23 24 25 2…" at bounding box center [1294, 746] width 37 height 33
select select "30"
click at [1276, 730] on select "00 01 02 03 04 05 06 07 08 09 10 11 12 13 14 15 16 17 18 19 20 21 22 23 24 25 2…" at bounding box center [1294, 746] width 37 height 33
type input "15:30"
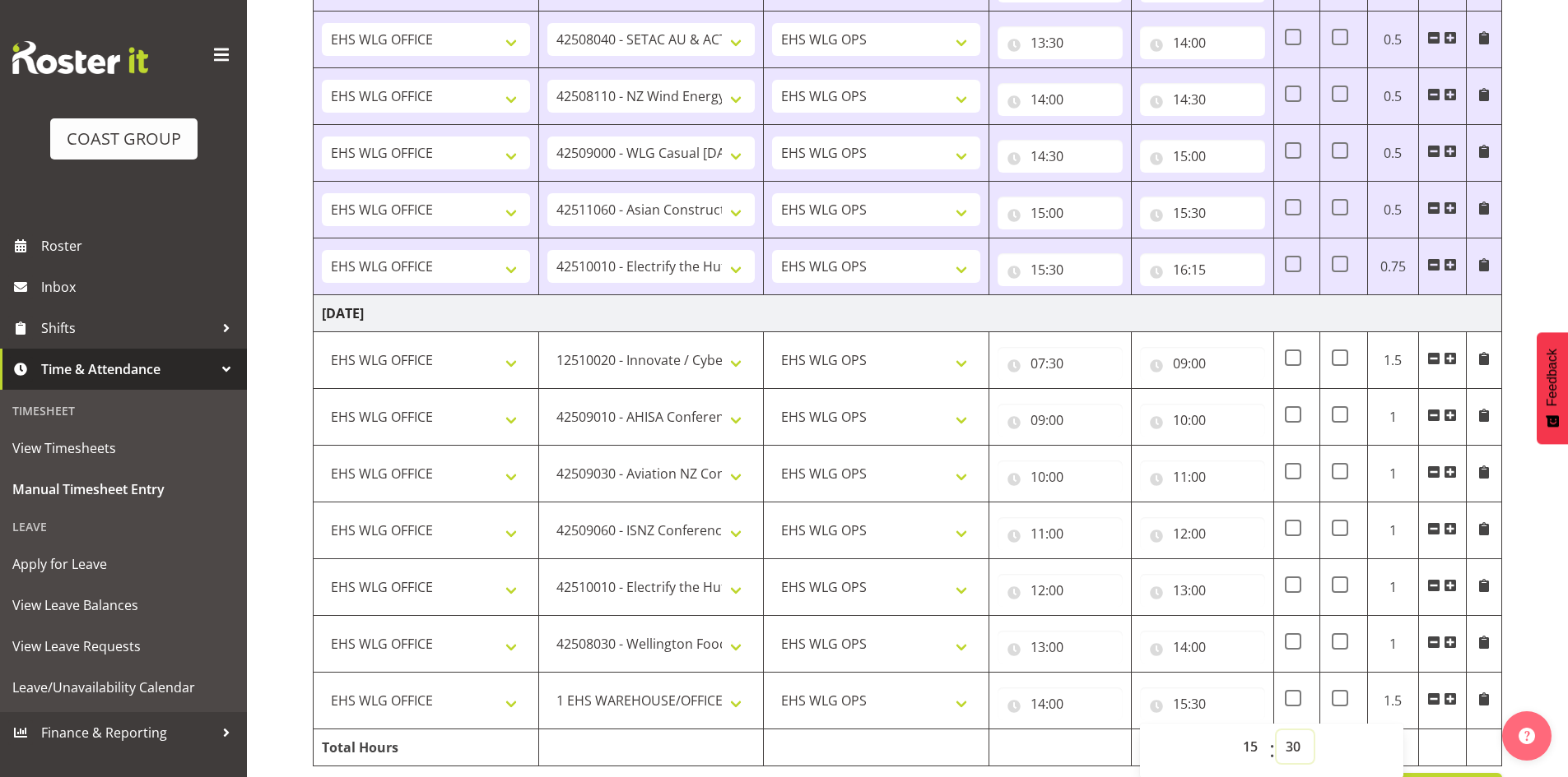
scroll to position [2008, 0]
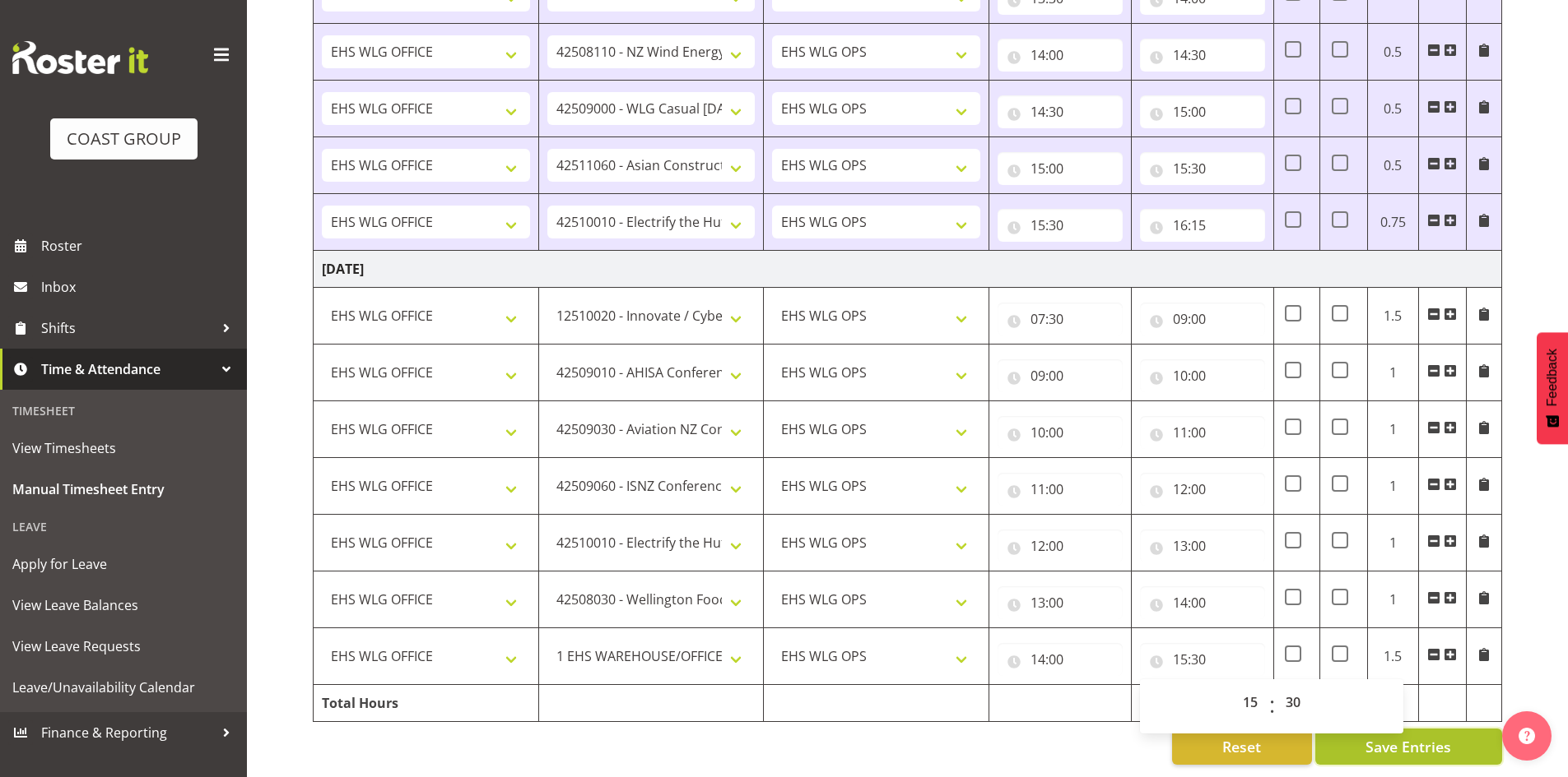
click at [1470, 739] on button "Save Entries" at bounding box center [1409, 747] width 187 height 37
